Goal: Task Accomplishment & Management: Manage account settings

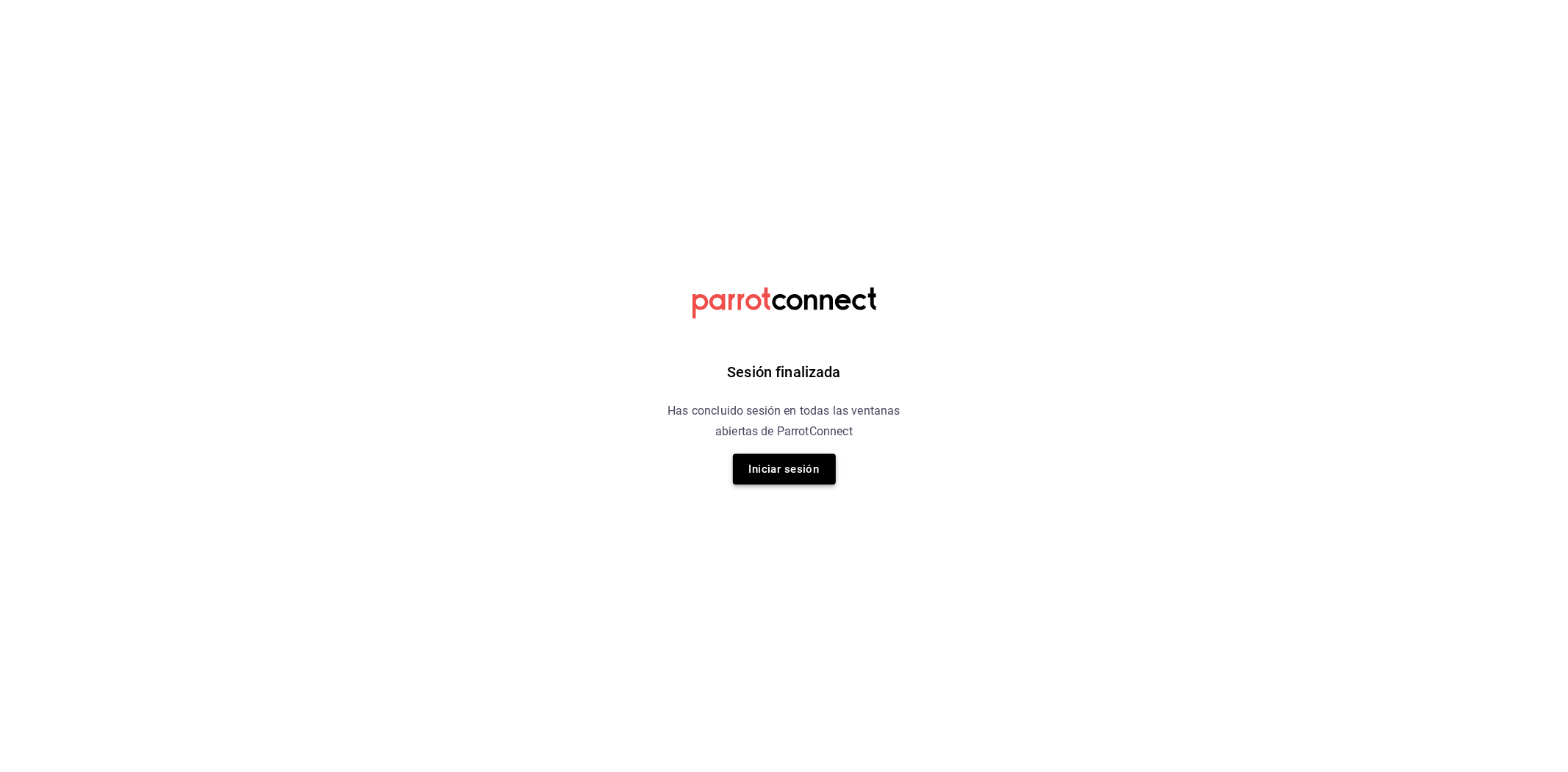
click at [761, 453] on button "Iniciar sesión" at bounding box center [785, 468] width 103 height 31
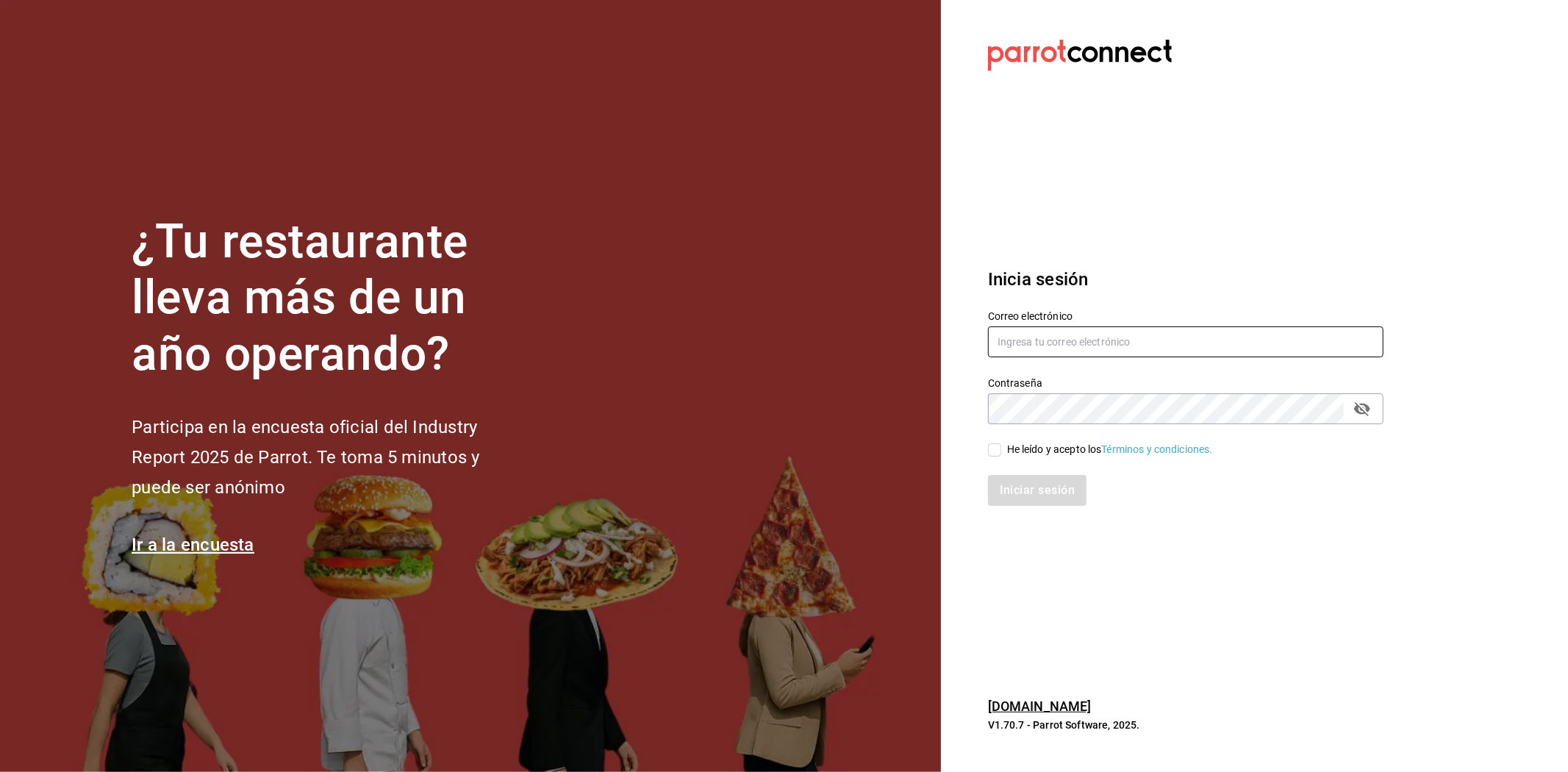
click at [1033, 337] on input "text" at bounding box center [1186, 341] width 396 height 31
paste input "[EMAIL_ADDRESS][DOMAIN_NAME]"
type input "[EMAIL_ADDRESS][DOMAIN_NAME]"
click at [998, 448] on input "He leído y acepto los Términos y condiciones." at bounding box center [994, 450] width 13 height 13
checkbox input "true"
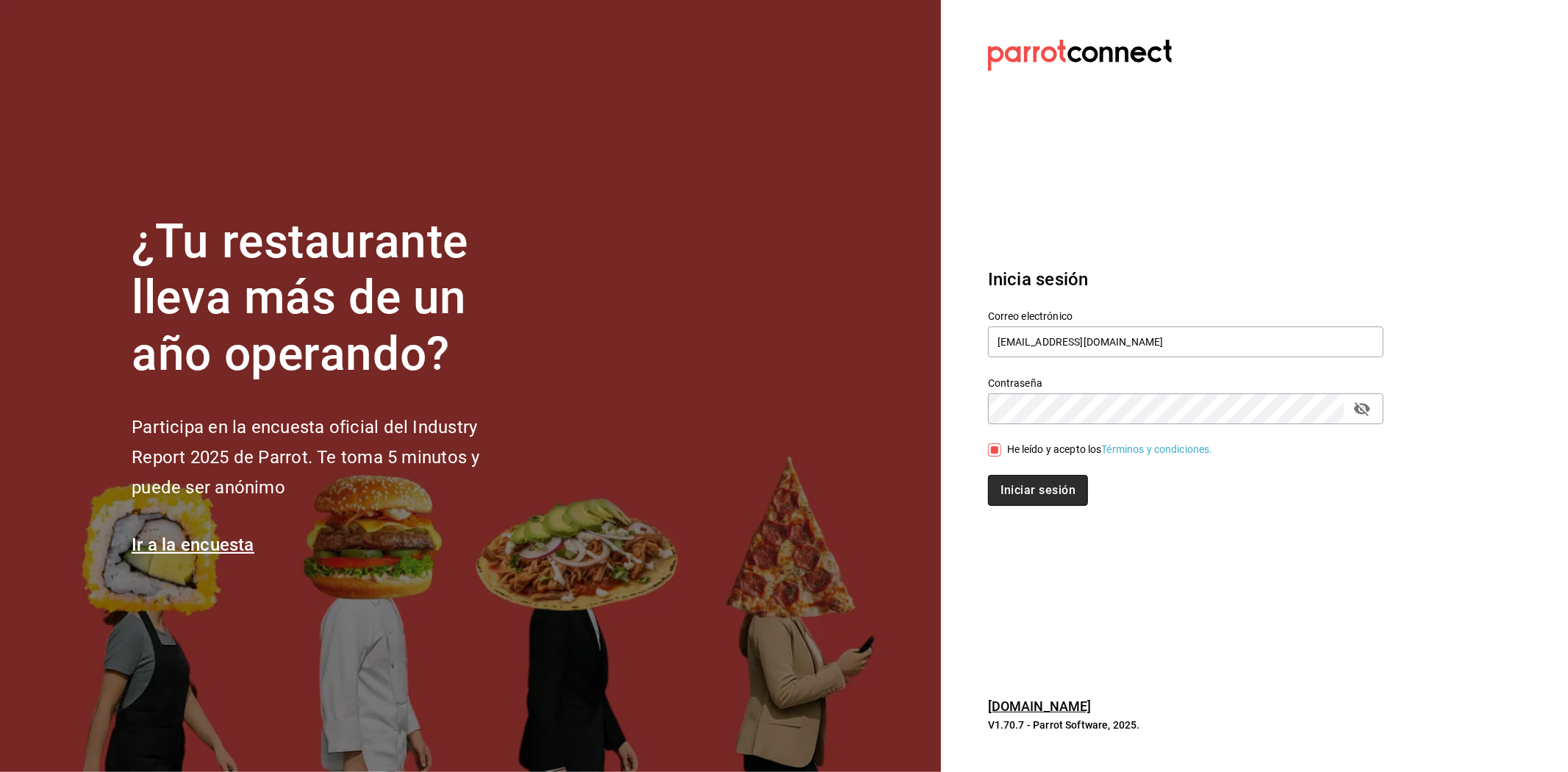
click at [1033, 483] on button "Iniciar sesión" at bounding box center [1038, 490] width 100 height 31
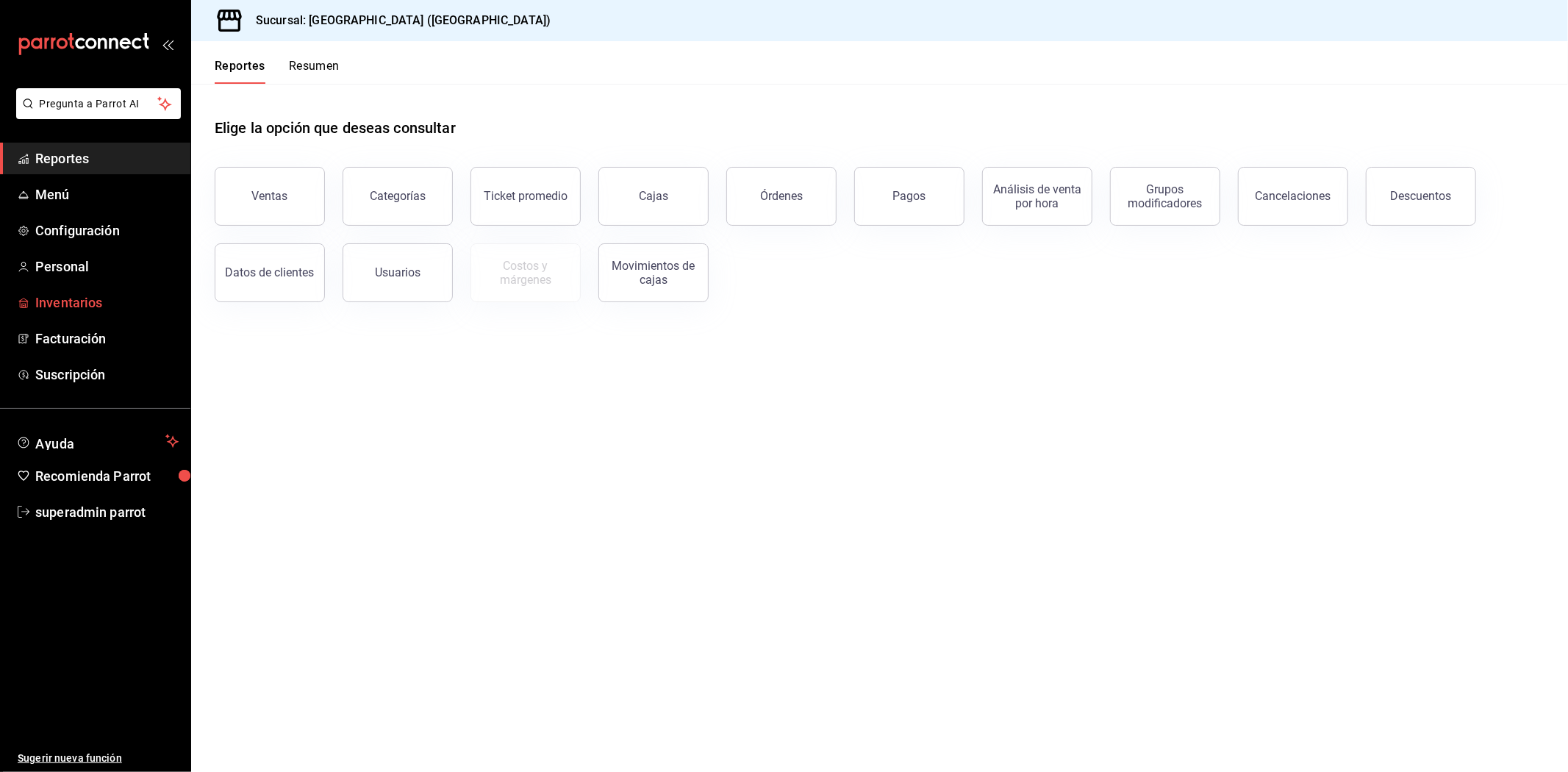
click at [58, 312] on span "Inventarios" at bounding box center [107, 302] width 144 height 20
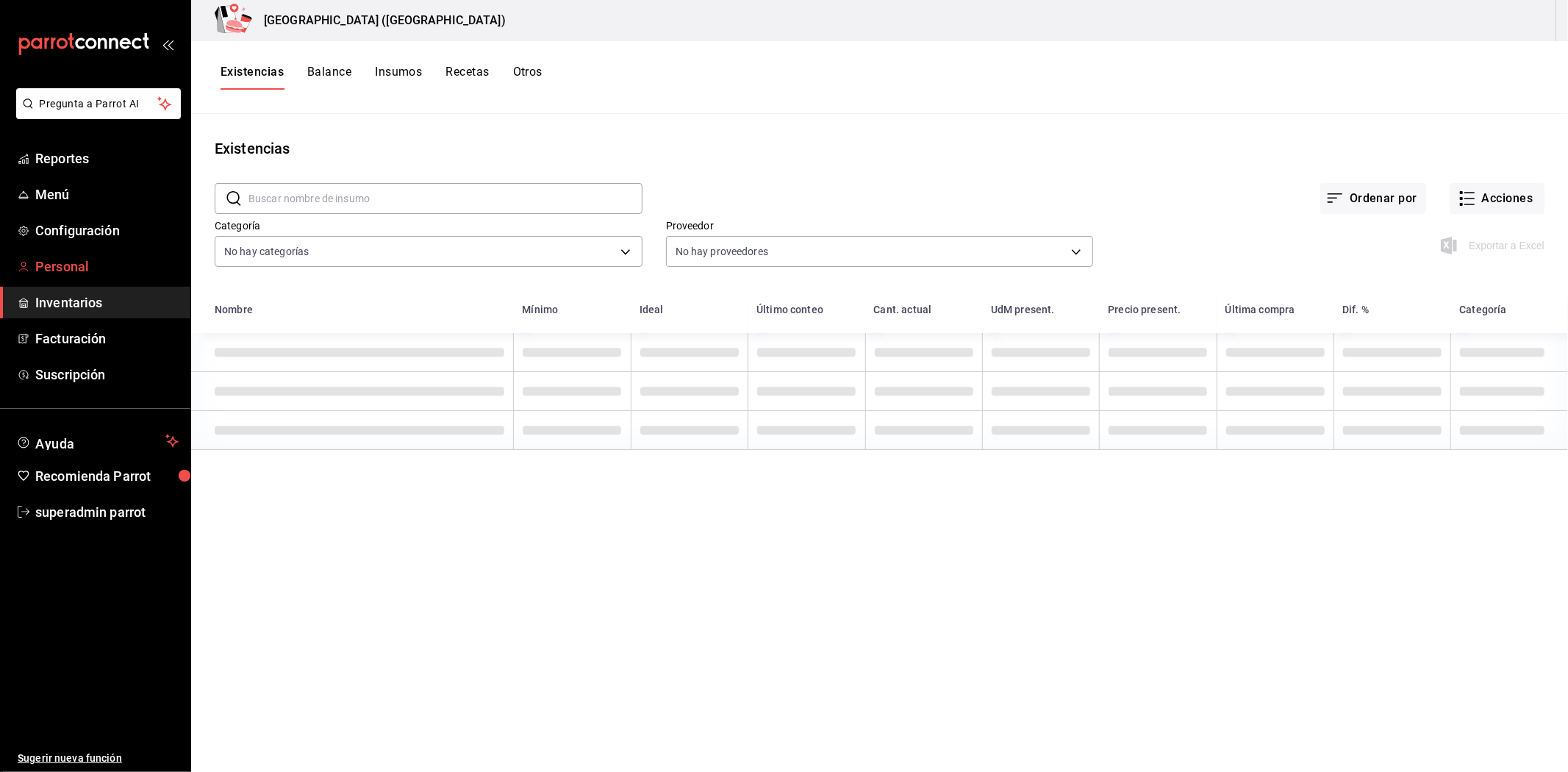
click at [62, 281] on link "Personal" at bounding box center [95, 266] width 191 height 32
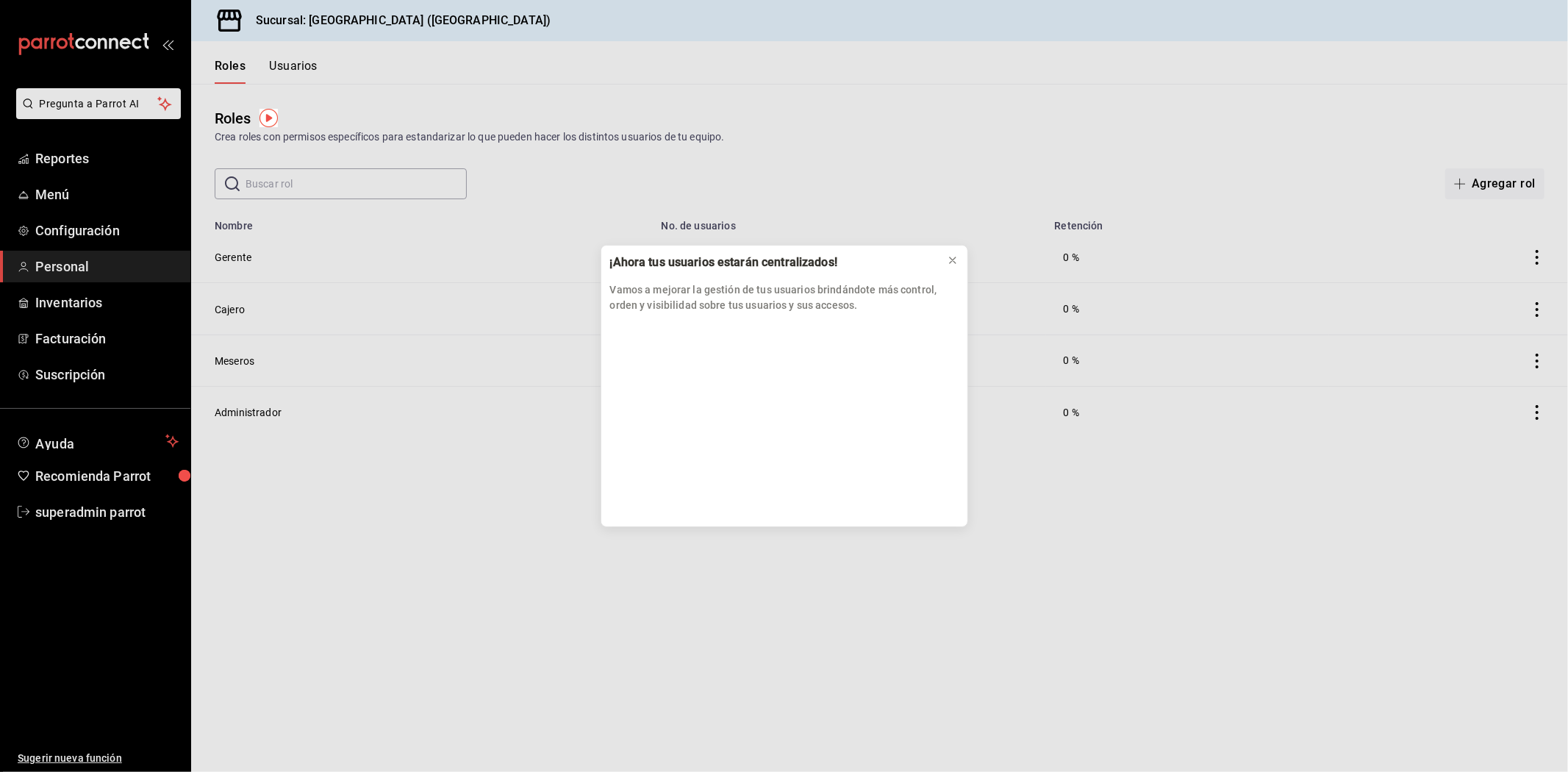
click at [62, 306] on div "¡Ahora tus usuarios estarán centralizados! Vamos a mejorar la gestión de tus us…" at bounding box center [784, 386] width 1568 height 772
click at [956, 261] on icon at bounding box center [952, 260] width 11 height 11
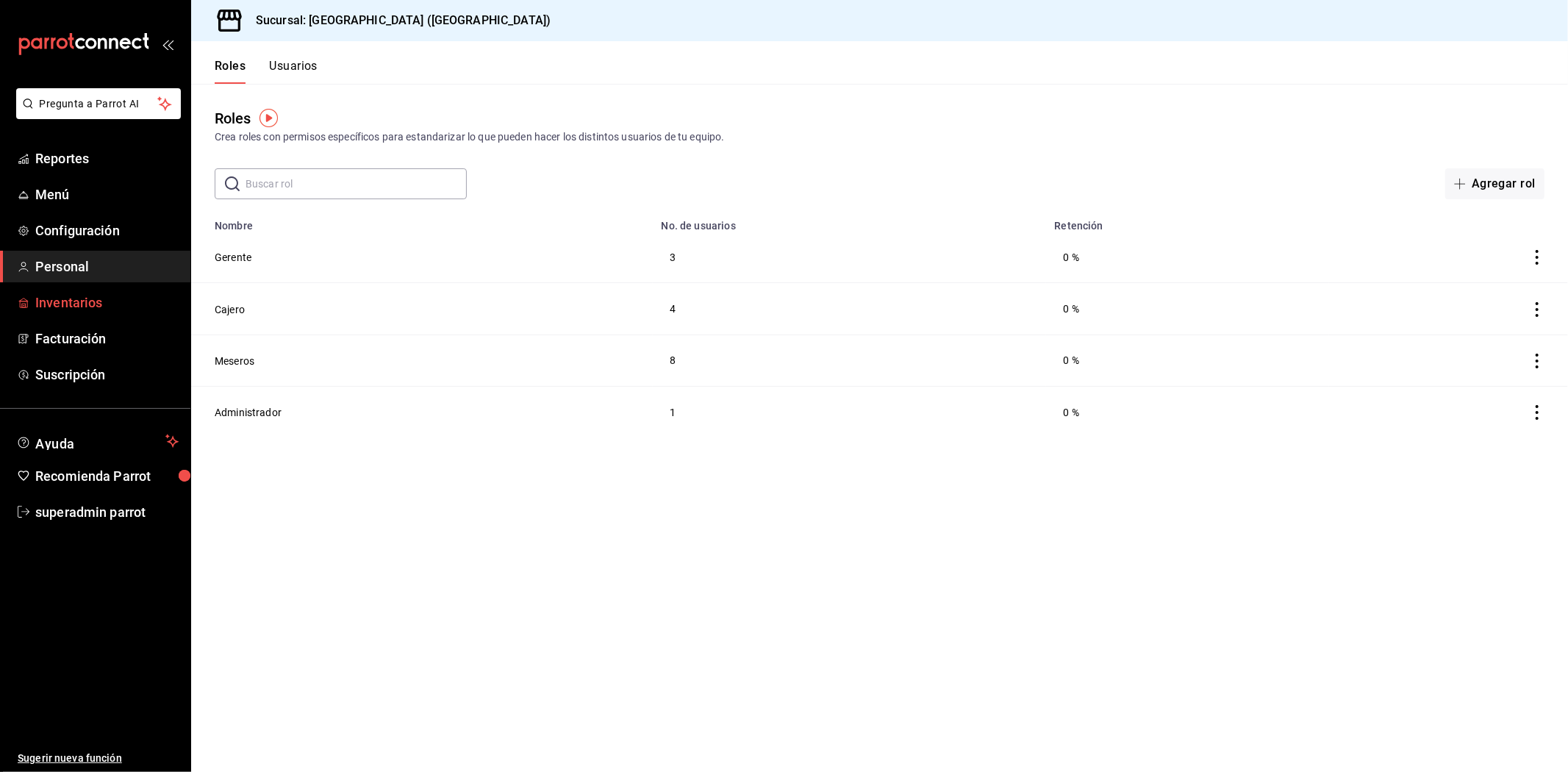
click at [33, 317] on link "Inventarios" at bounding box center [95, 303] width 191 height 32
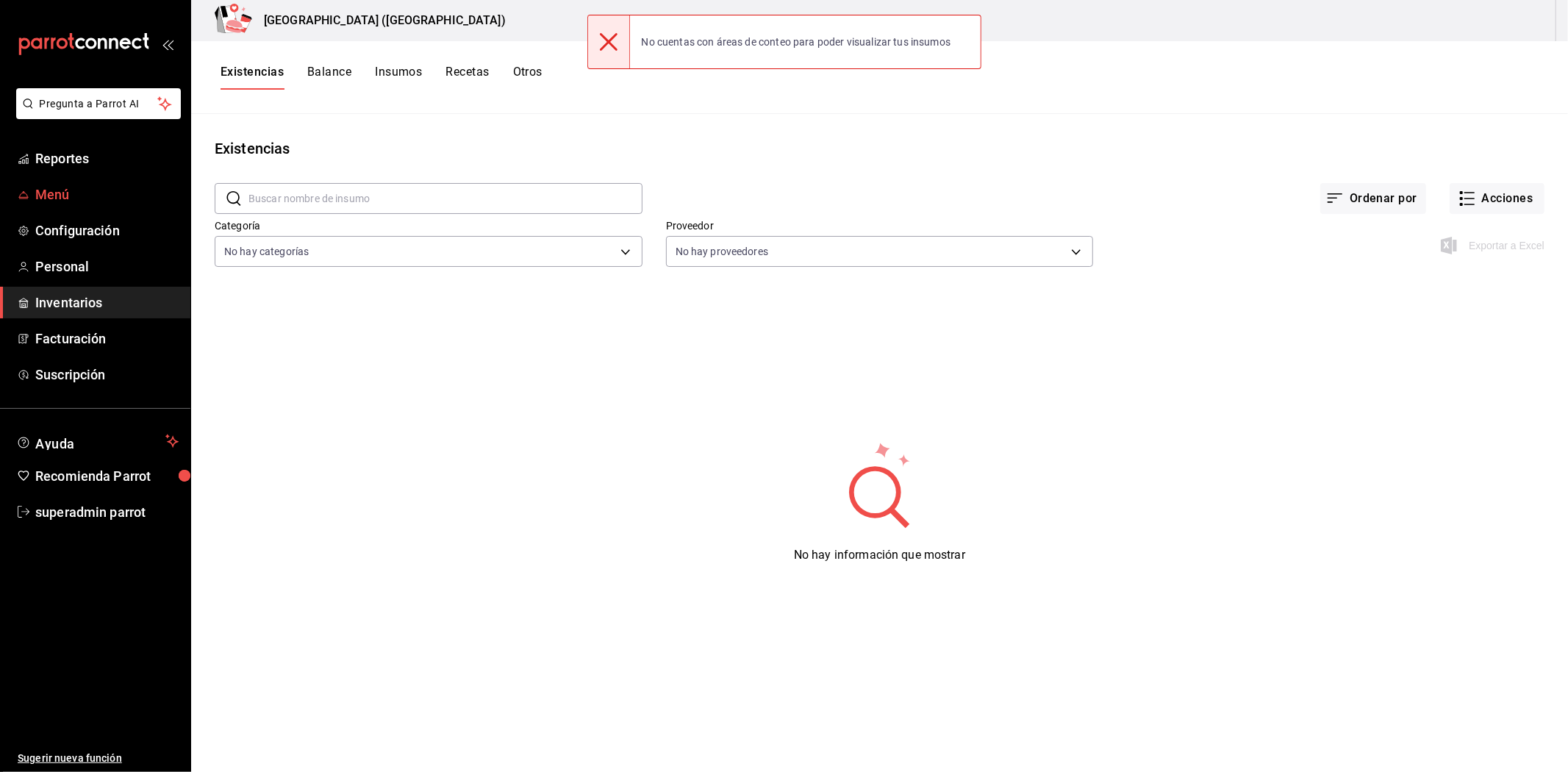
click at [64, 189] on span "Menú" at bounding box center [107, 194] width 144 height 20
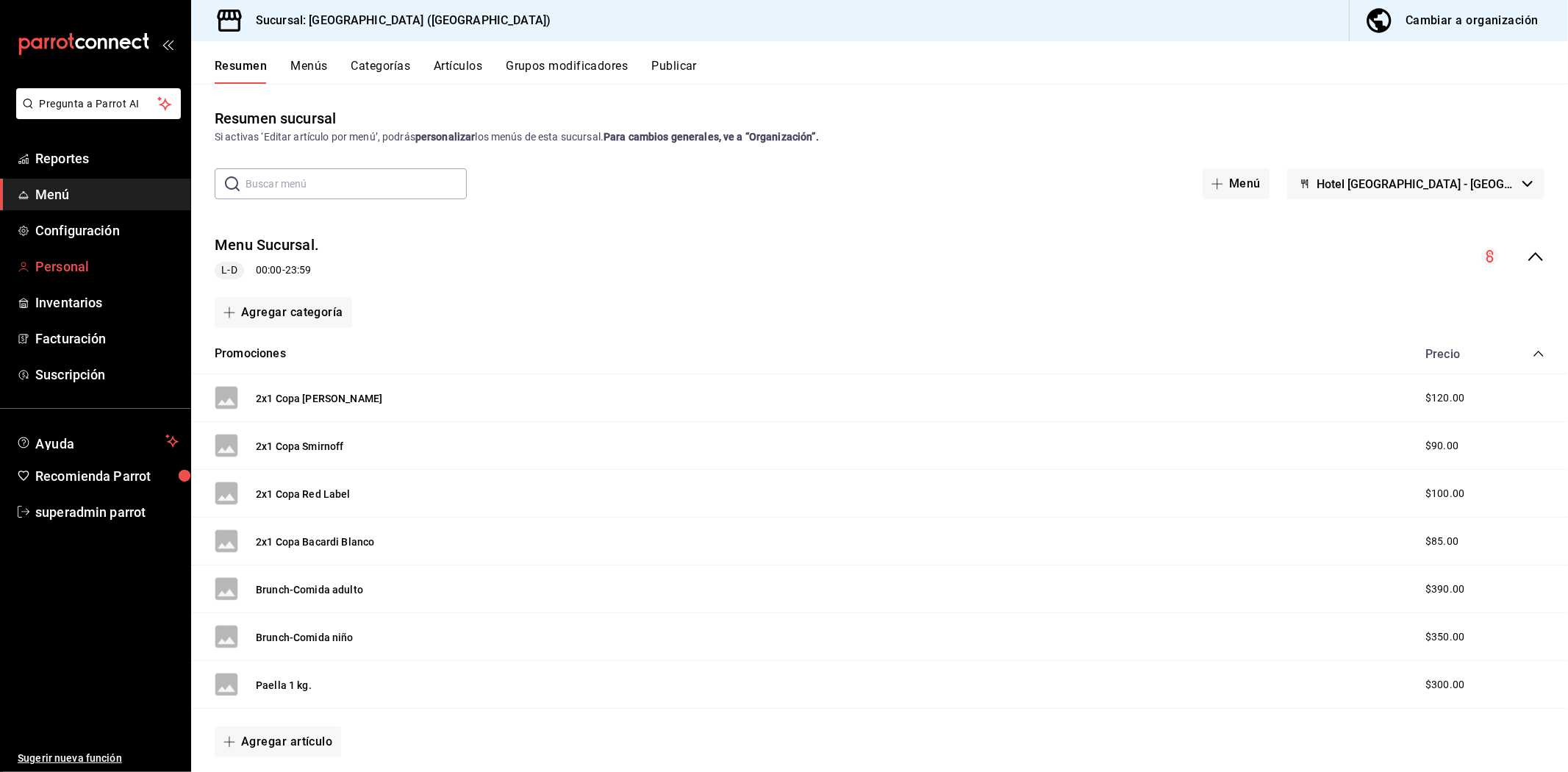
click at [76, 264] on span "Personal" at bounding box center [107, 266] width 144 height 20
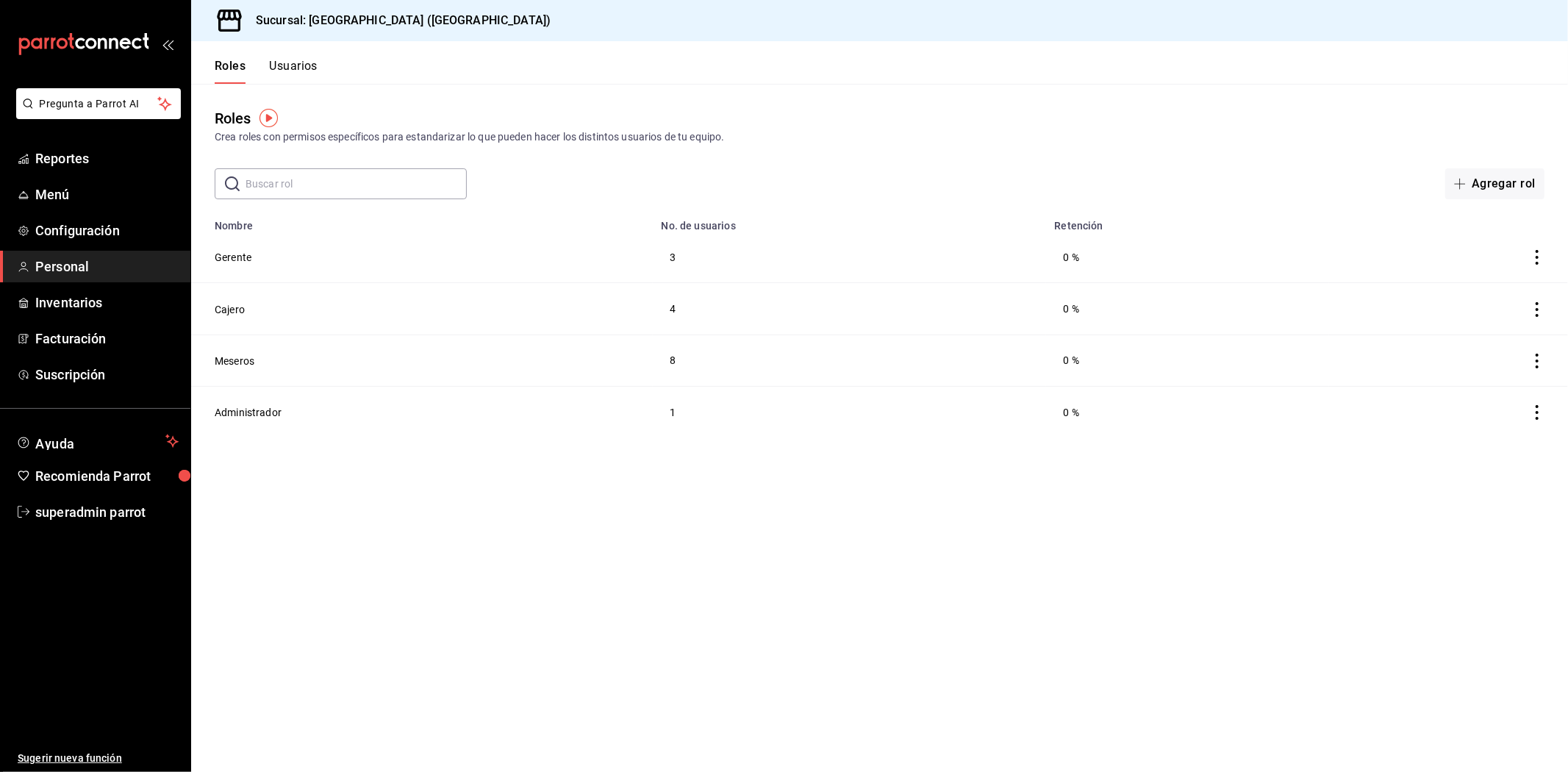
click at [283, 55] on div "Roles Usuarios" at bounding box center [254, 62] width 127 height 43
click at [278, 67] on button "Usuarios" at bounding box center [292, 71] width 48 height 25
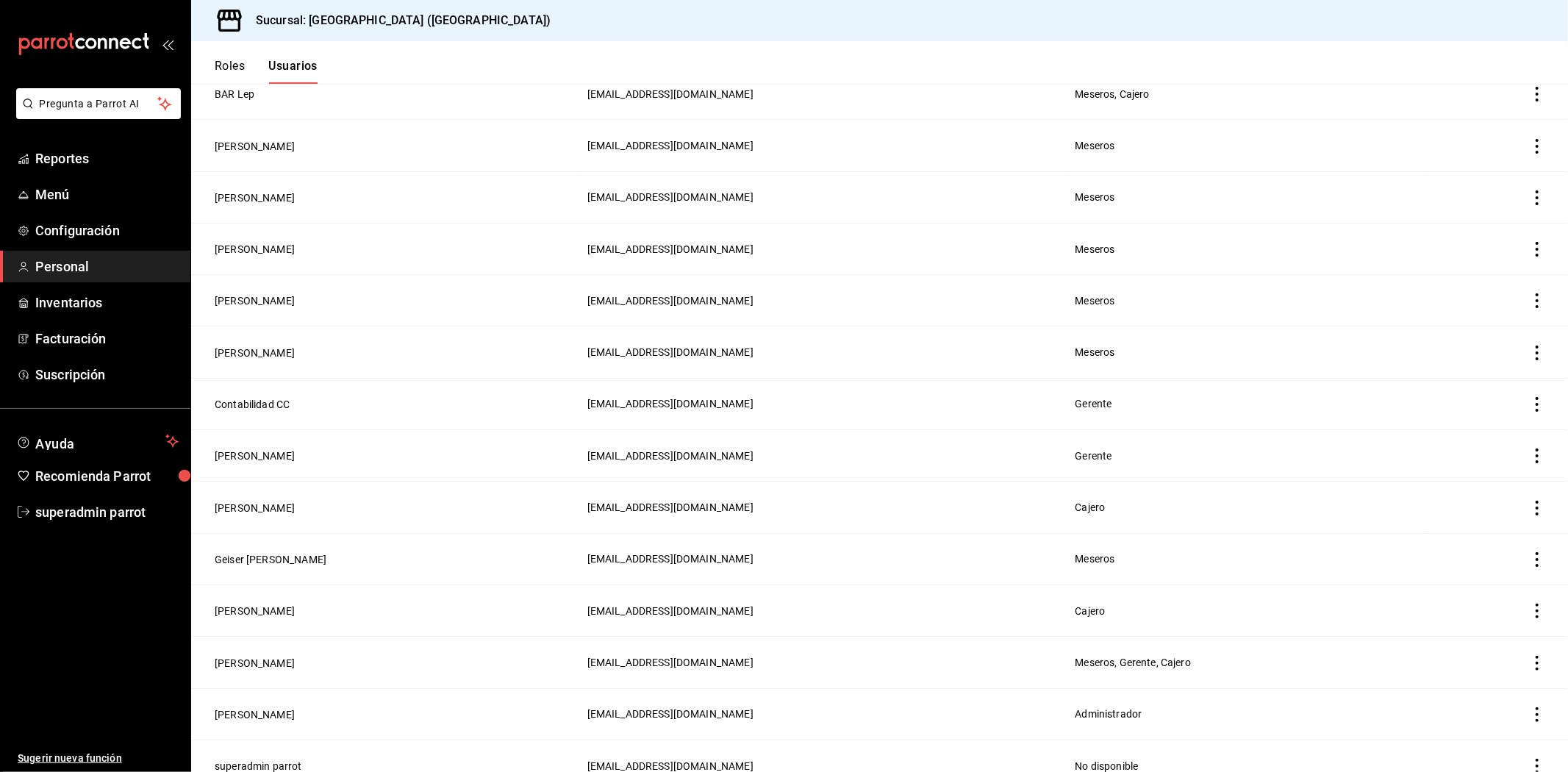
scroll to position [178, 0]
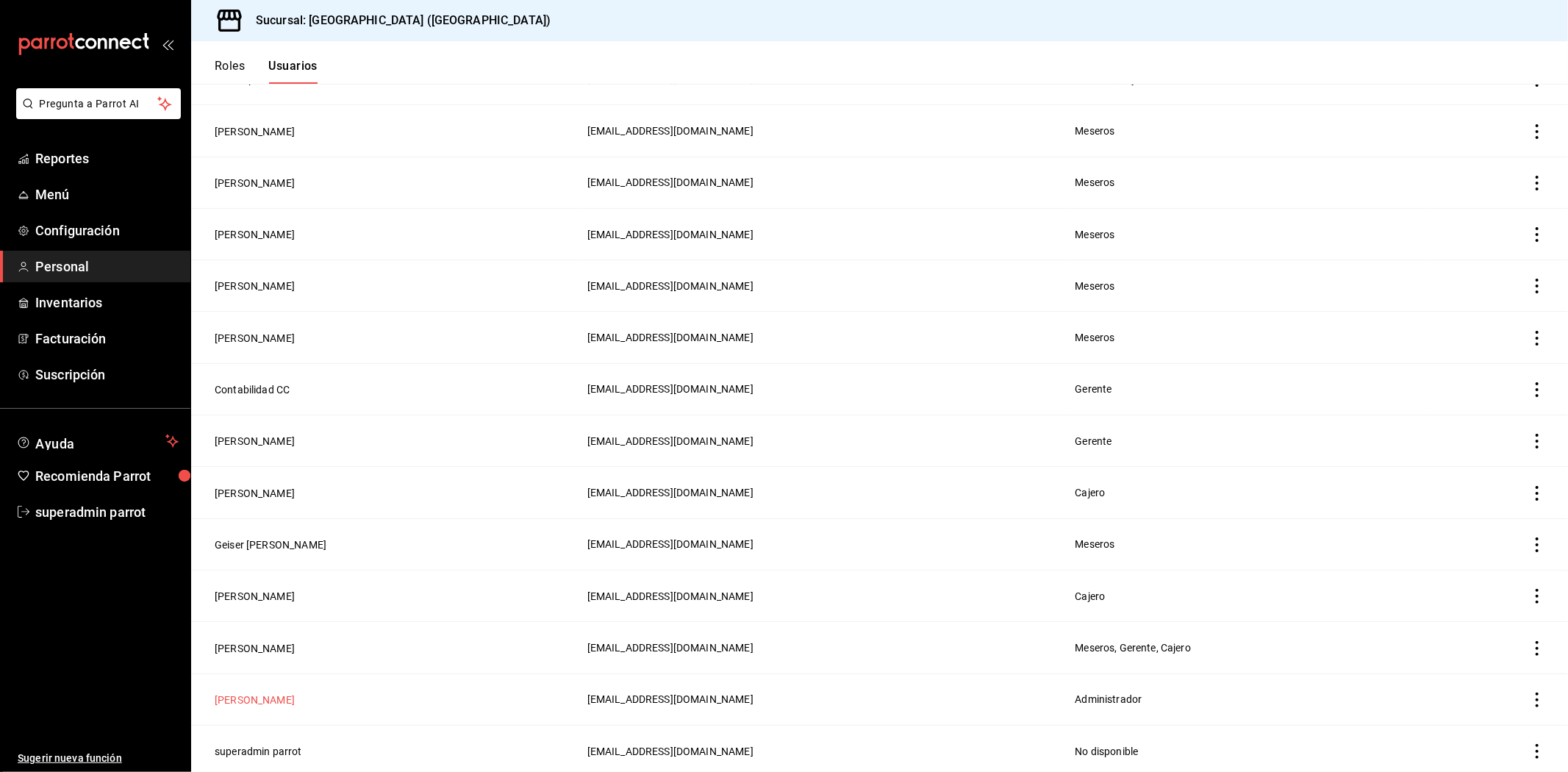
click at [276, 697] on button "[PERSON_NAME]" at bounding box center [255, 699] width 80 height 15
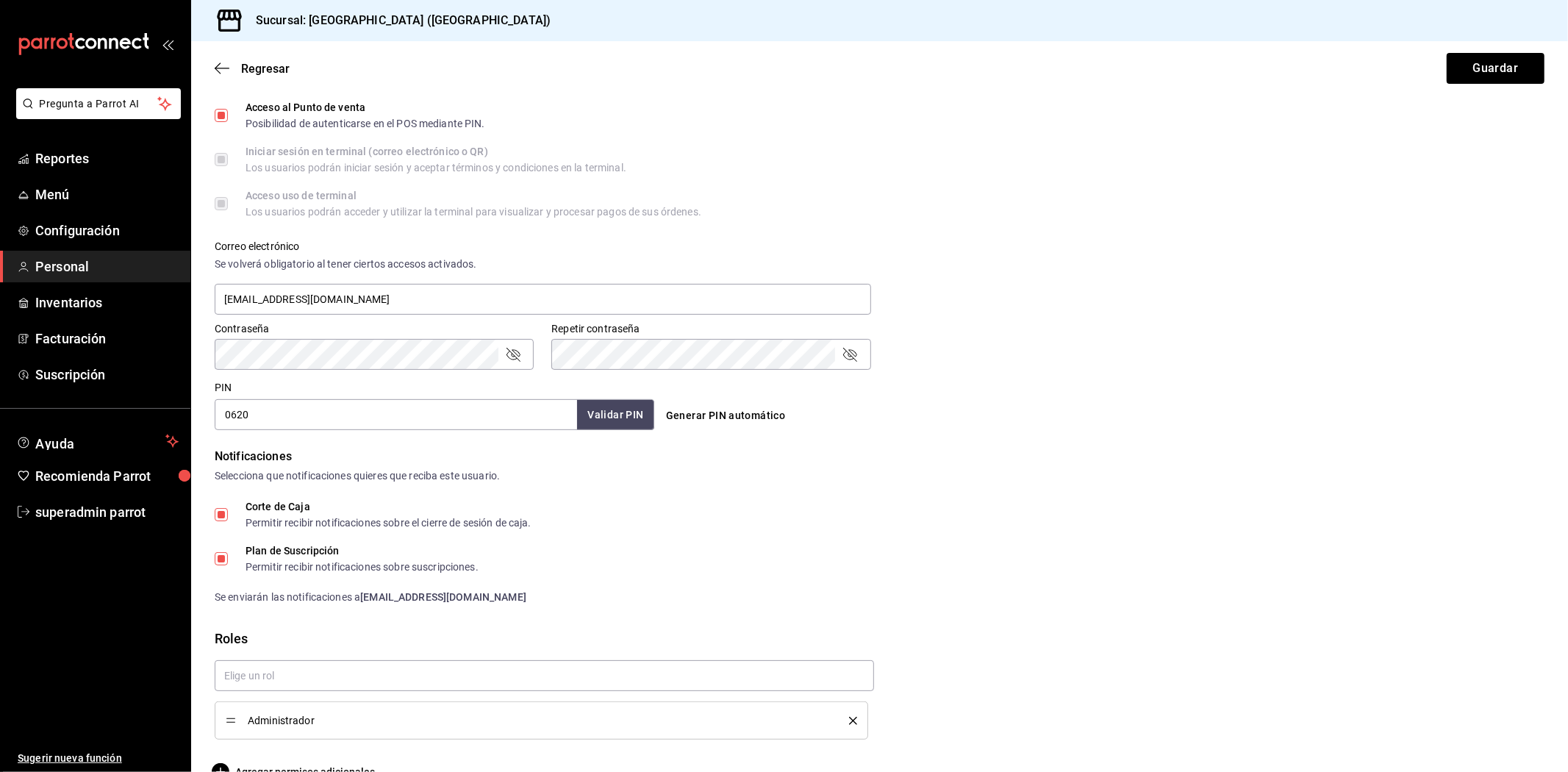
scroll to position [439, 0]
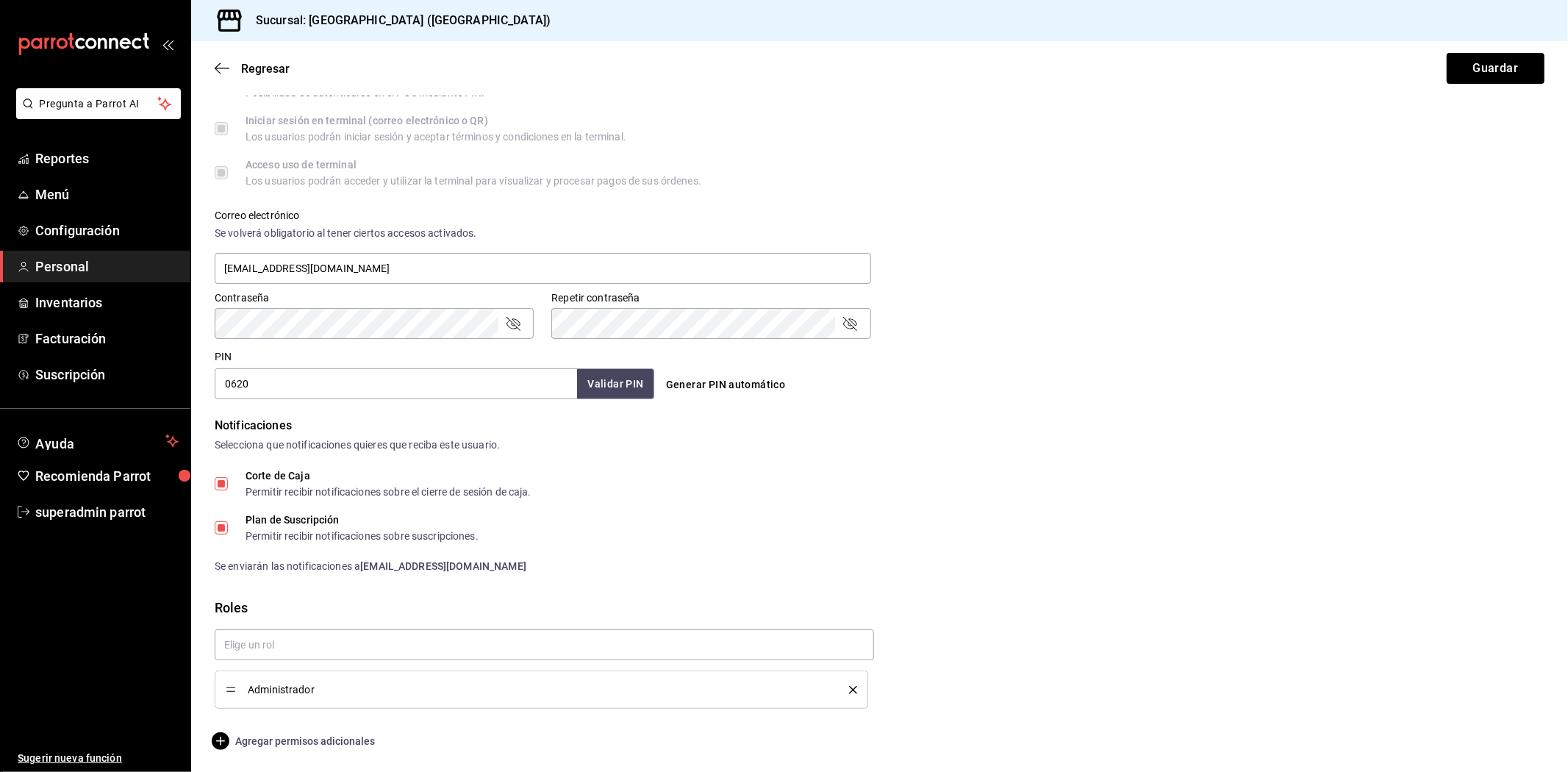
click at [280, 740] on span "Agregar permisos adicionales" at bounding box center [294, 741] width 160 height 18
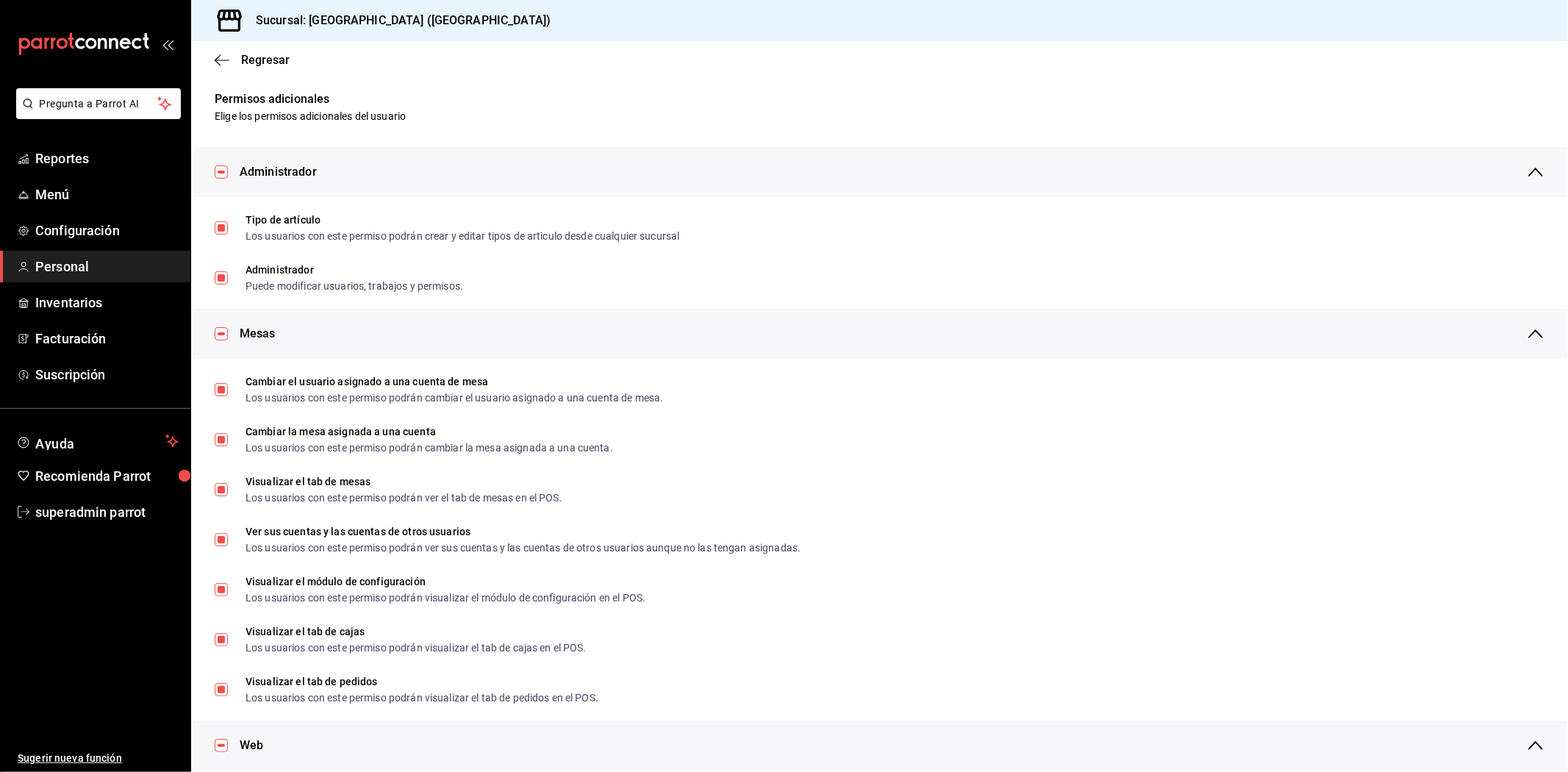
scroll to position [0, 0]
click at [223, 60] on icon "button" at bounding box center [221, 60] width 15 height 13
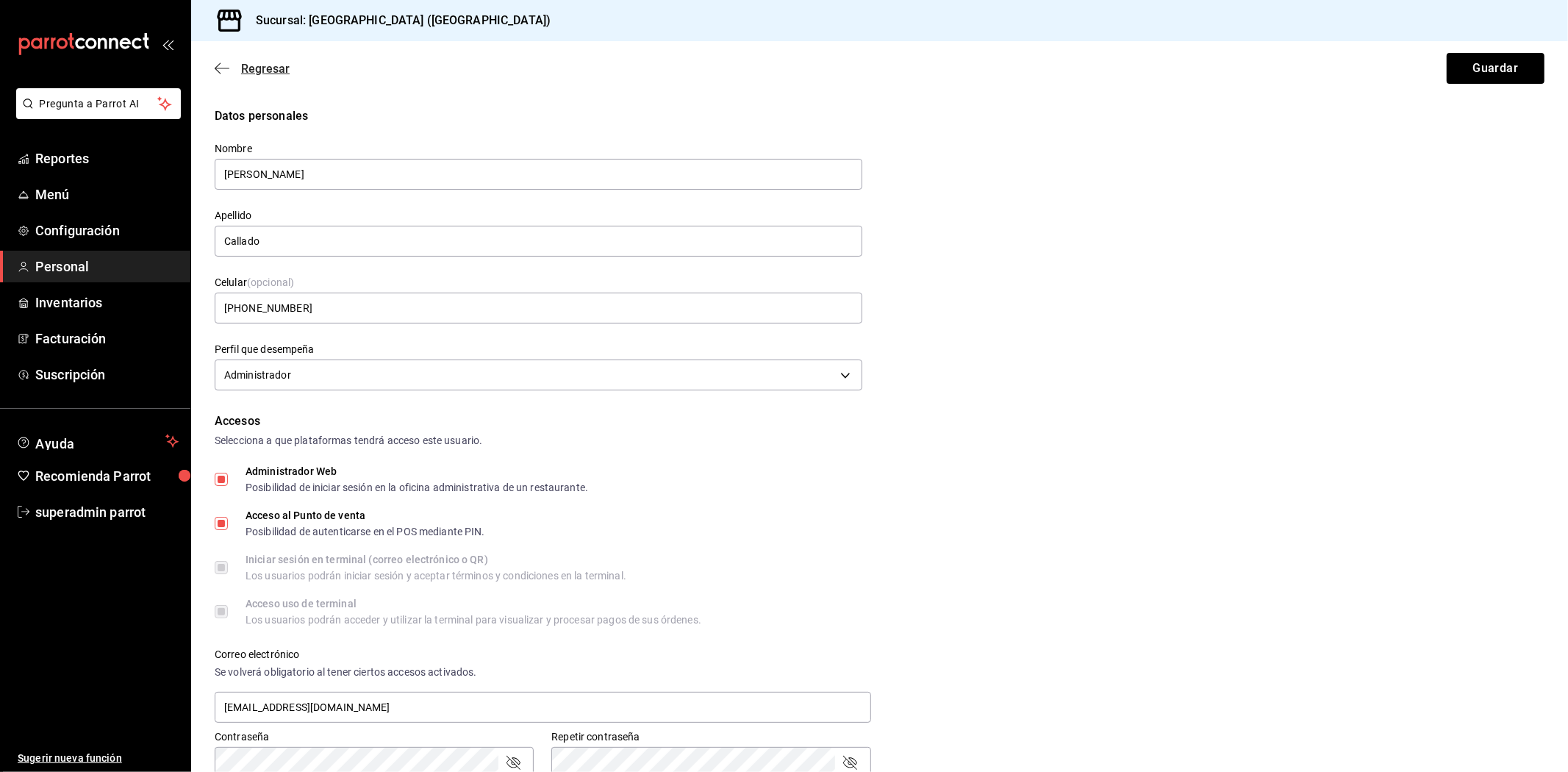
click at [216, 67] on icon "button" at bounding box center [217, 68] width 6 height 11
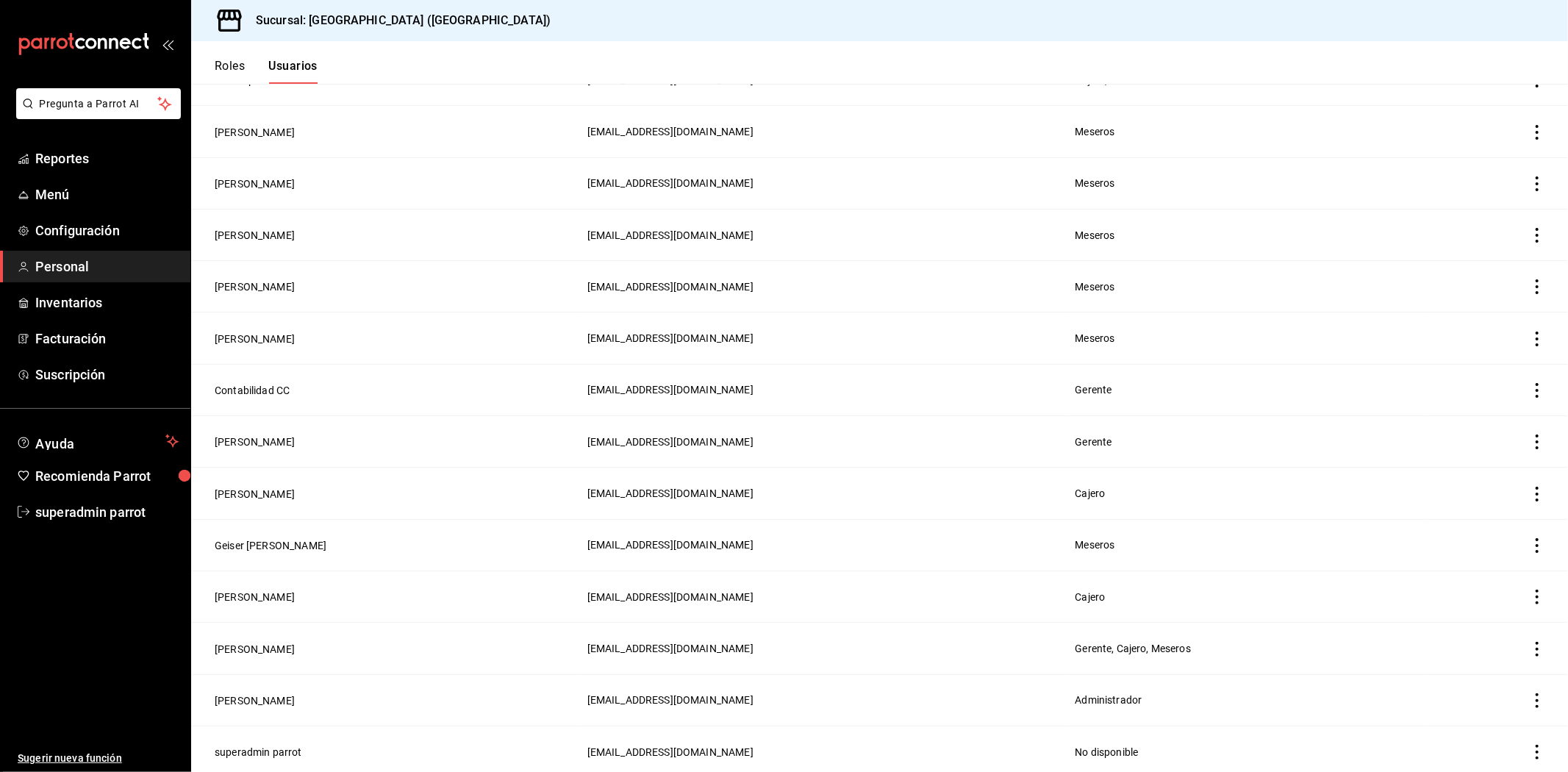
scroll to position [178, 0]
click at [285, 746] on button "superadmin parrot" at bounding box center [258, 751] width 88 height 15
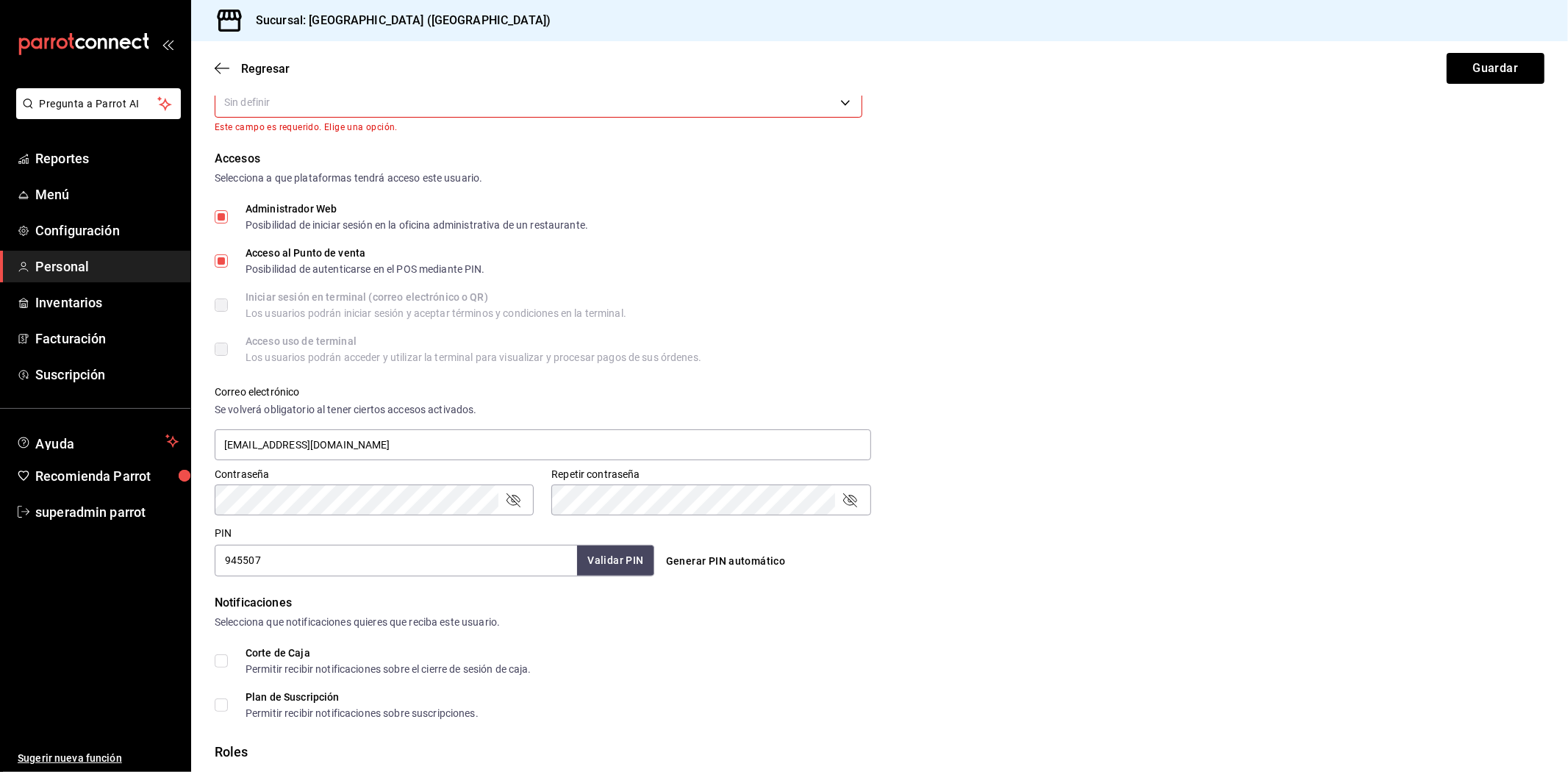
scroll to position [368, 0]
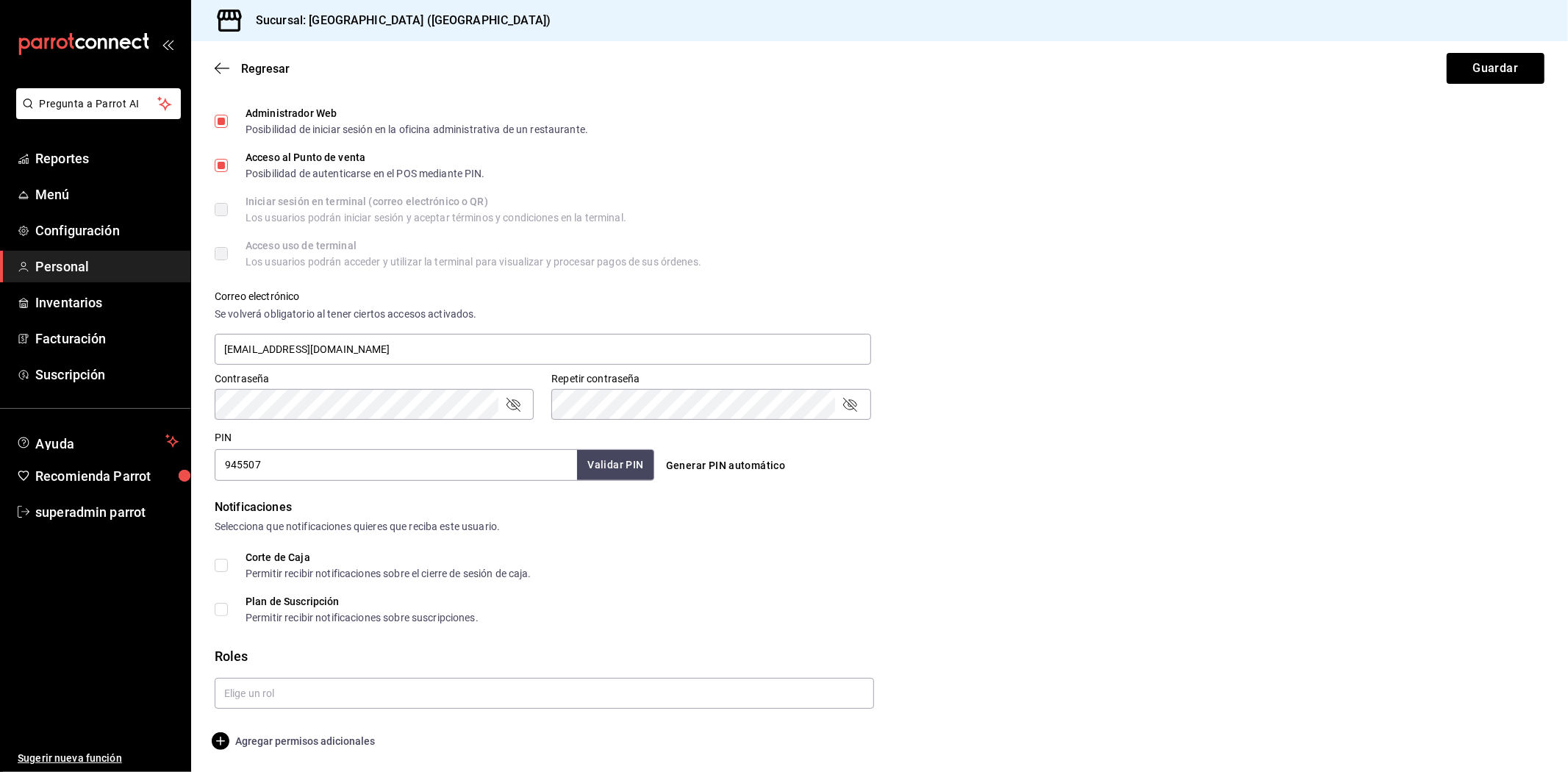
click at [312, 746] on span "Agregar permisos adicionales" at bounding box center [294, 741] width 160 height 18
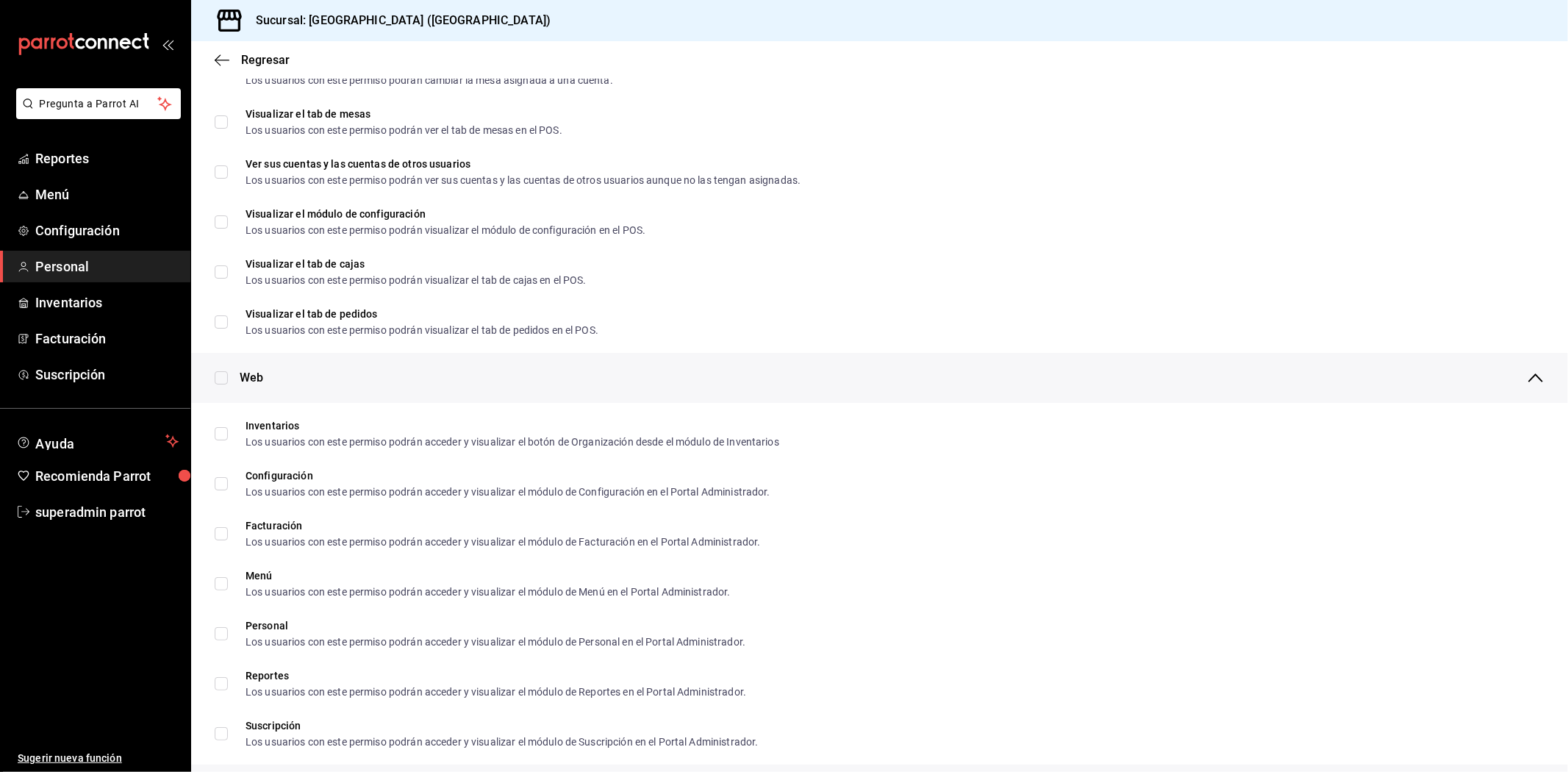
click at [221, 373] on input "checkbox" at bounding box center [220, 377] width 13 height 13
checkbox input "true"
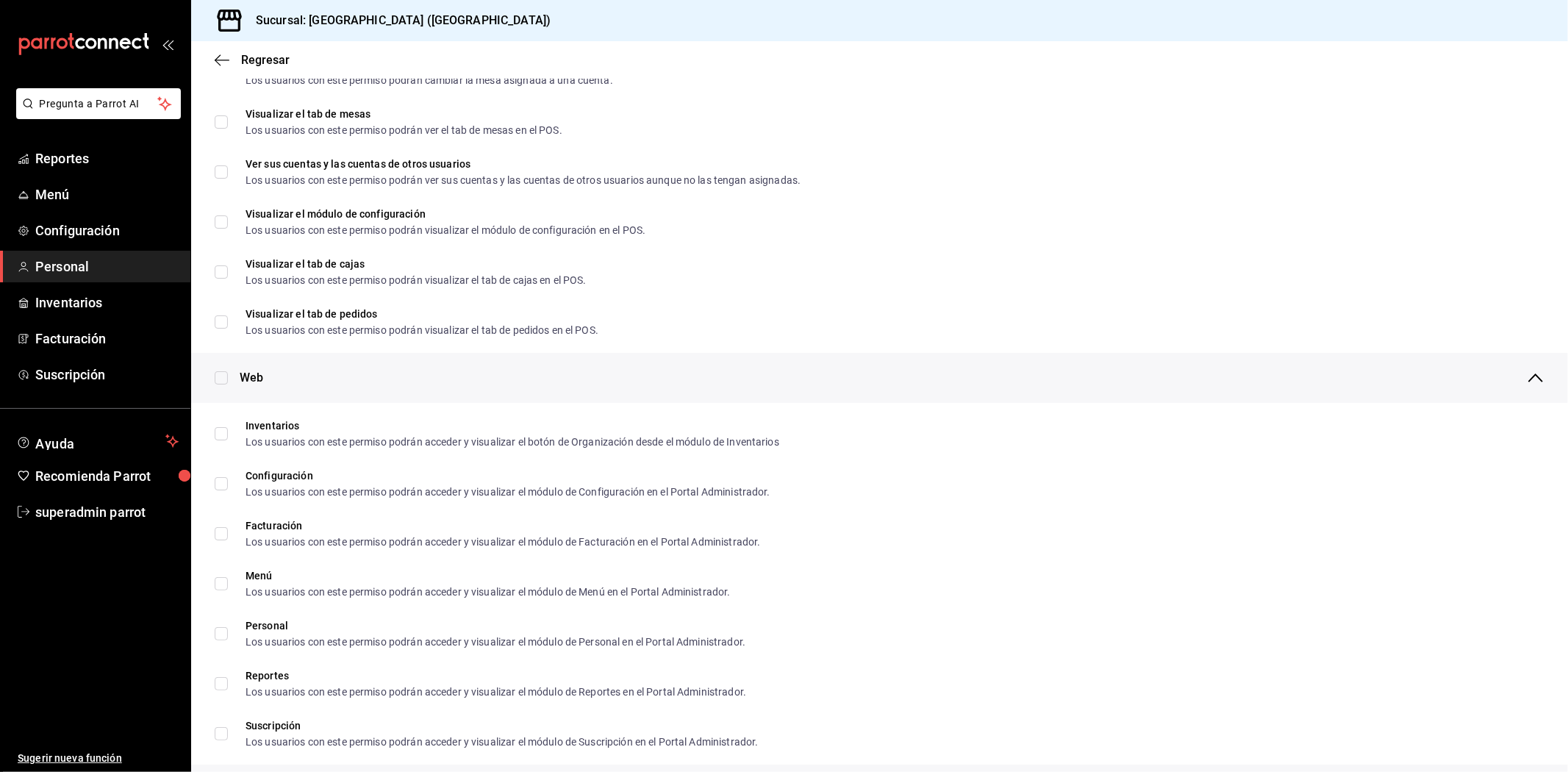
checkbox input "true"
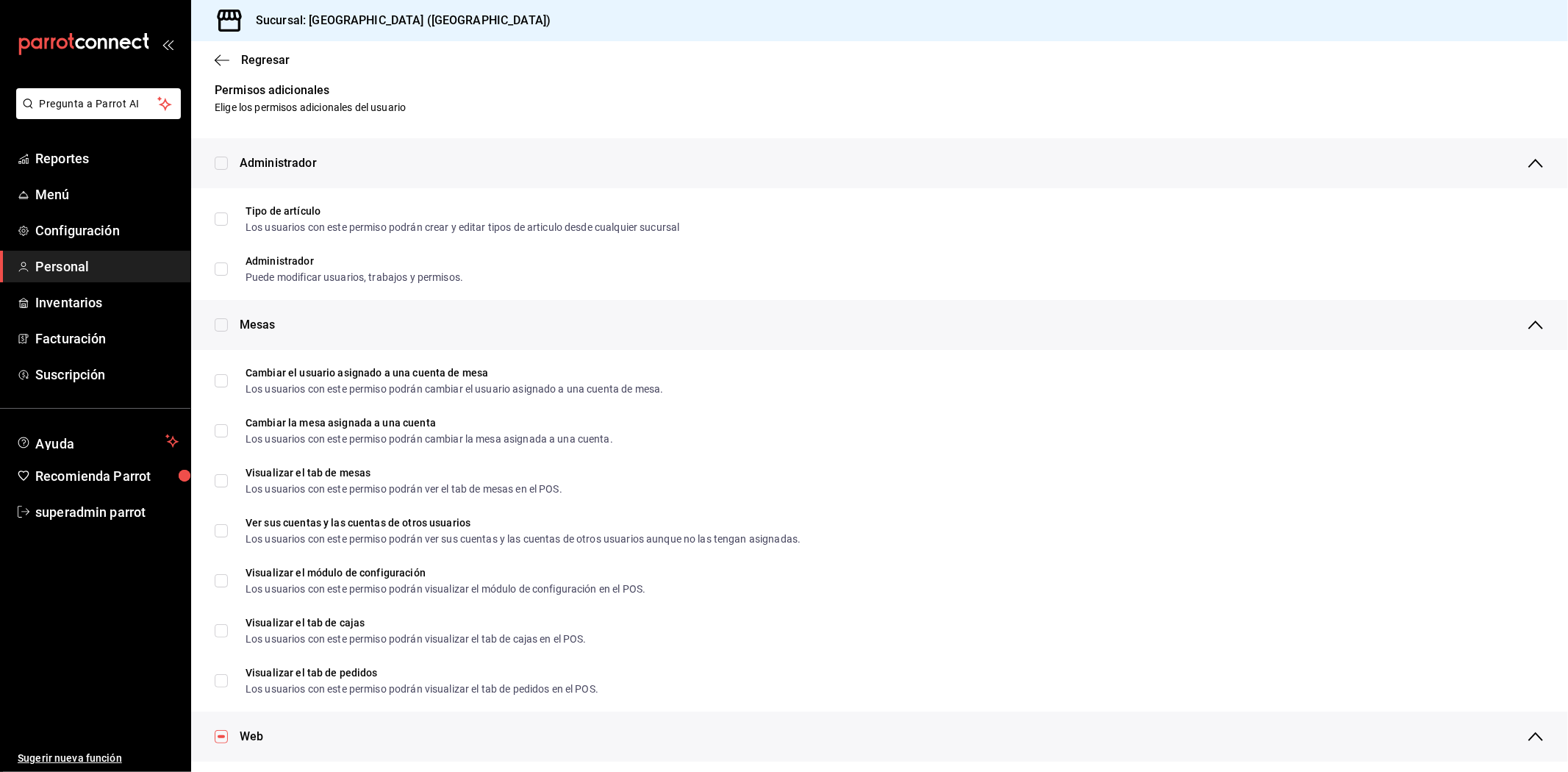
scroll to position [0, 0]
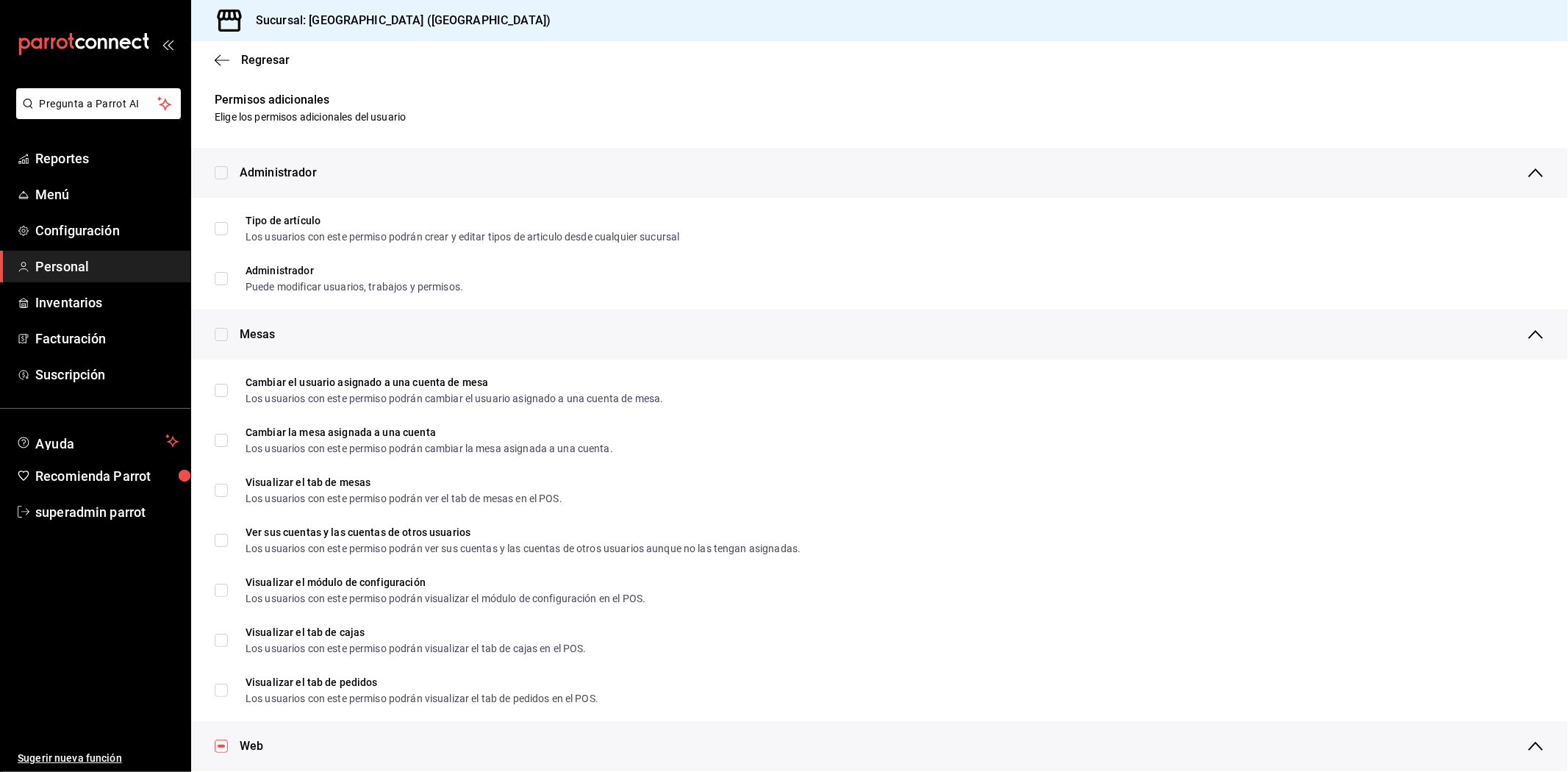
click at [223, 335] on input "checkbox" at bounding box center [220, 334] width 13 height 13
checkbox input "true"
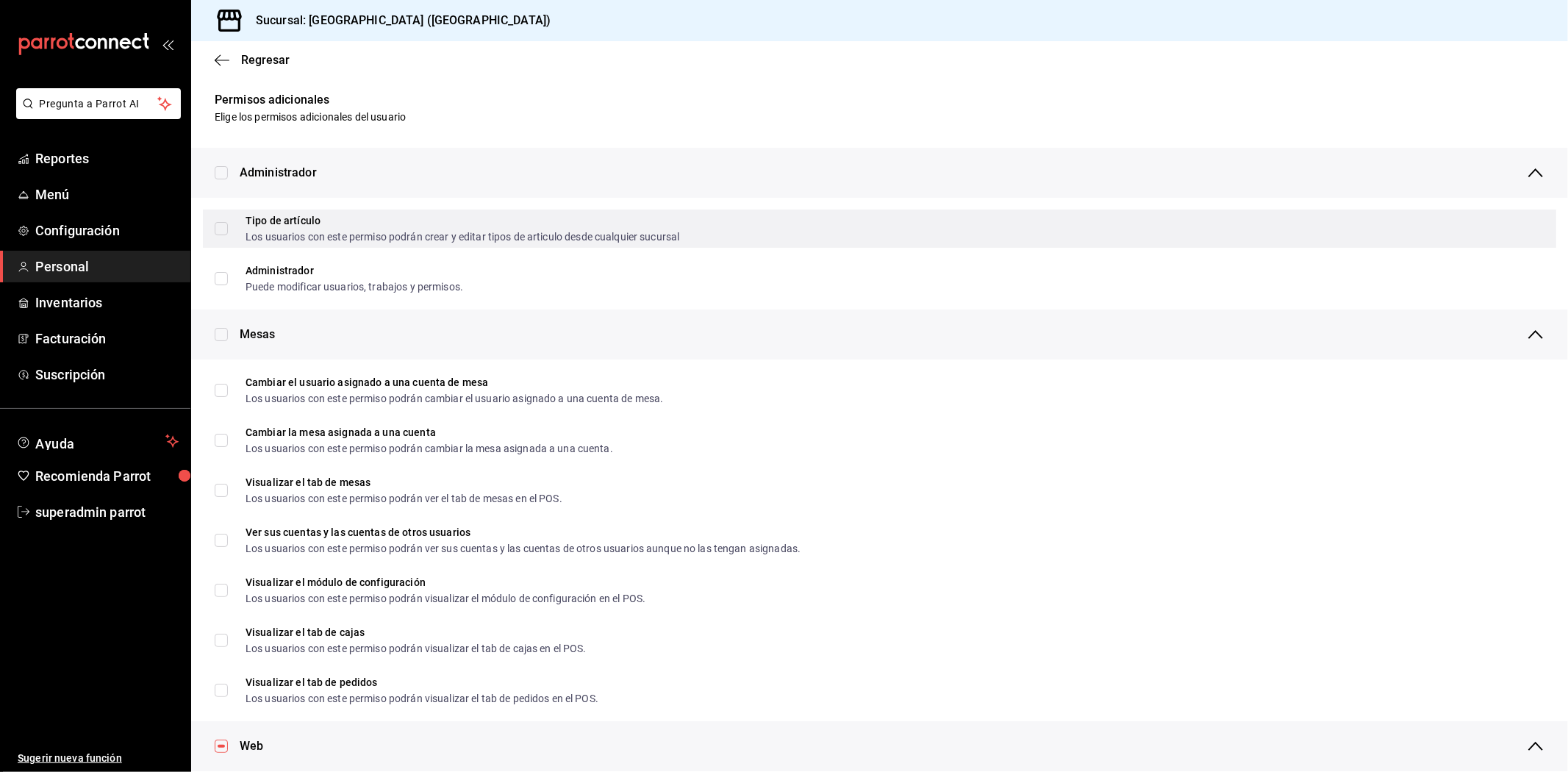
checkbox input "true"
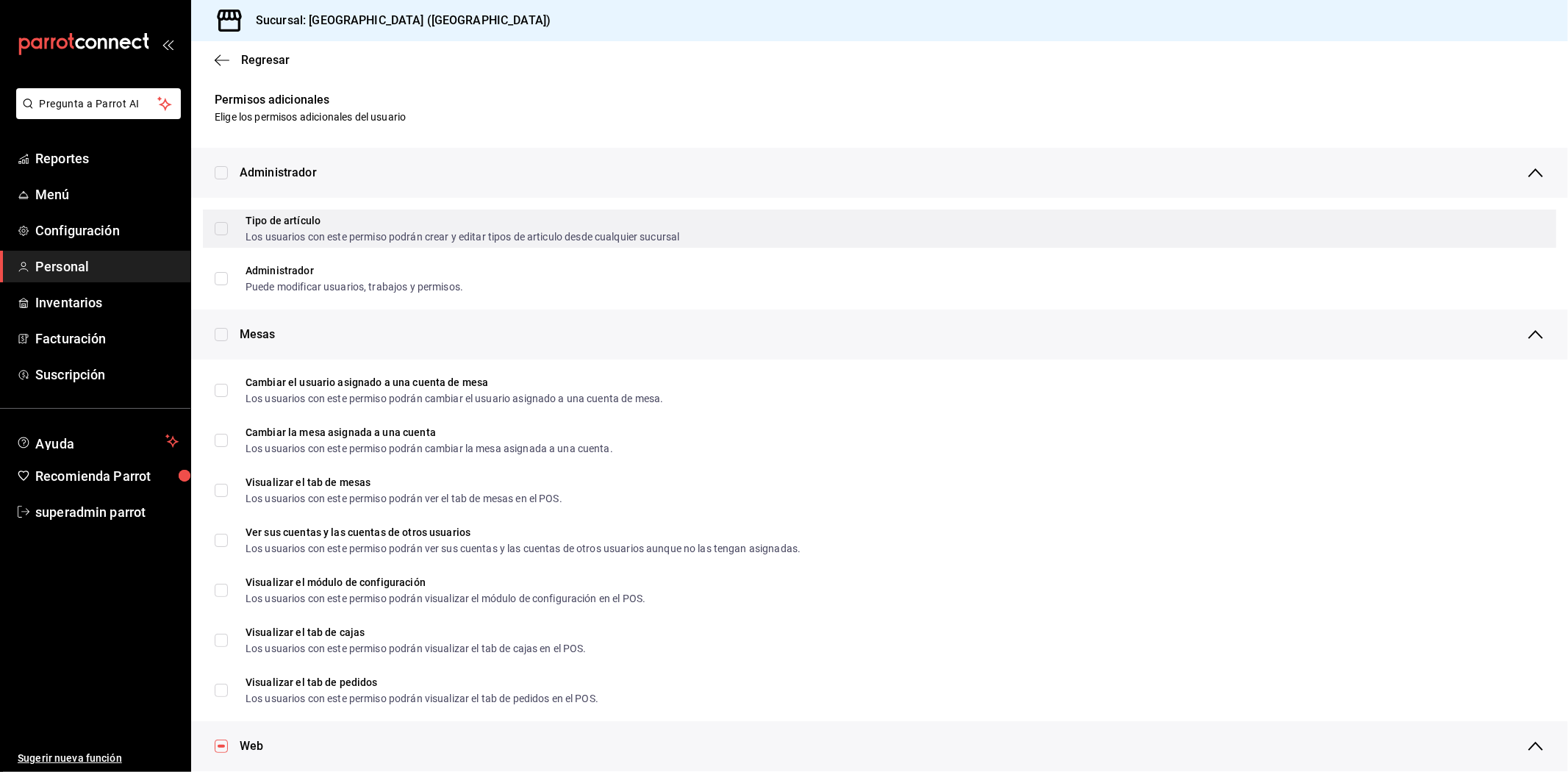
checkbox input "true"
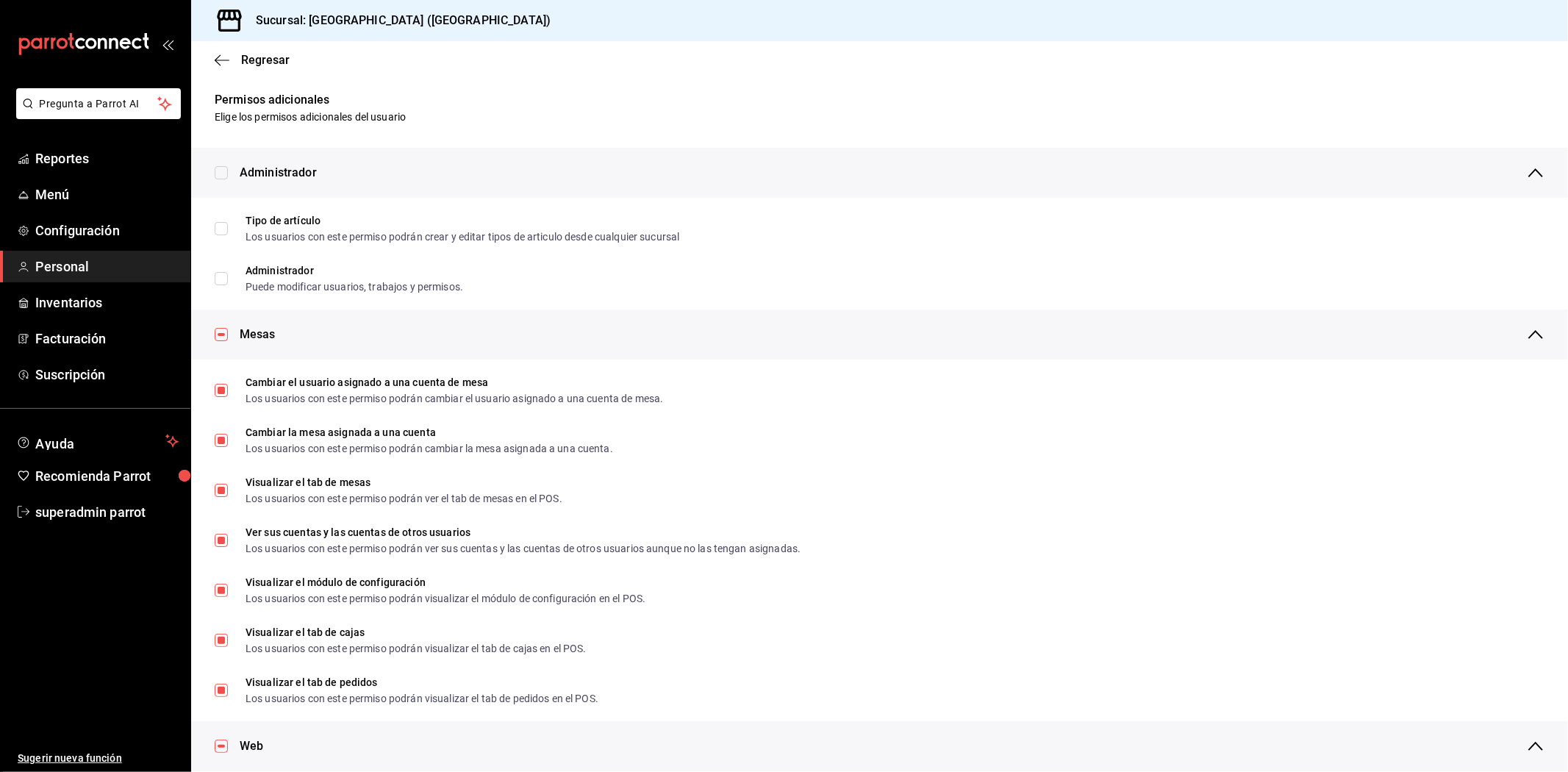
click at [225, 172] on input "checkbox" at bounding box center [220, 172] width 13 height 13
checkbox input "true"
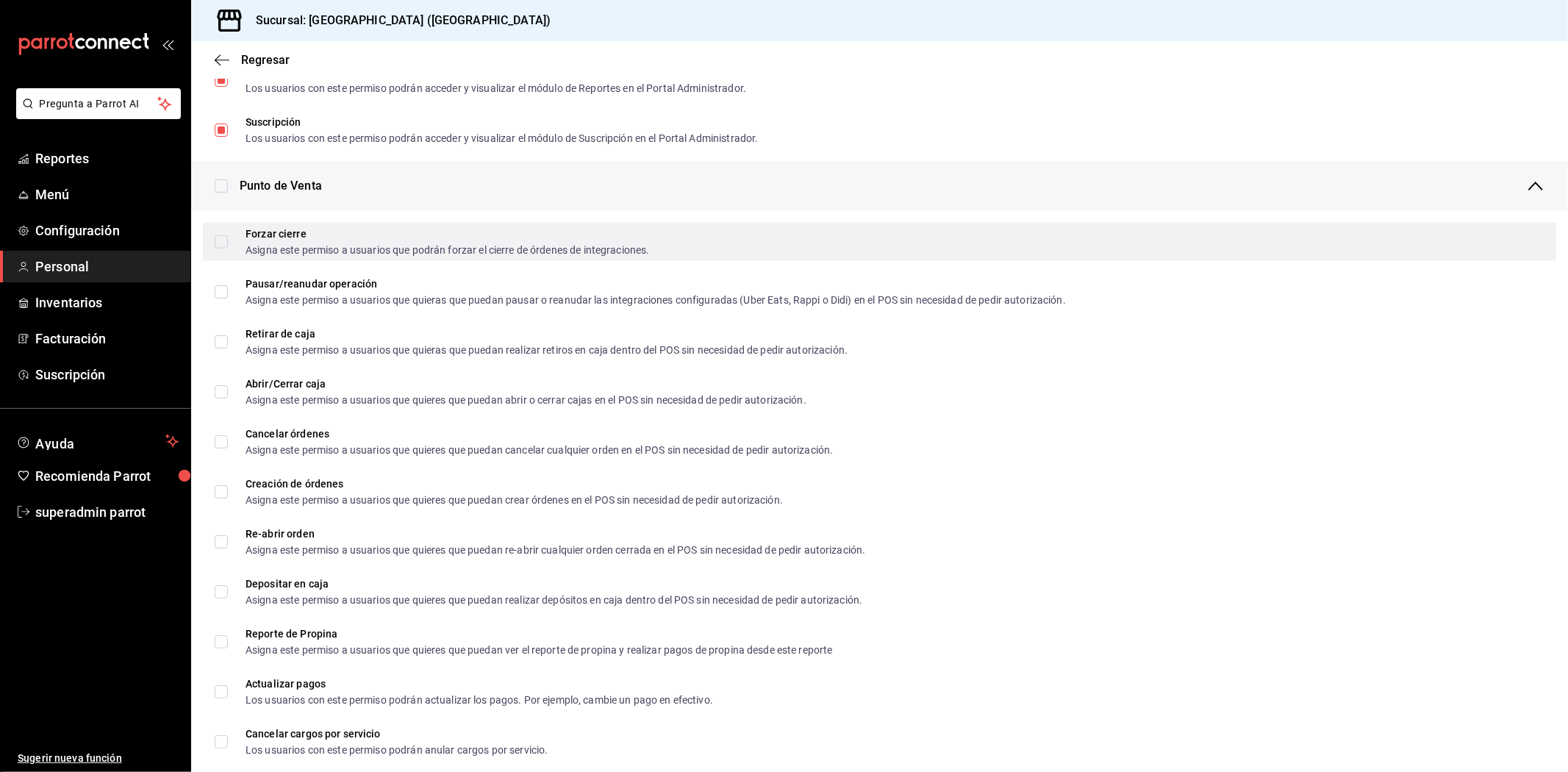
scroll to position [1062, 0]
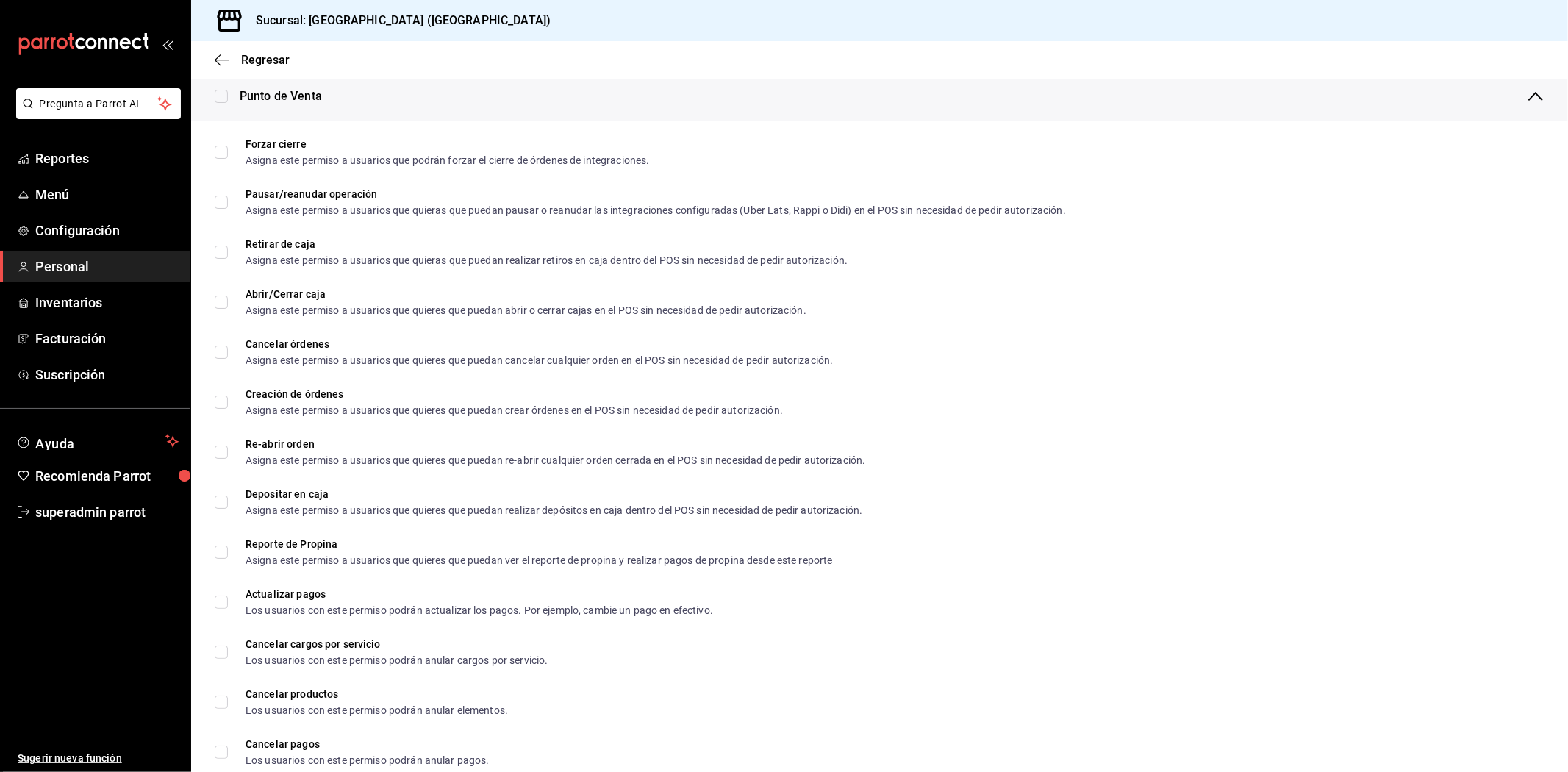
click at [222, 104] on div "Punto de Venta" at bounding box center [879, 95] width 1377 height 50
click at [222, 99] on input "checkbox" at bounding box center [220, 95] width 13 height 13
checkbox input "true"
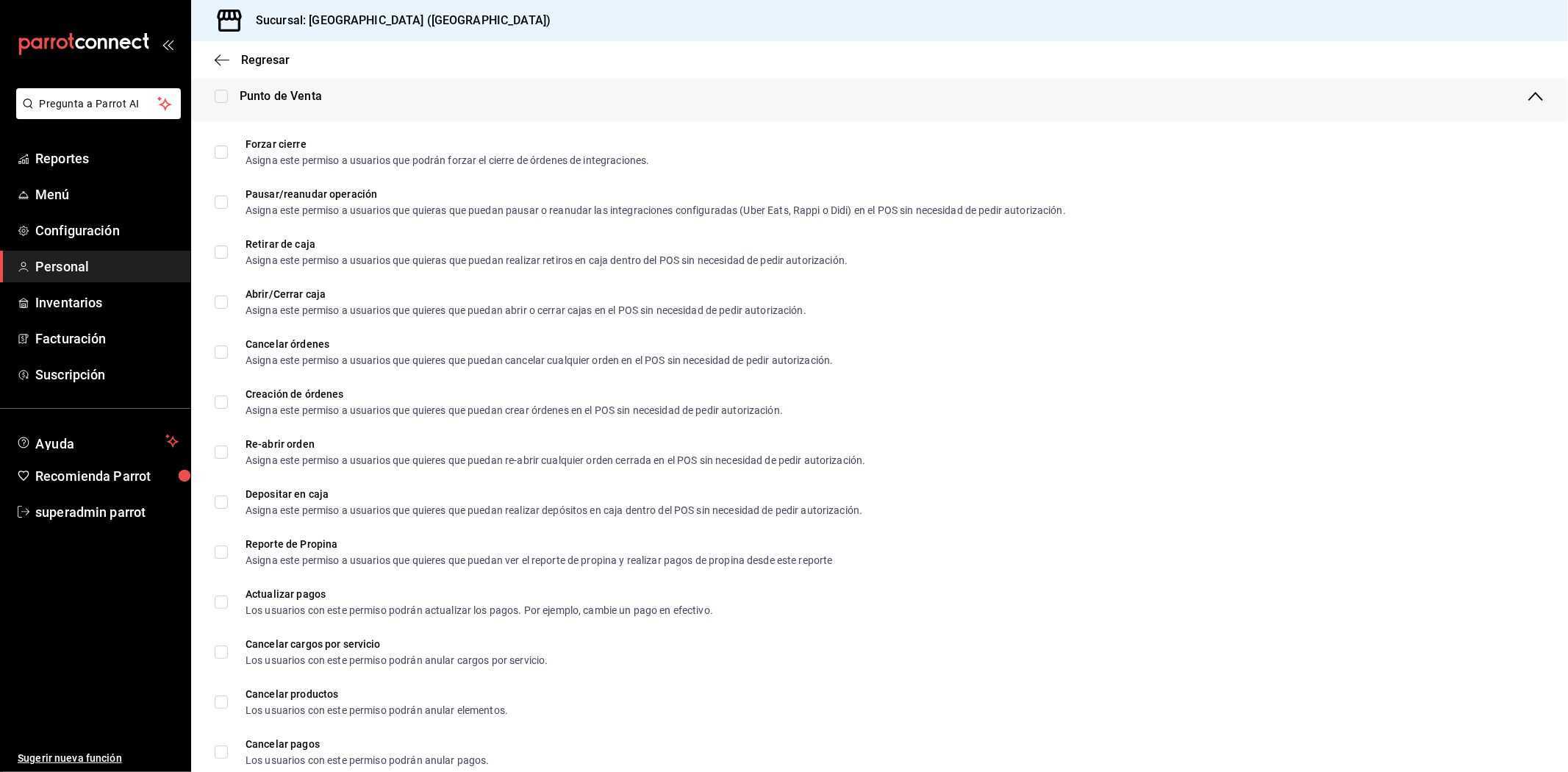
checkbox input "true"
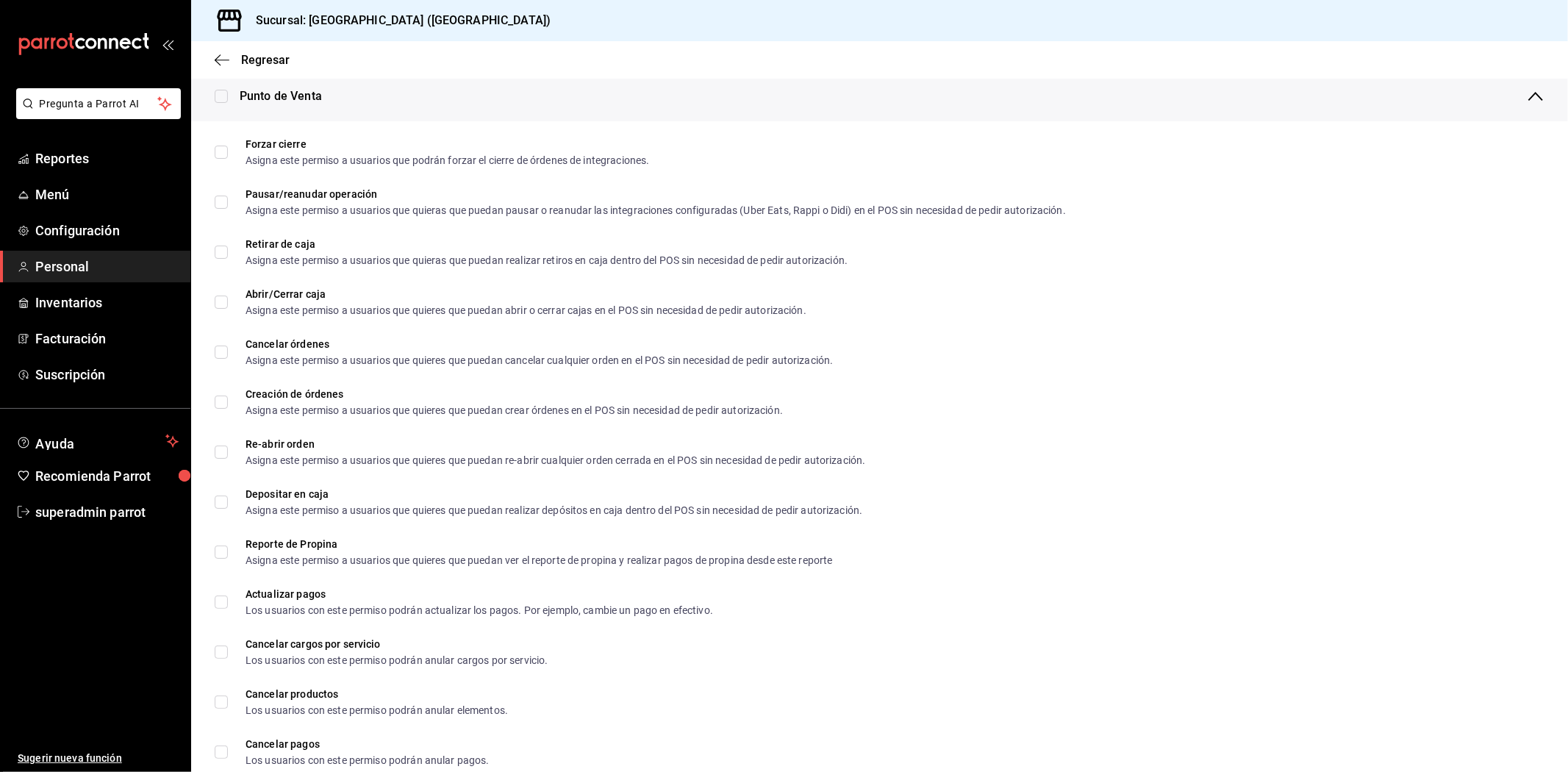
checkbox input "true"
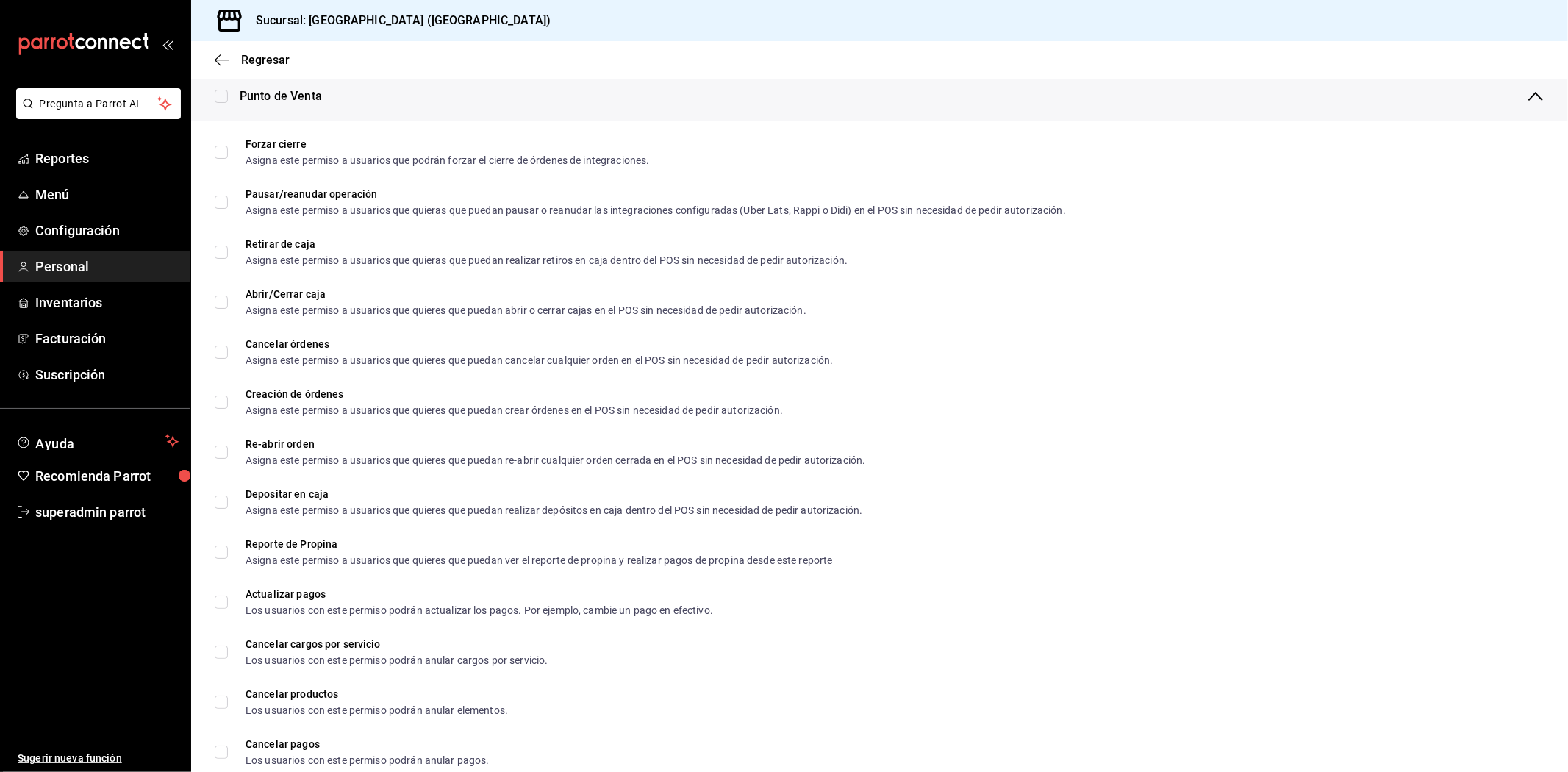
checkbox input "true"
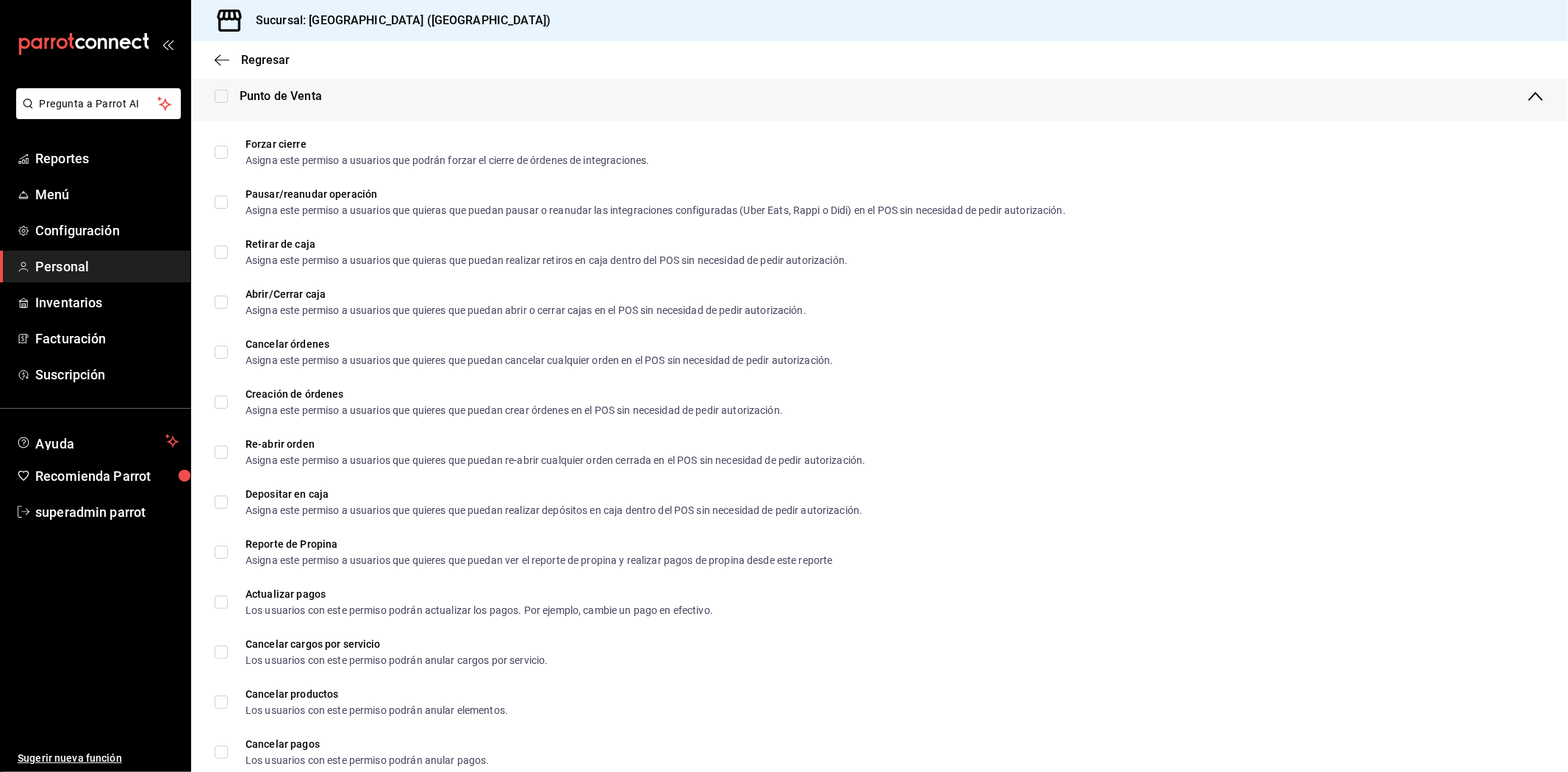
checkbox input "true"
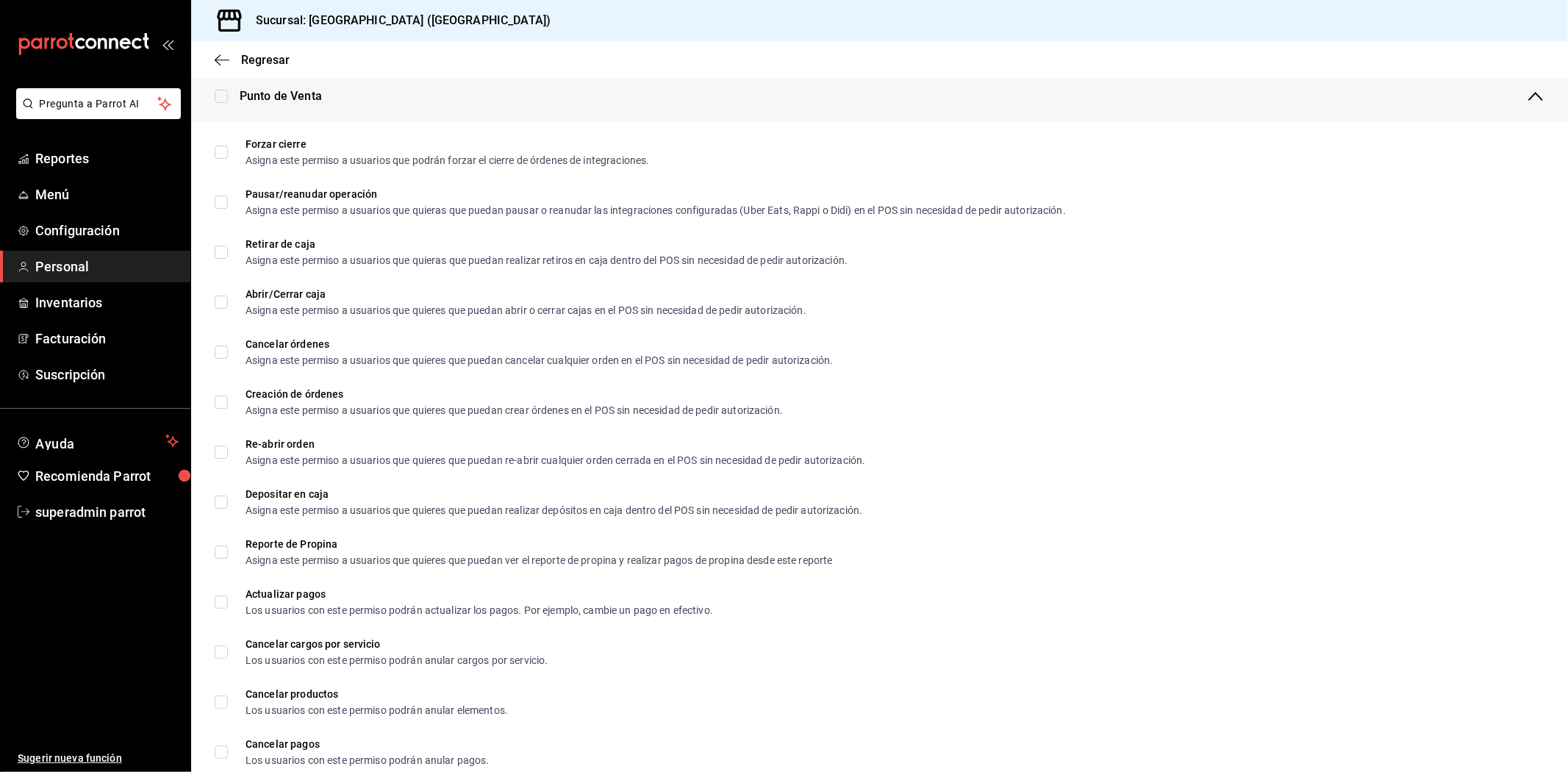
checkbox input "true"
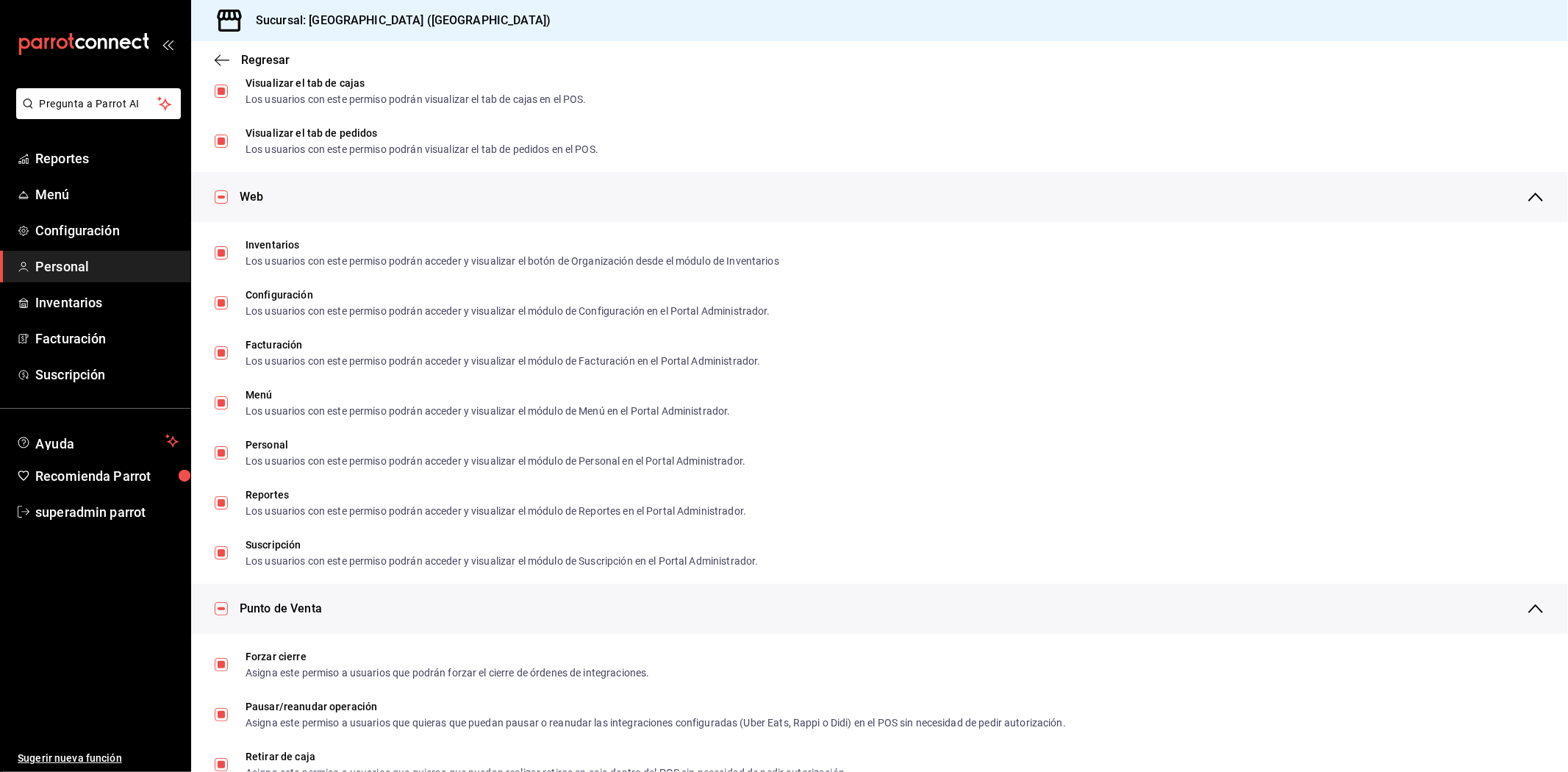
scroll to position [60, 0]
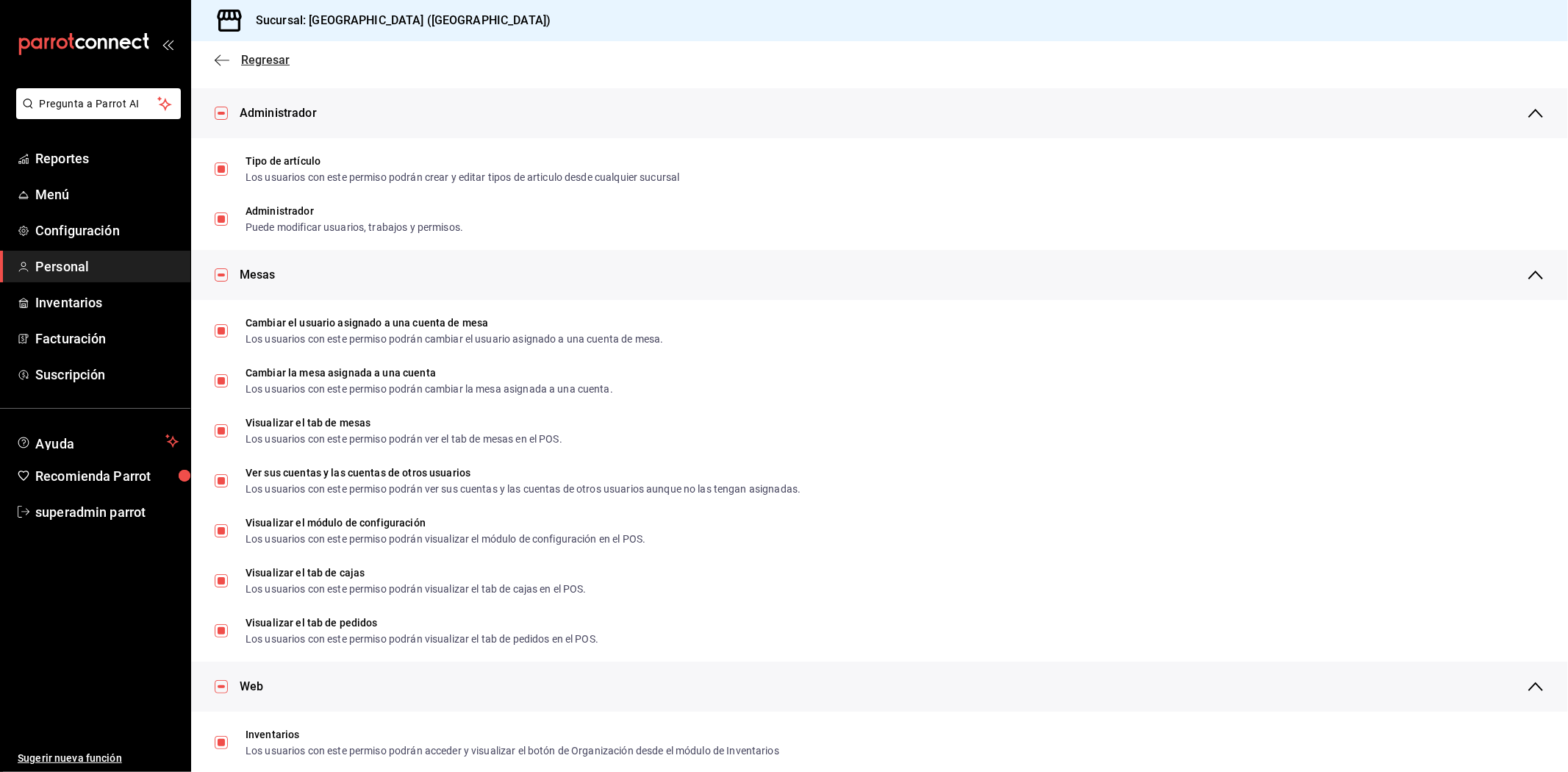
click at [224, 65] on icon "button" at bounding box center [221, 60] width 15 height 13
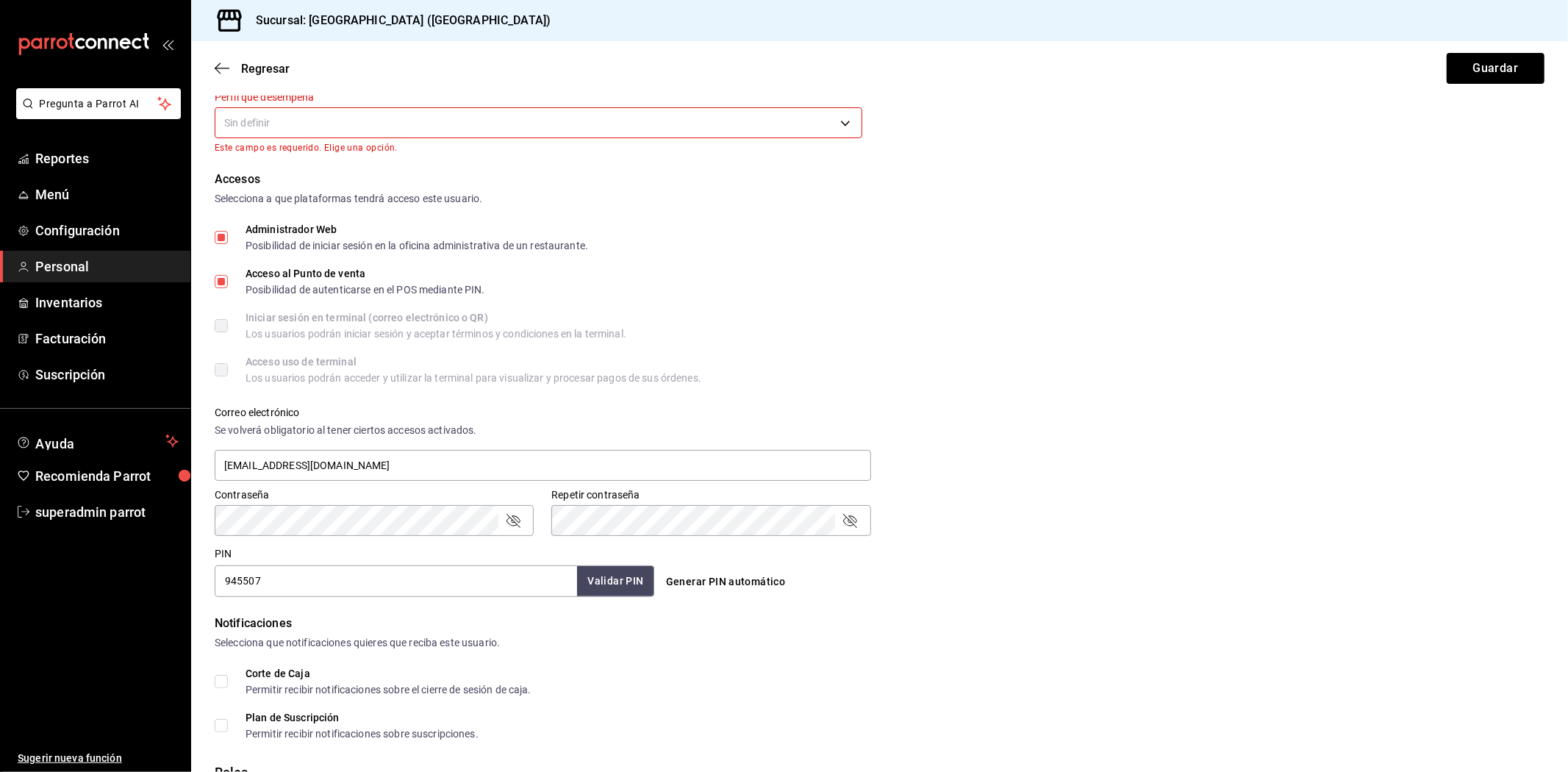
scroll to position [41, 0]
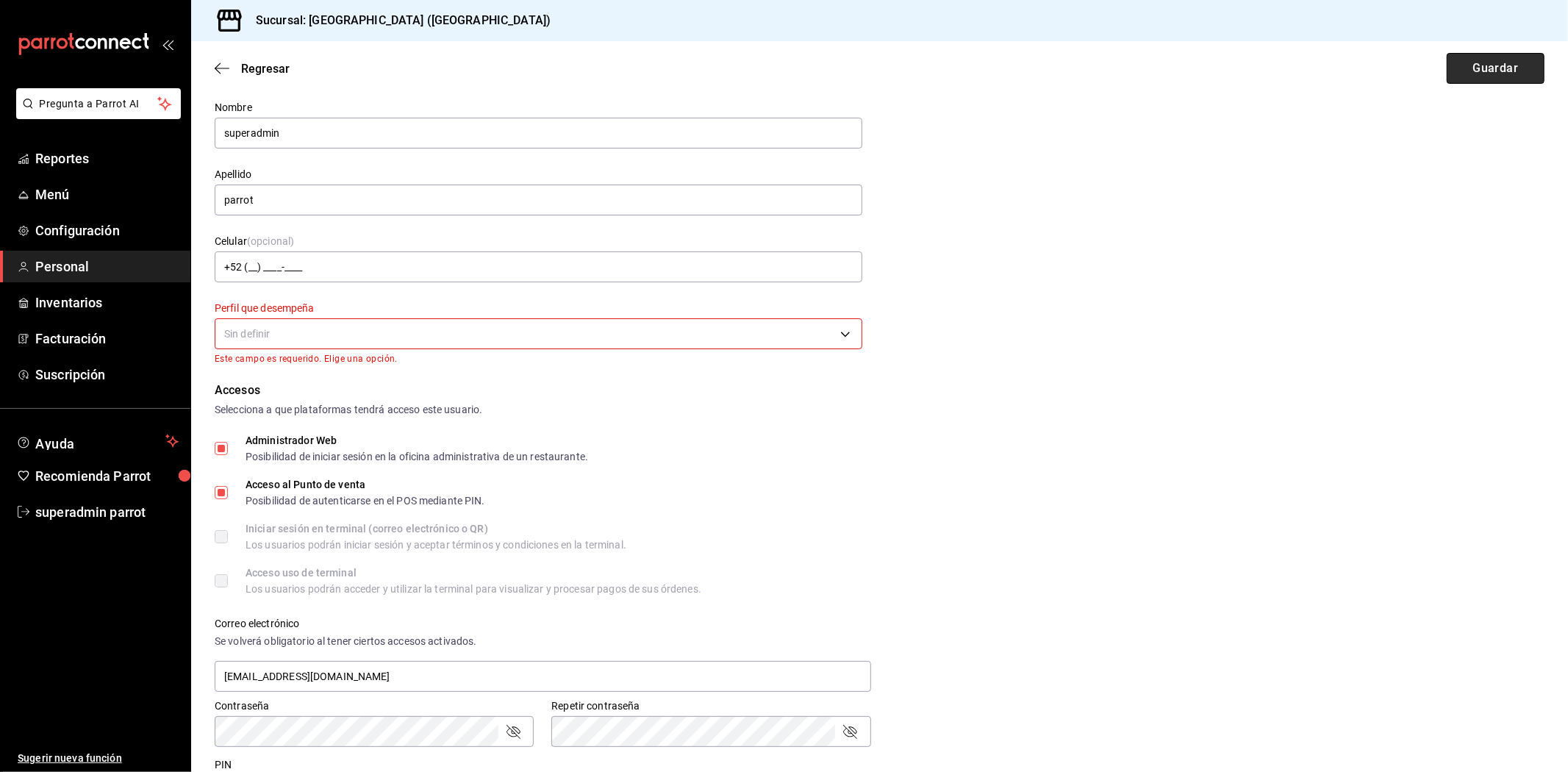
click at [1460, 79] on button "Guardar" at bounding box center [1495, 67] width 98 height 31
click at [215, 82] on div "Regresar Guardar" at bounding box center [879, 68] width 1377 height 54
click at [219, 67] on icon "button" at bounding box center [221, 68] width 15 height 13
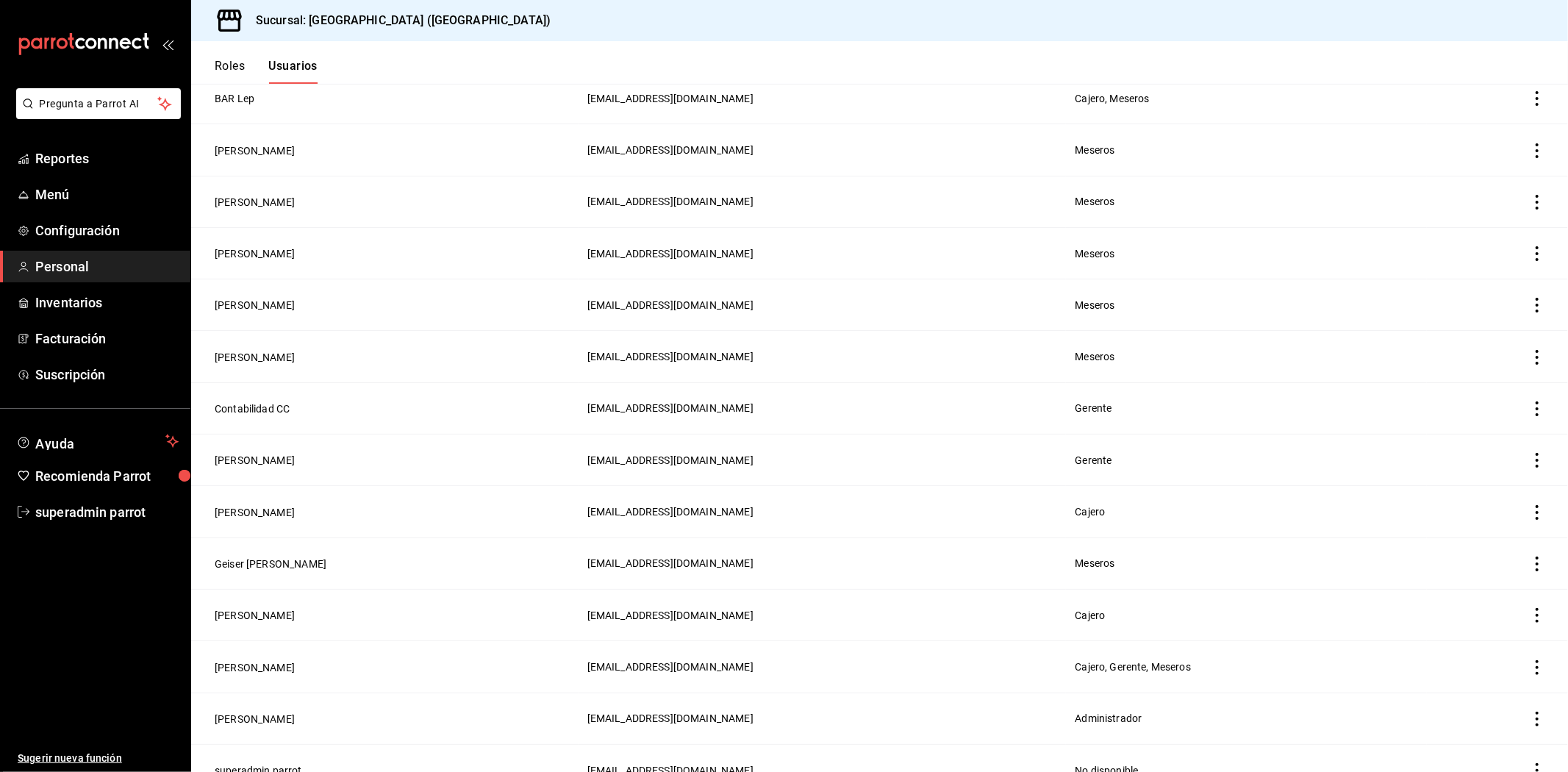
scroll to position [178, 0]
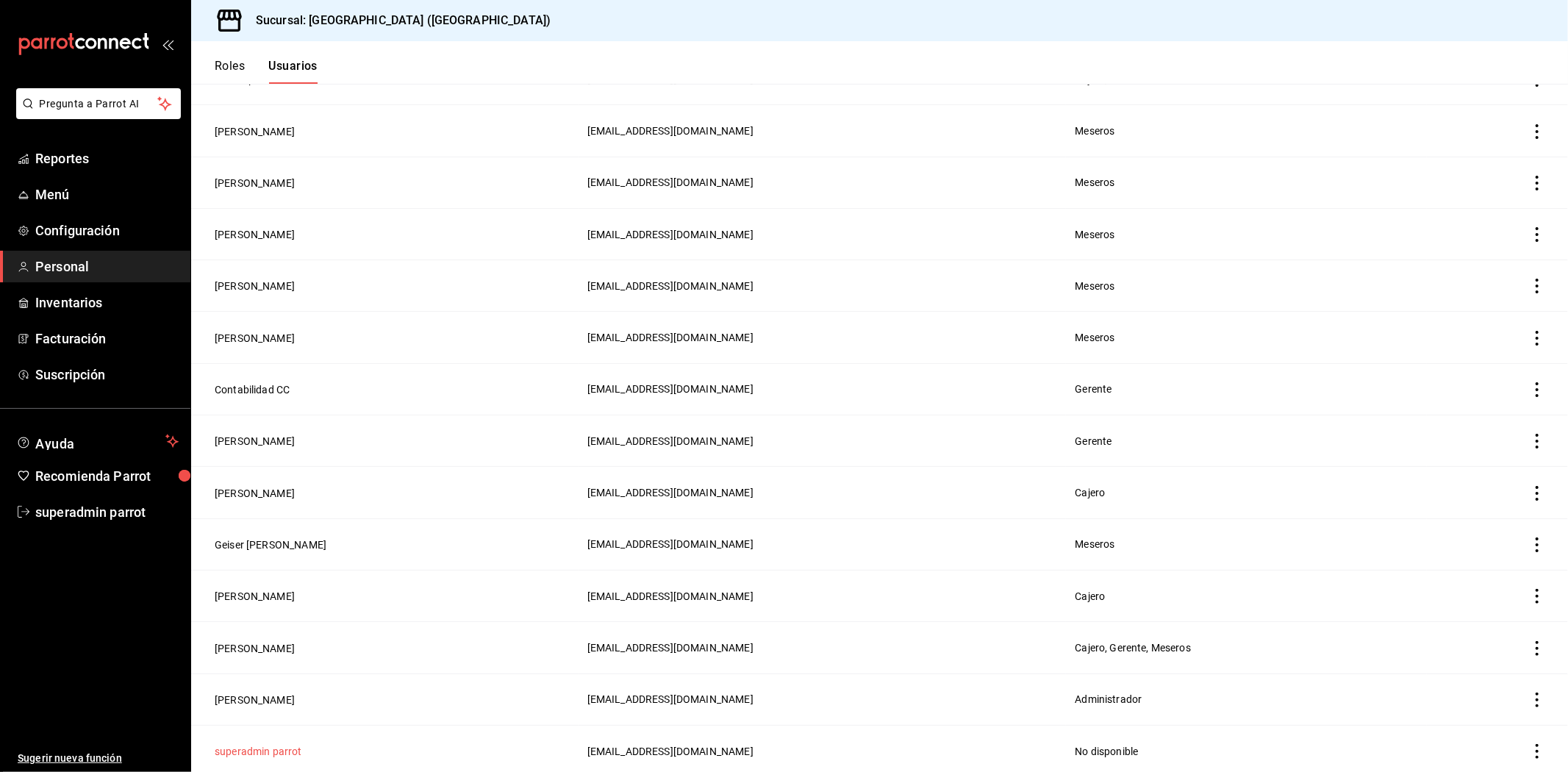
click at [236, 748] on button "superadmin parrot" at bounding box center [258, 751] width 88 height 15
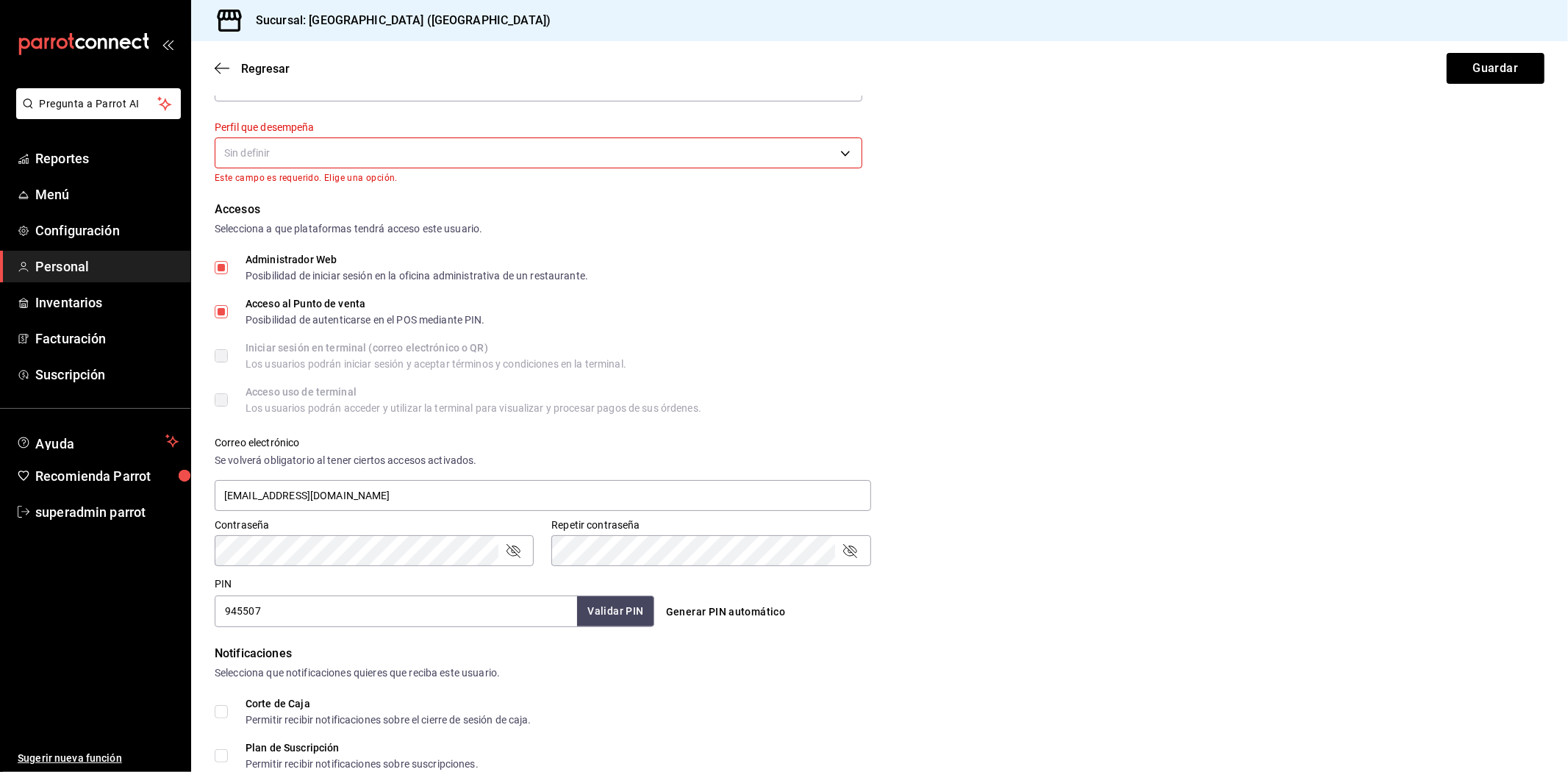
scroll to position [368, 0]
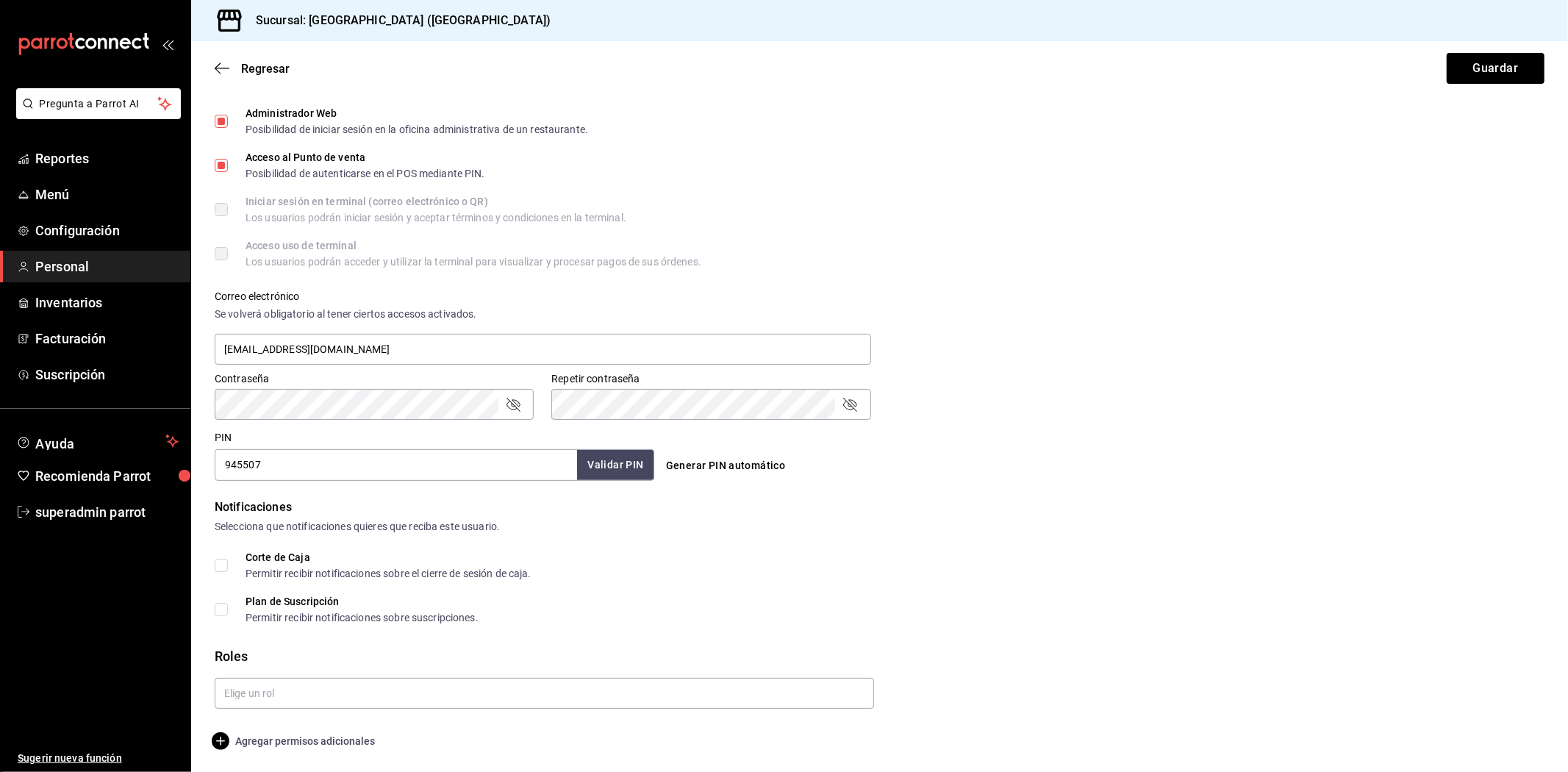
click at [295, 733] on span "Agregar permisos adicionales" at bounding box center [294, 741] width 160 height 18
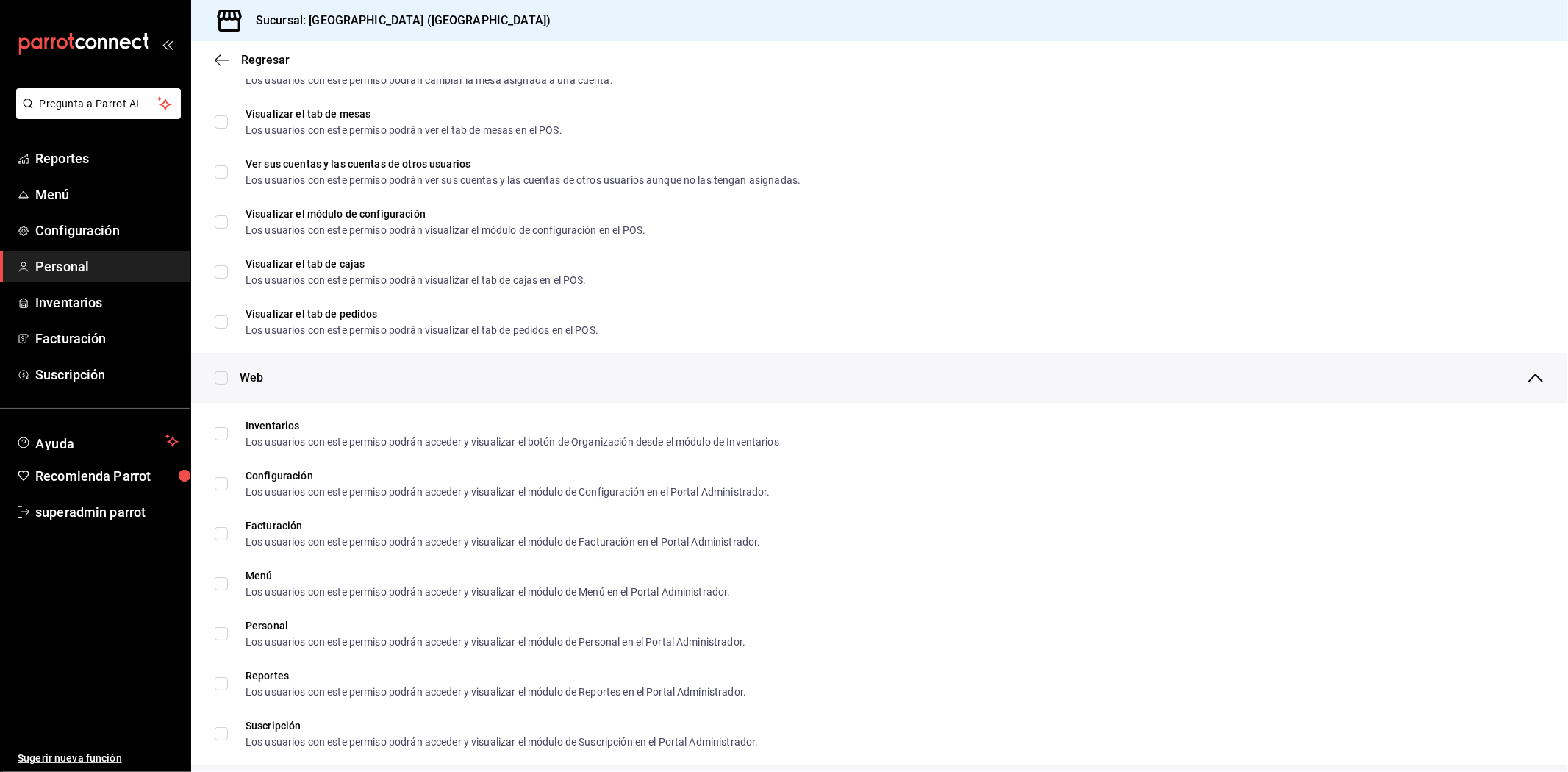
click at [214, 380] on div "Web" at bounding box center [879, 377] width 1377 height 50
click at [218, 377] on input "checkbox" at bounding box center [220, 377] width 13 height 13
checkbox input "true"
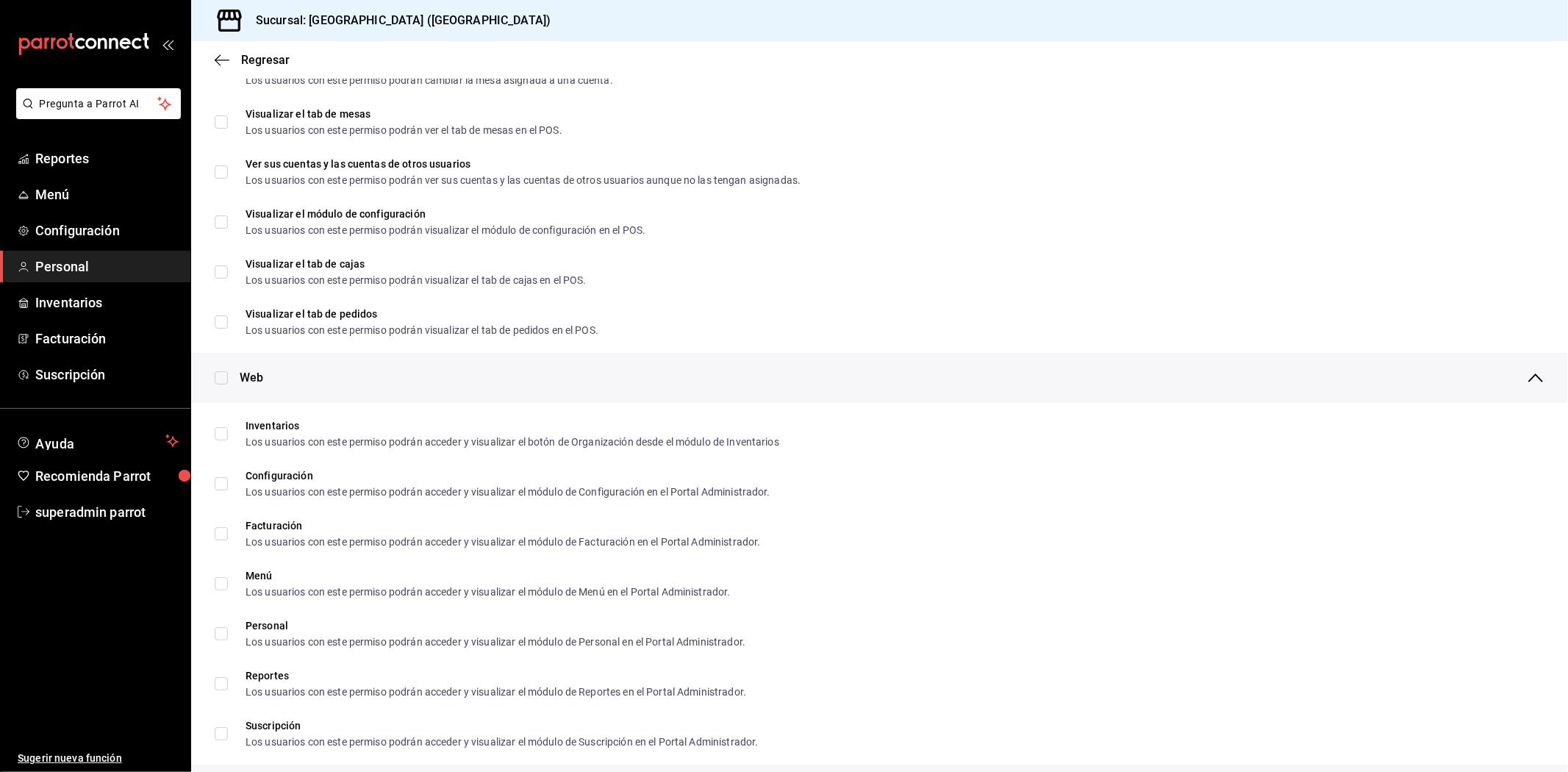
checkbox input "true"
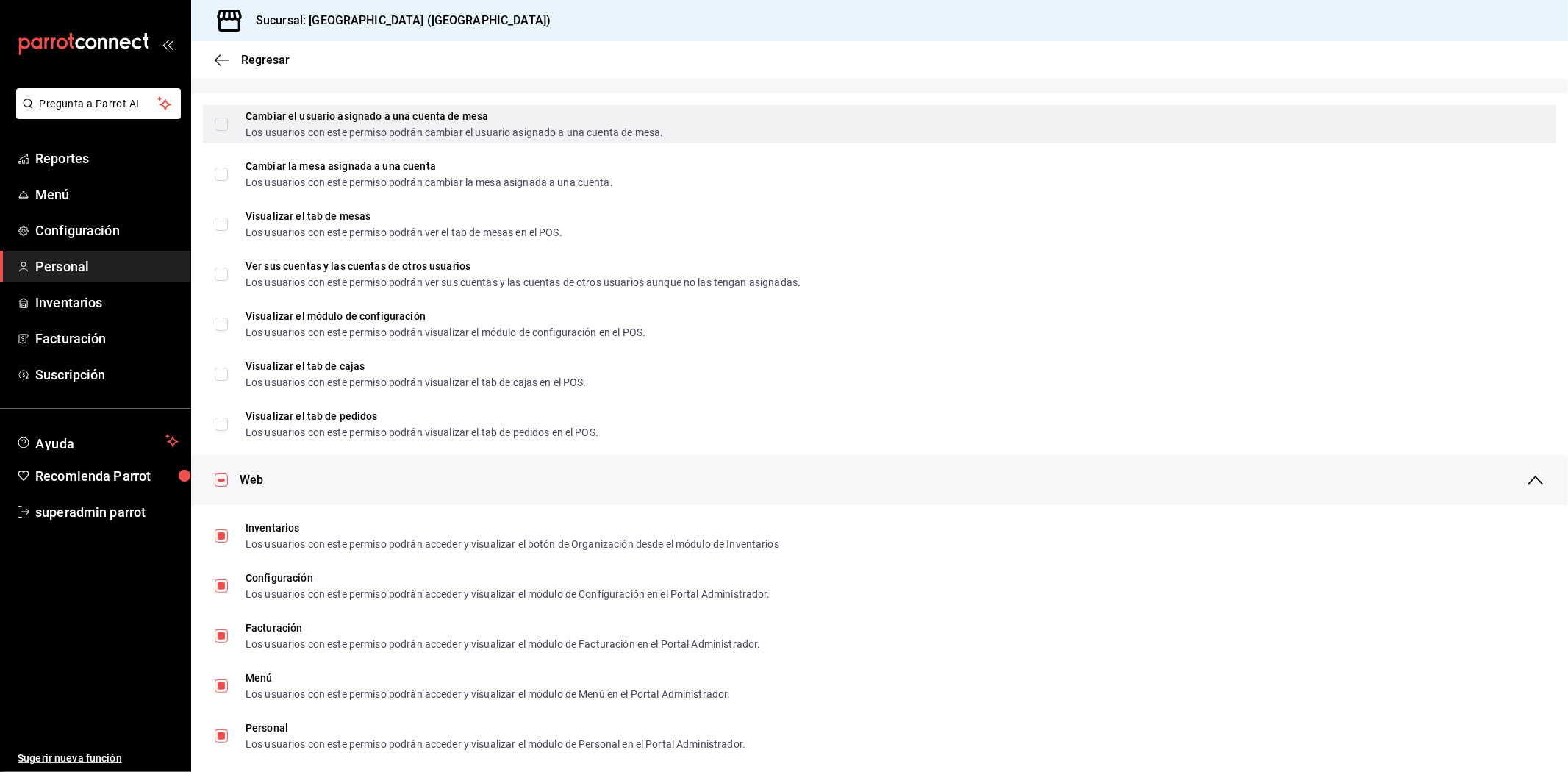
scroll to position [0, 0]
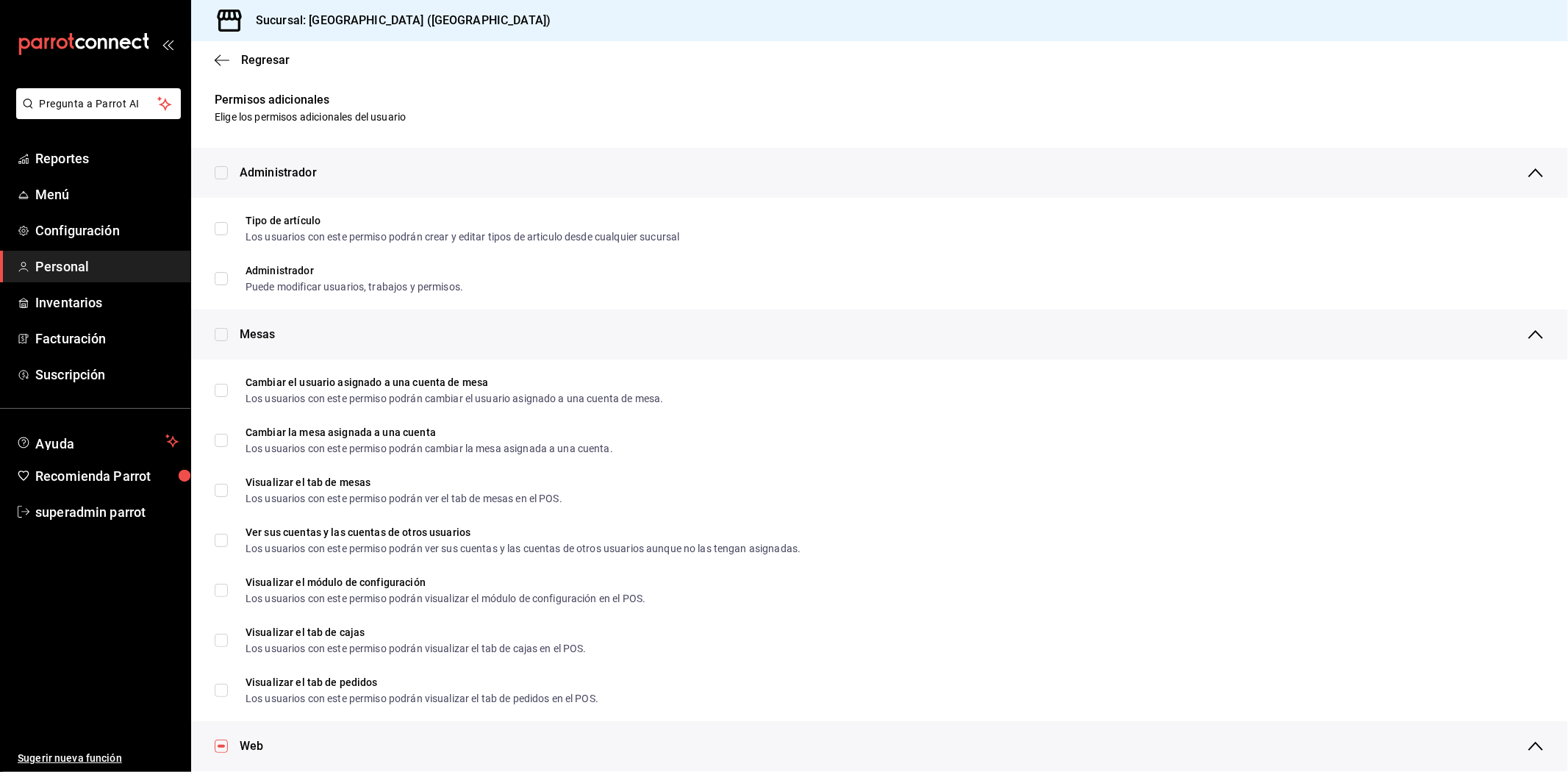
click at [226, 334] on input "checkbox" at bounding box center [220, 334] width 13 height 13
checkbox input "true"
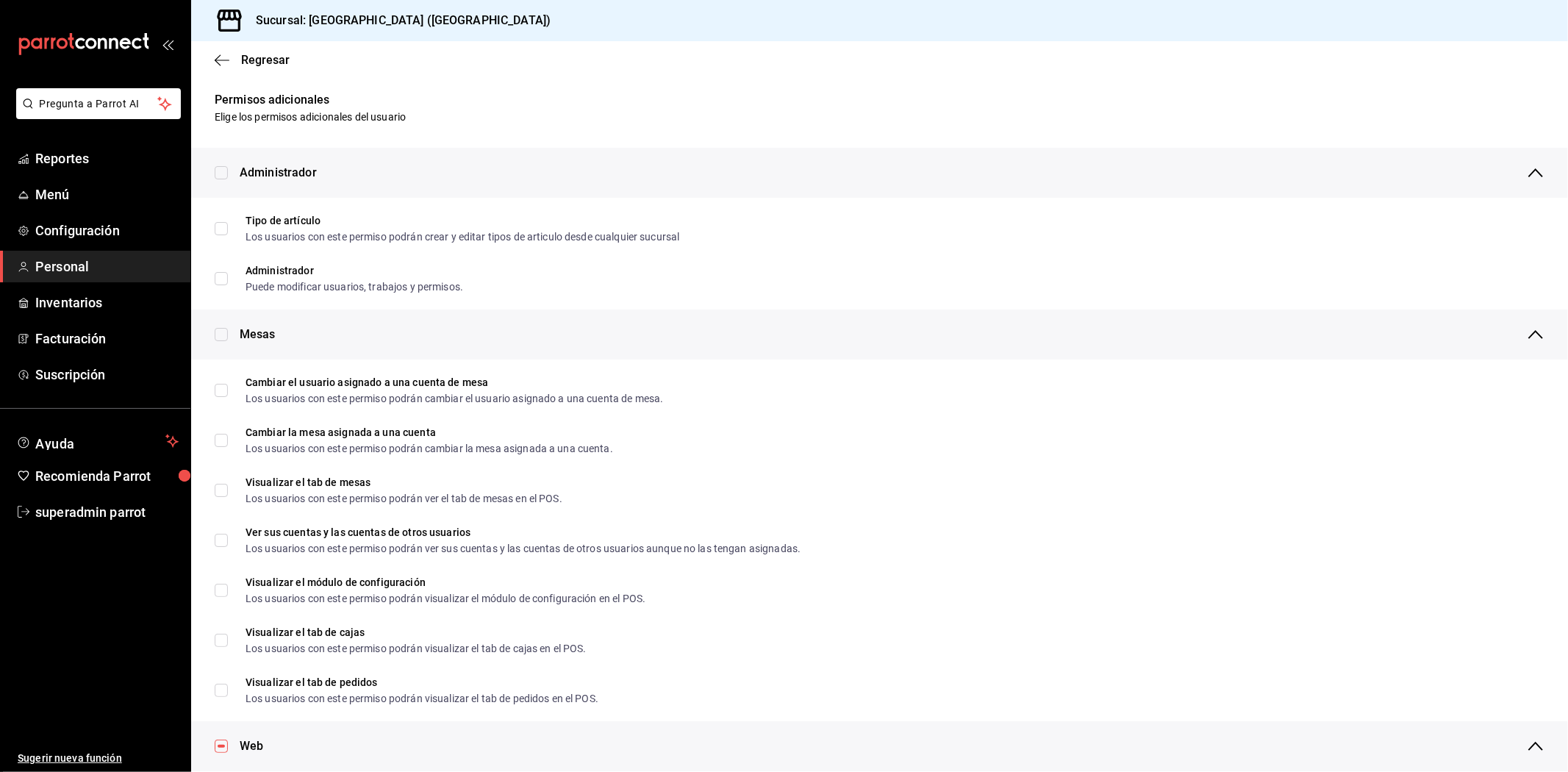
checkbox input "true"
click at [222, 175] on input "checkbox" at bounding box center [220, 172] width 13 height 13
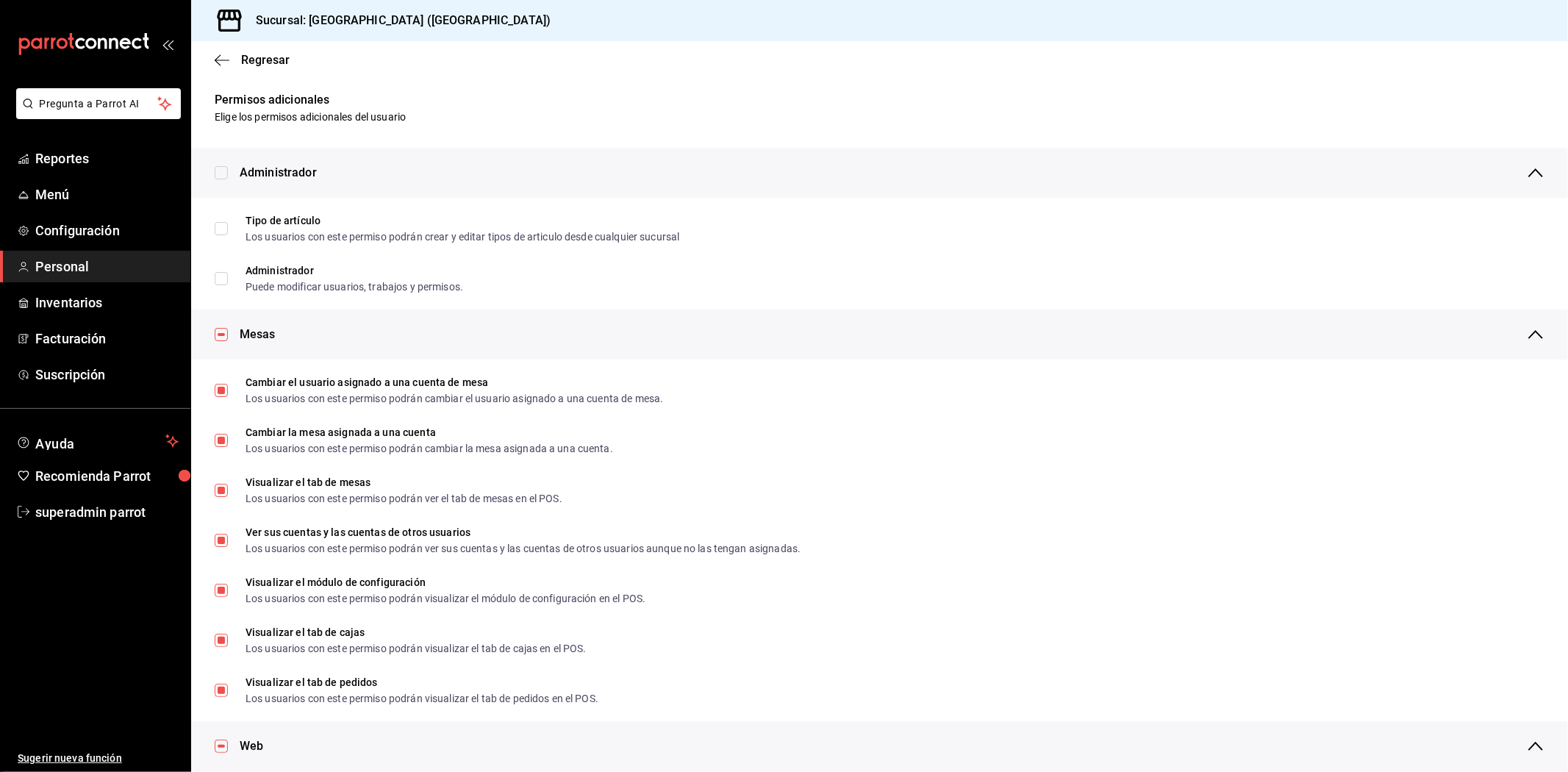
checkbox input "true"
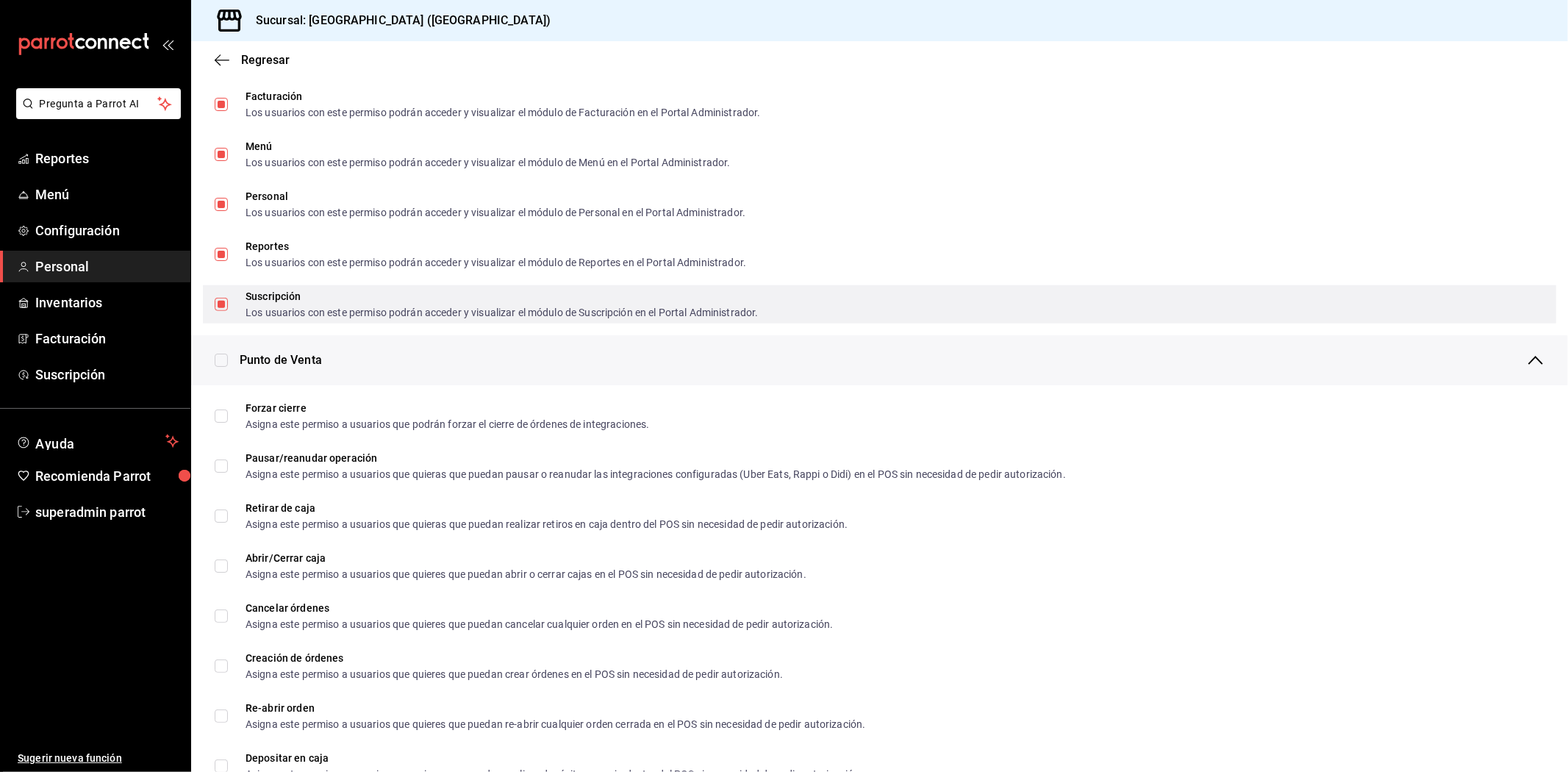
scroll to position [1062, 0]
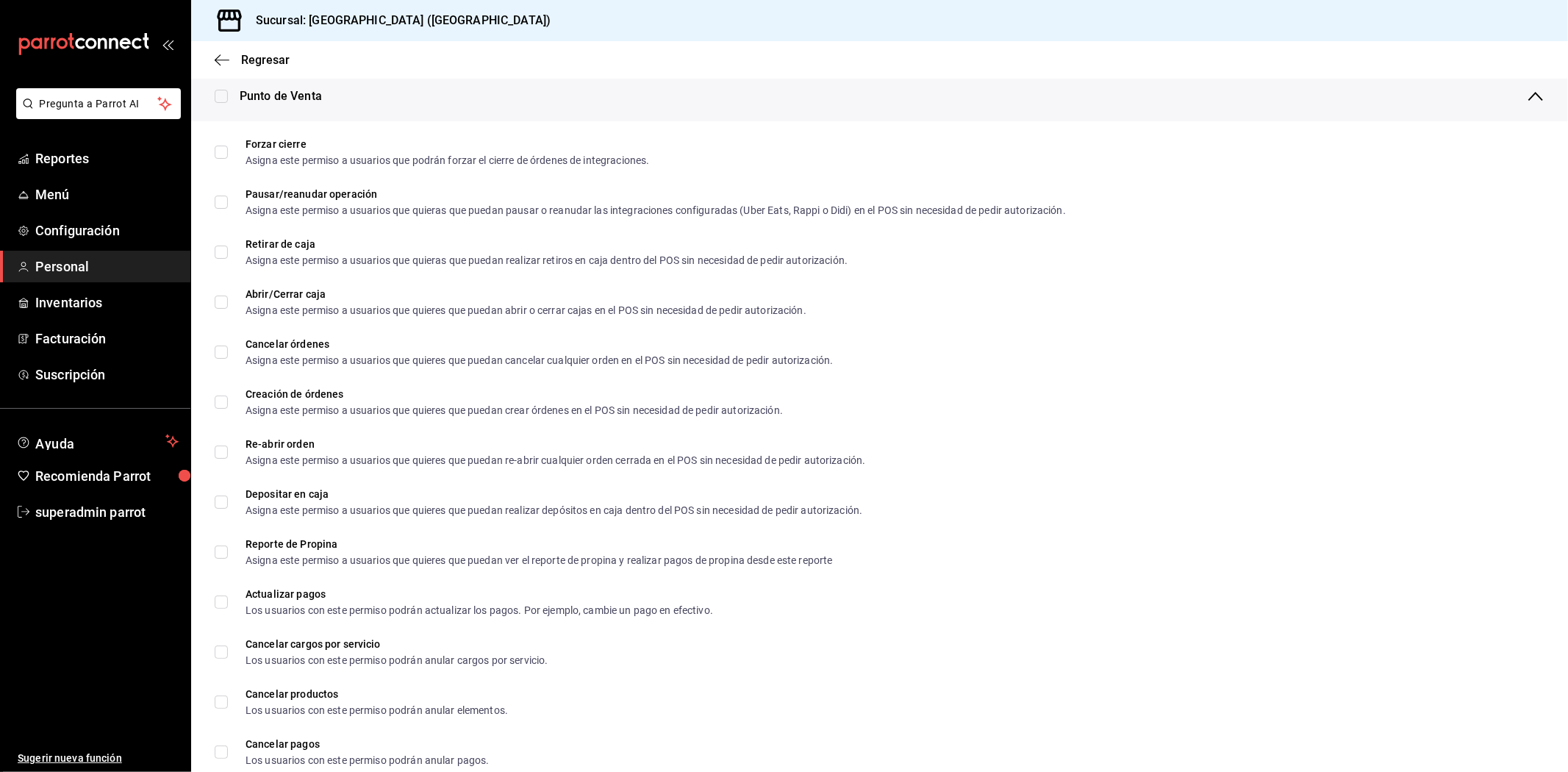
click at [218, 89] on input "checkbox" at bounding box center [220, 95] width 13 height 13
checkbox input "true"
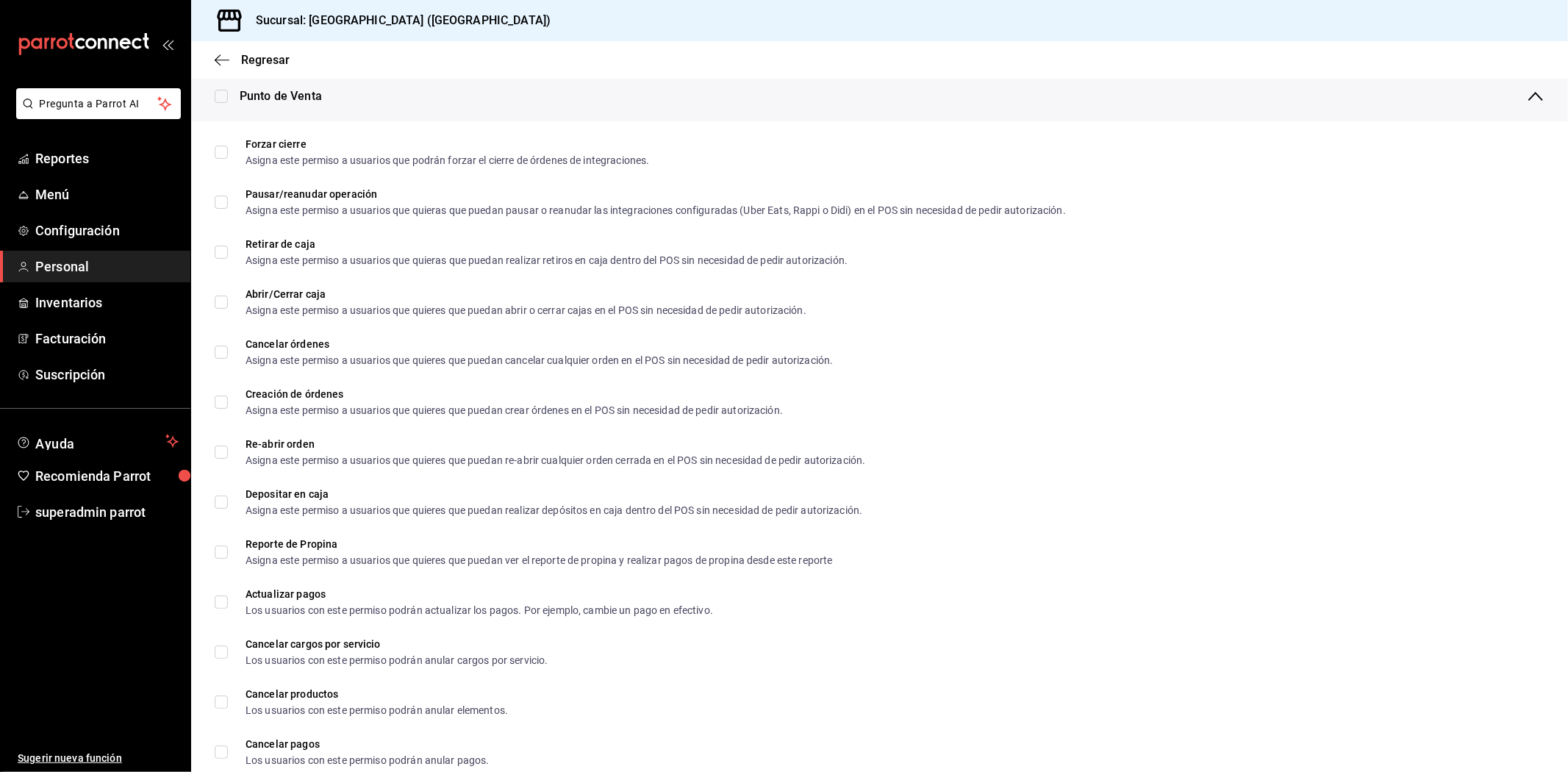
checkbox input "true"
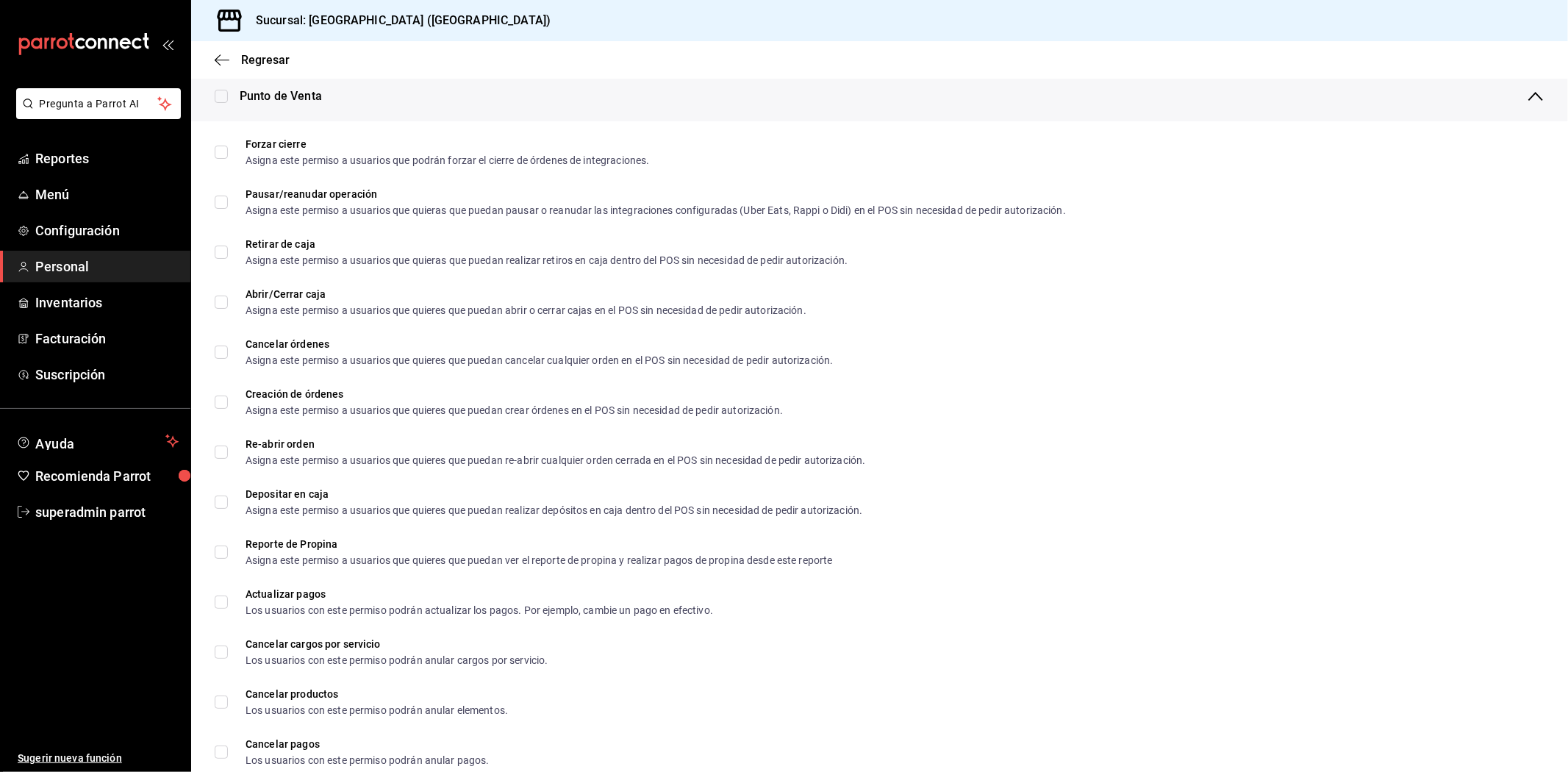
checkbox input "true"
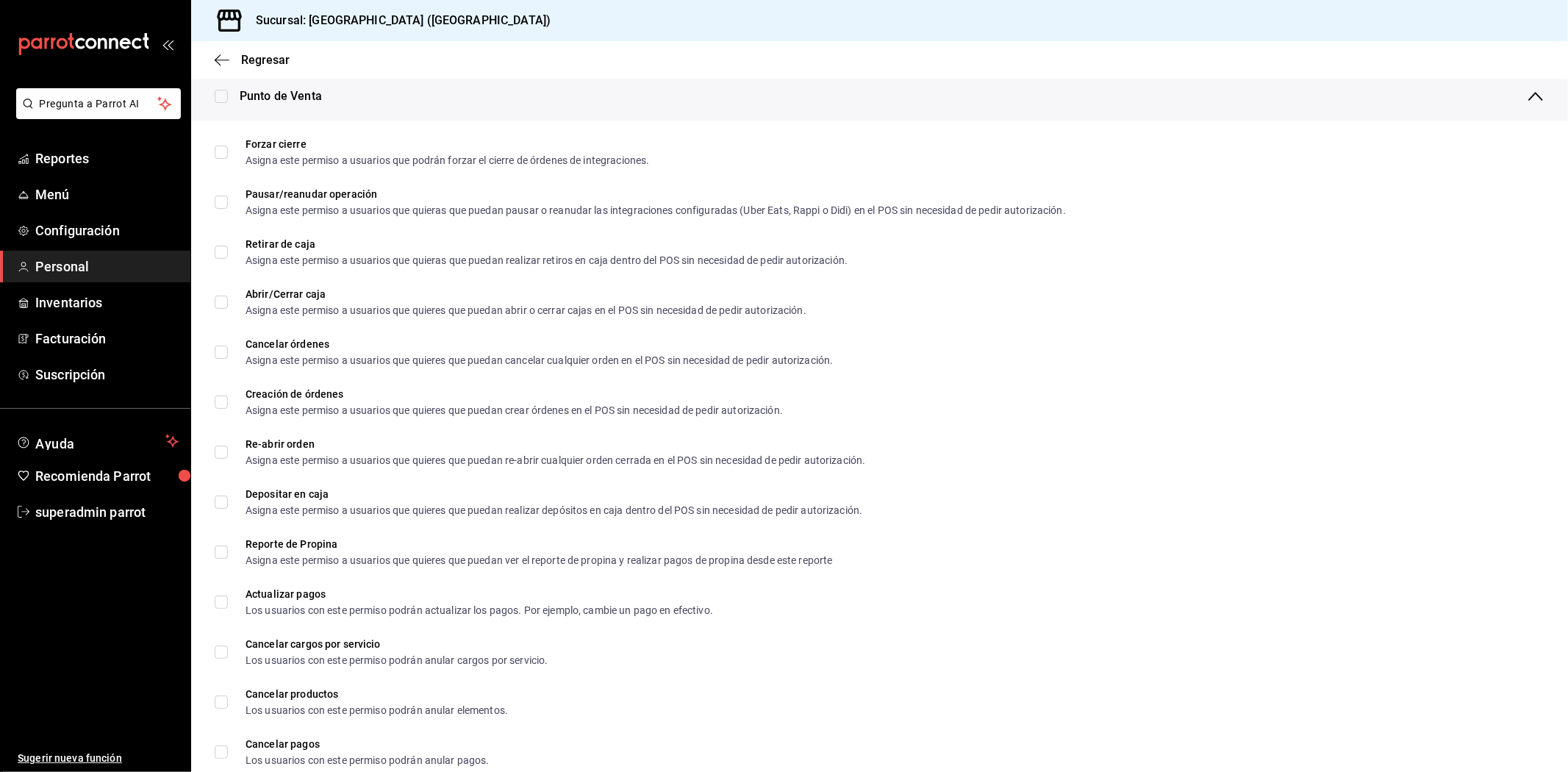
checkbox input "true"
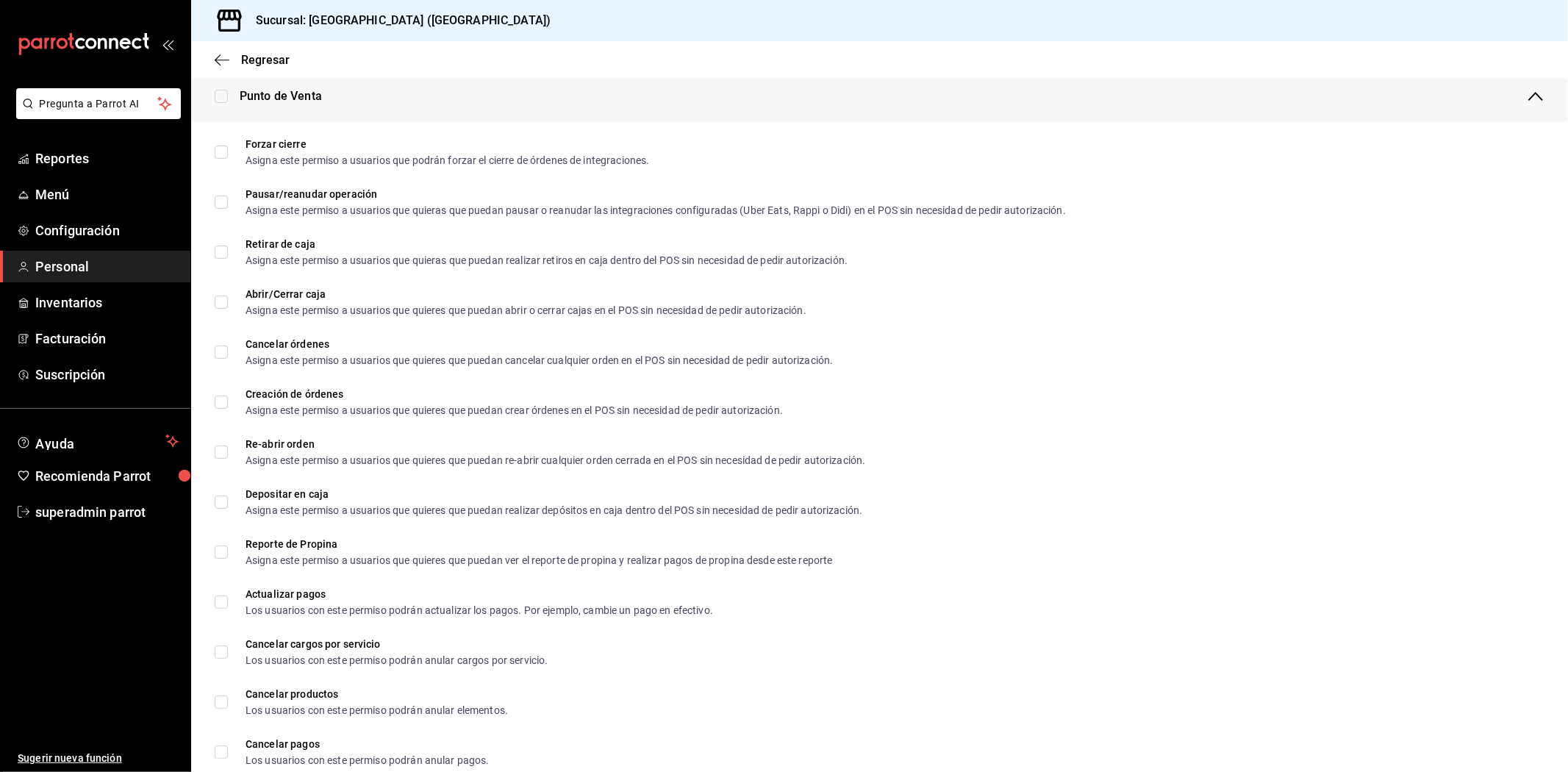
checkbox input "true"
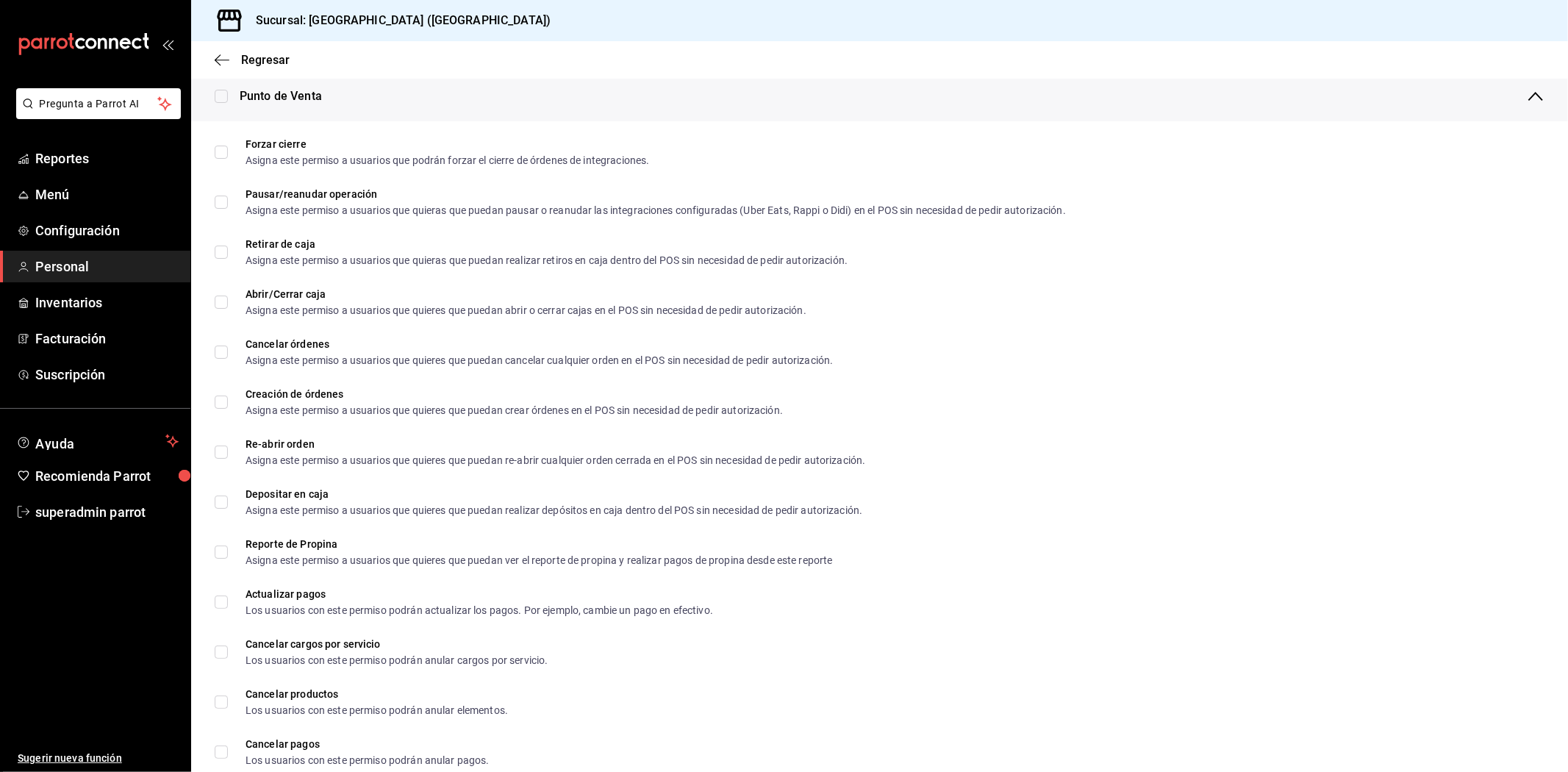
checkbox input "true"
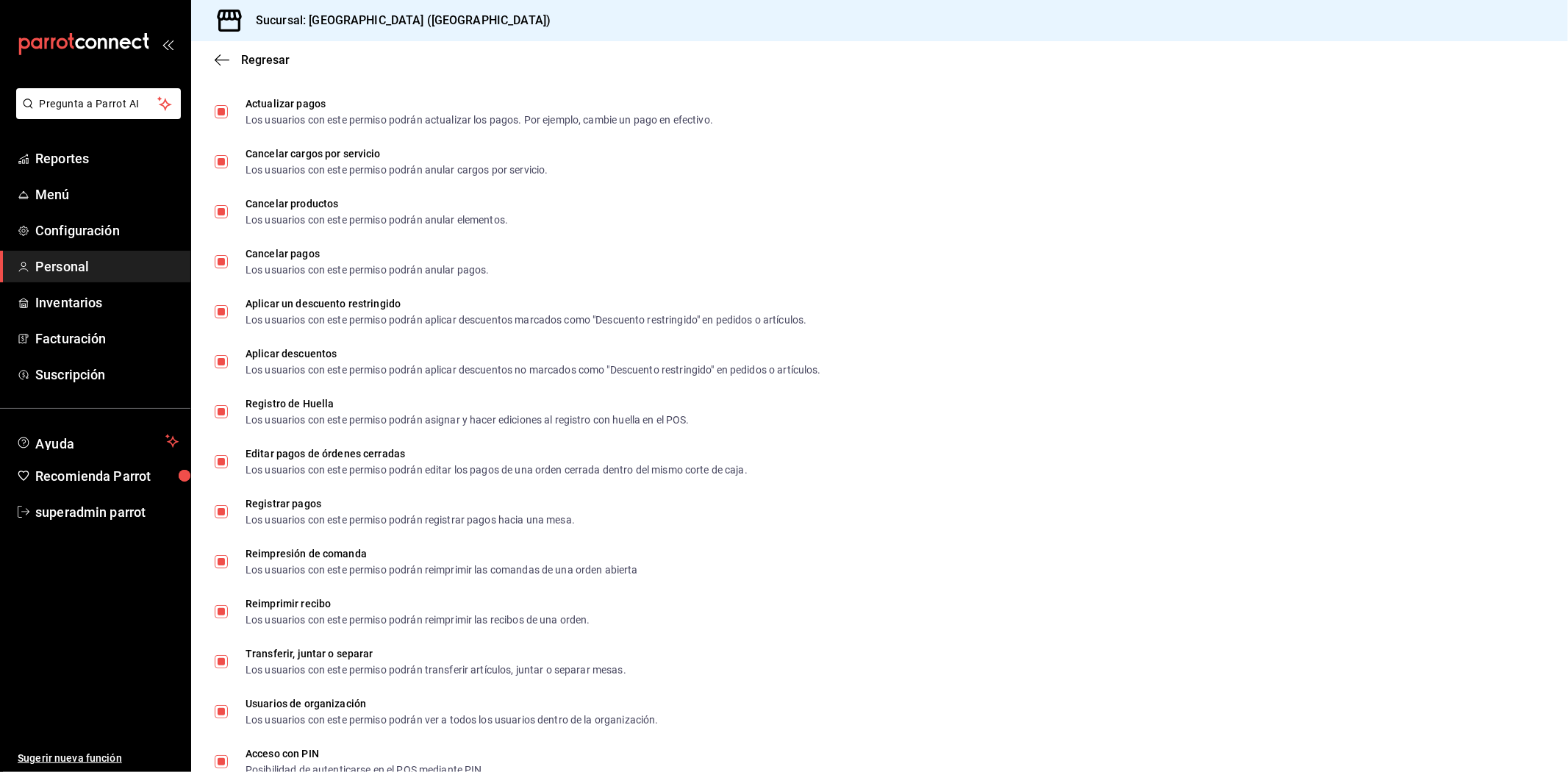
scroll to position [1694, 0]
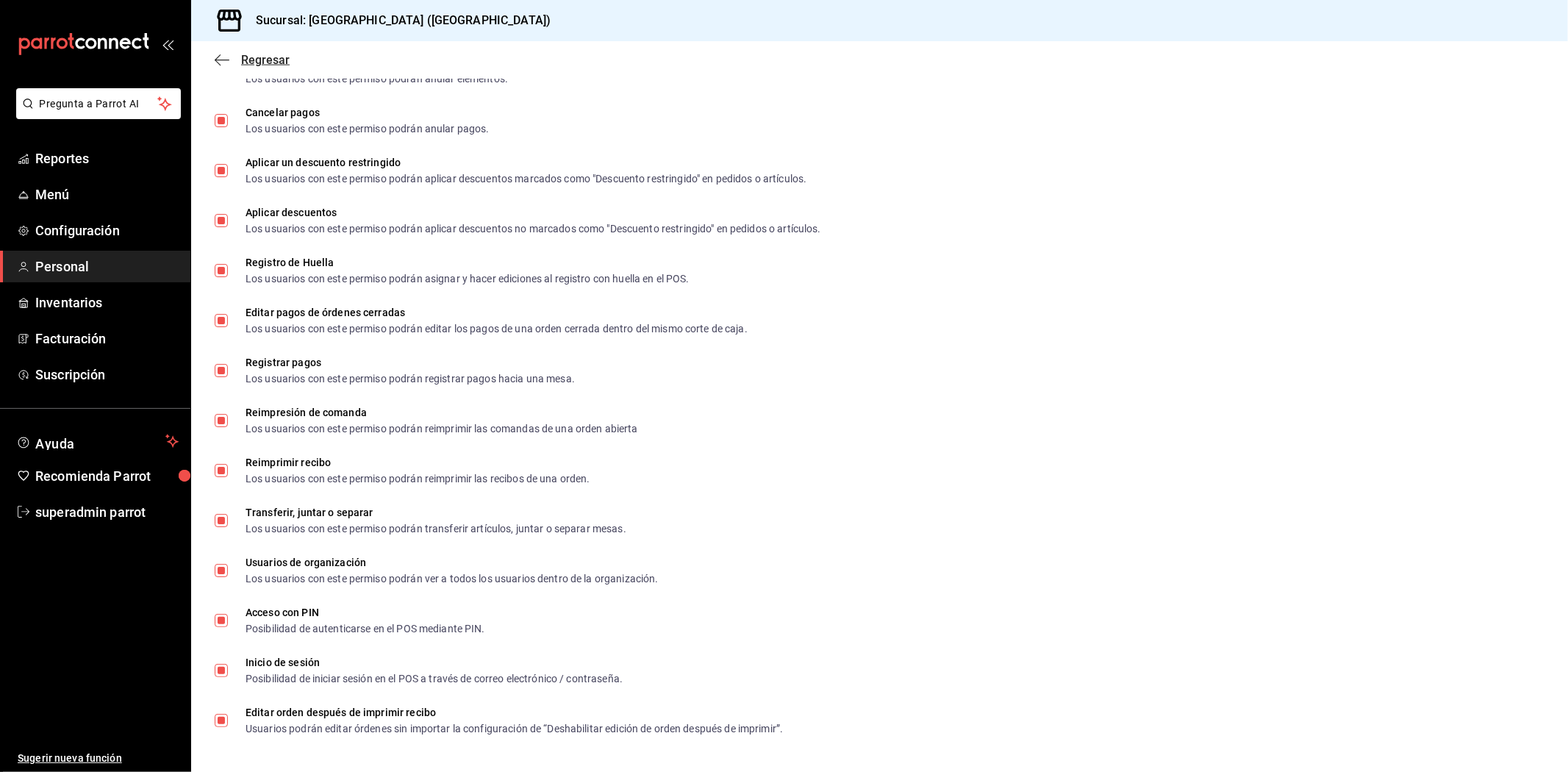
click at [220, 62] on icon "button" at bounding box center [221, 60] width 15 height 13
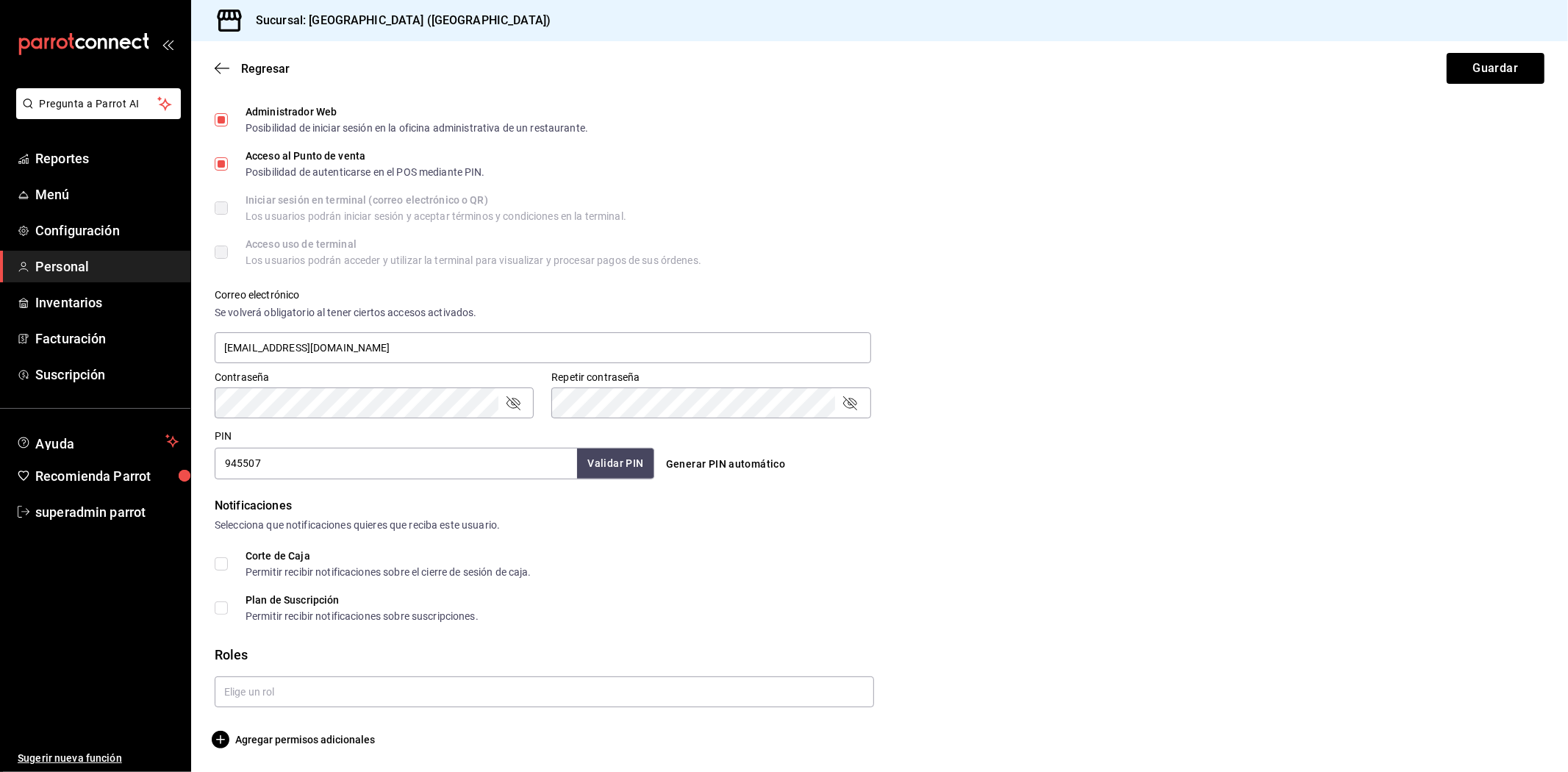
scroll to position [368, 0]
click at [1459, 76] on button "Guardar" at bounding box center [1495, 67] width 98 height 31
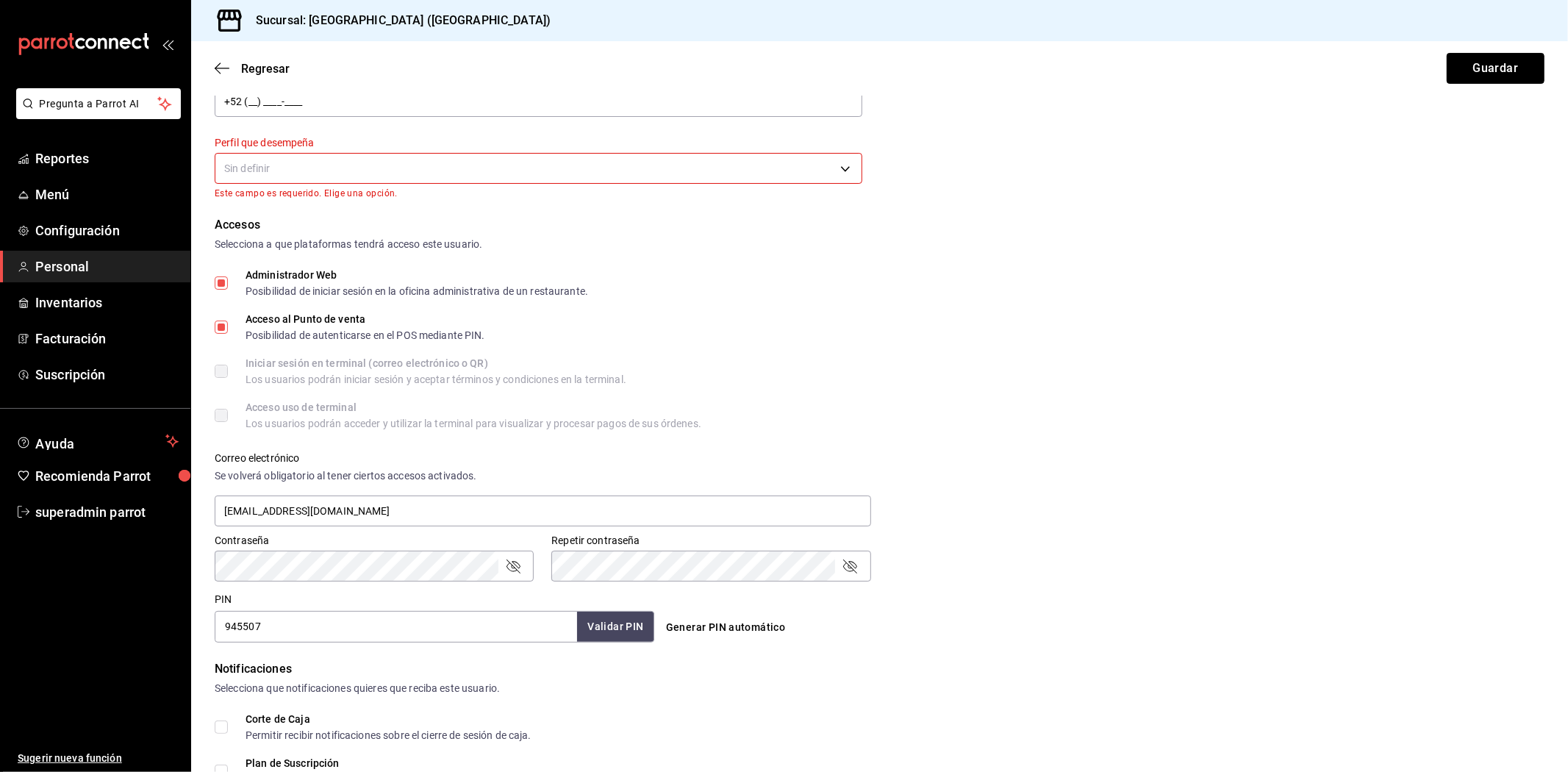
scroll to position [0, 0]
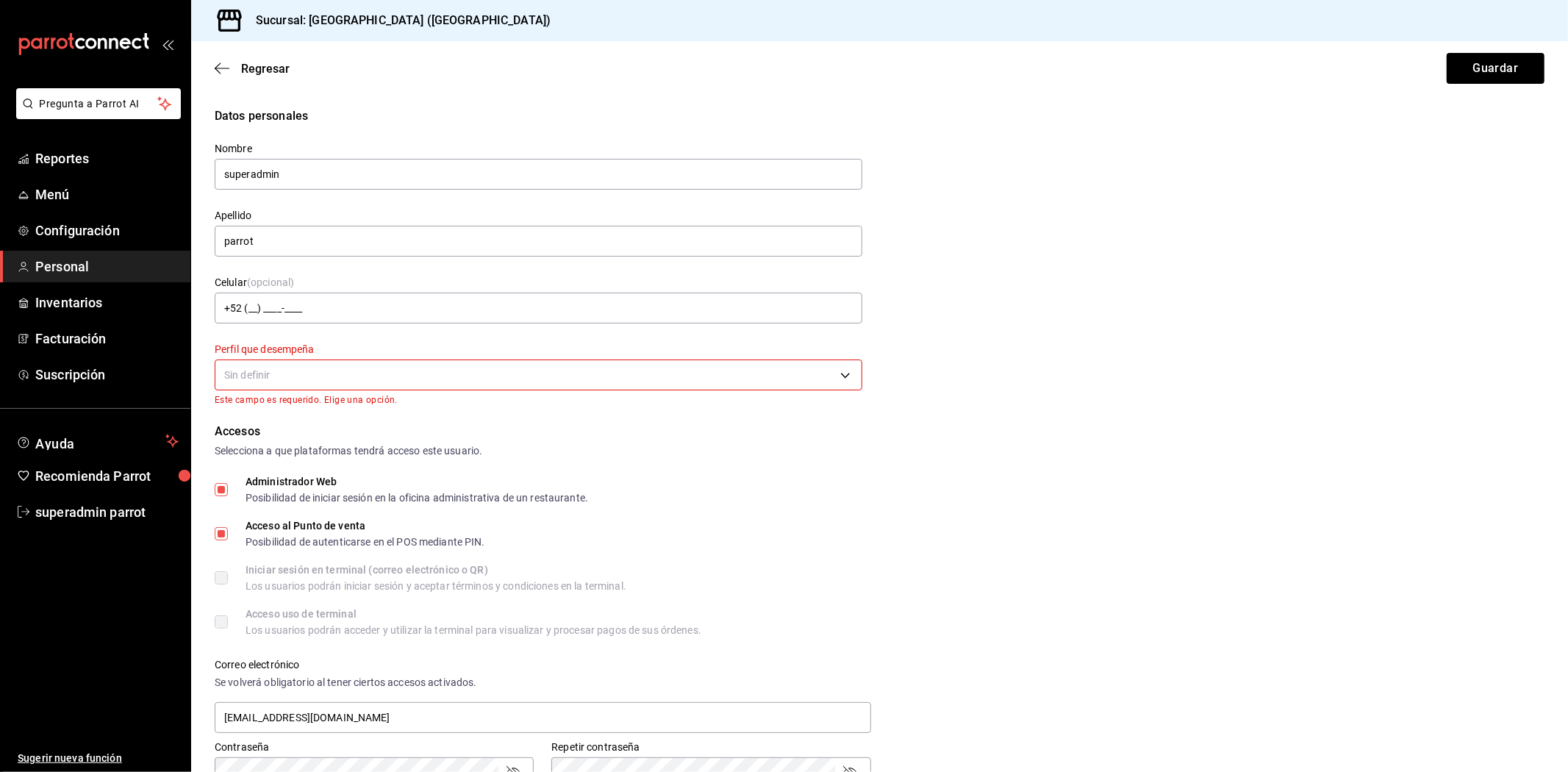
click at [808, 375] on body "Pregunta a Parrot AI Reportes Menú Configuración Personal Inventarios Facturaci…" at bounding box center [784, 386] width 1568 height 772
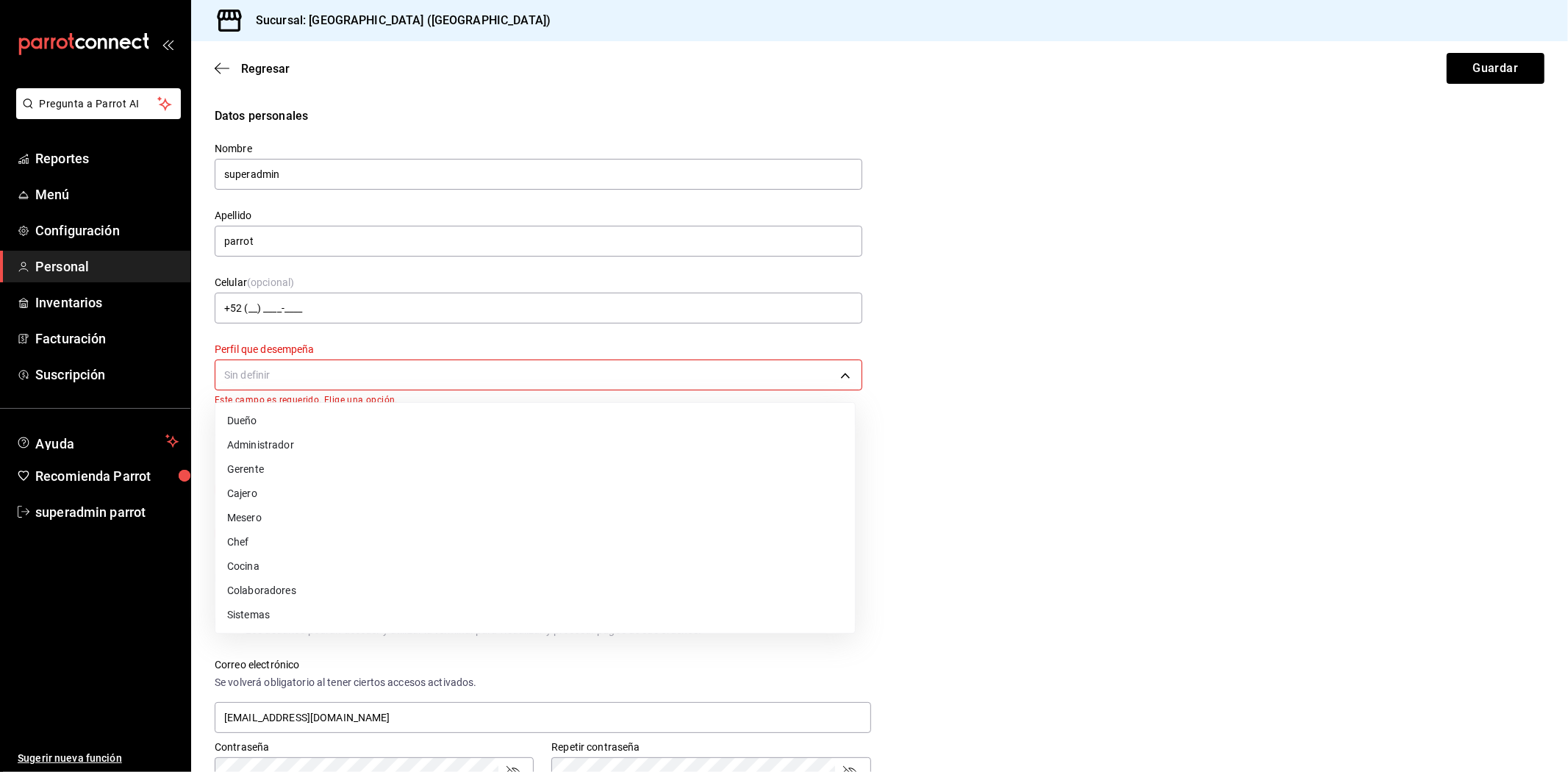
click at [346, 435] on li "Administrador" at bounding box center [535, 446] width 640 height 25
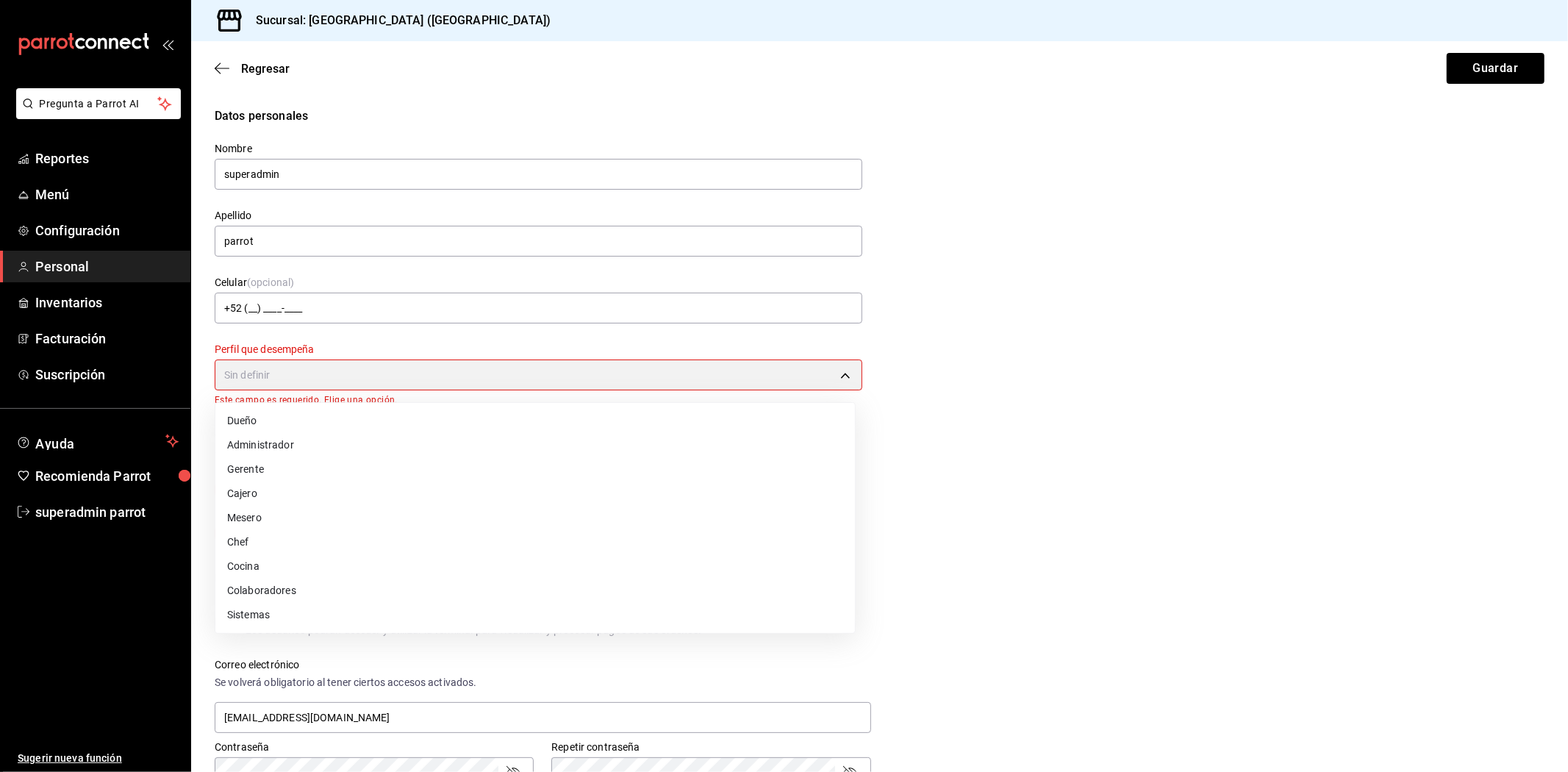
type input "ADMIN"
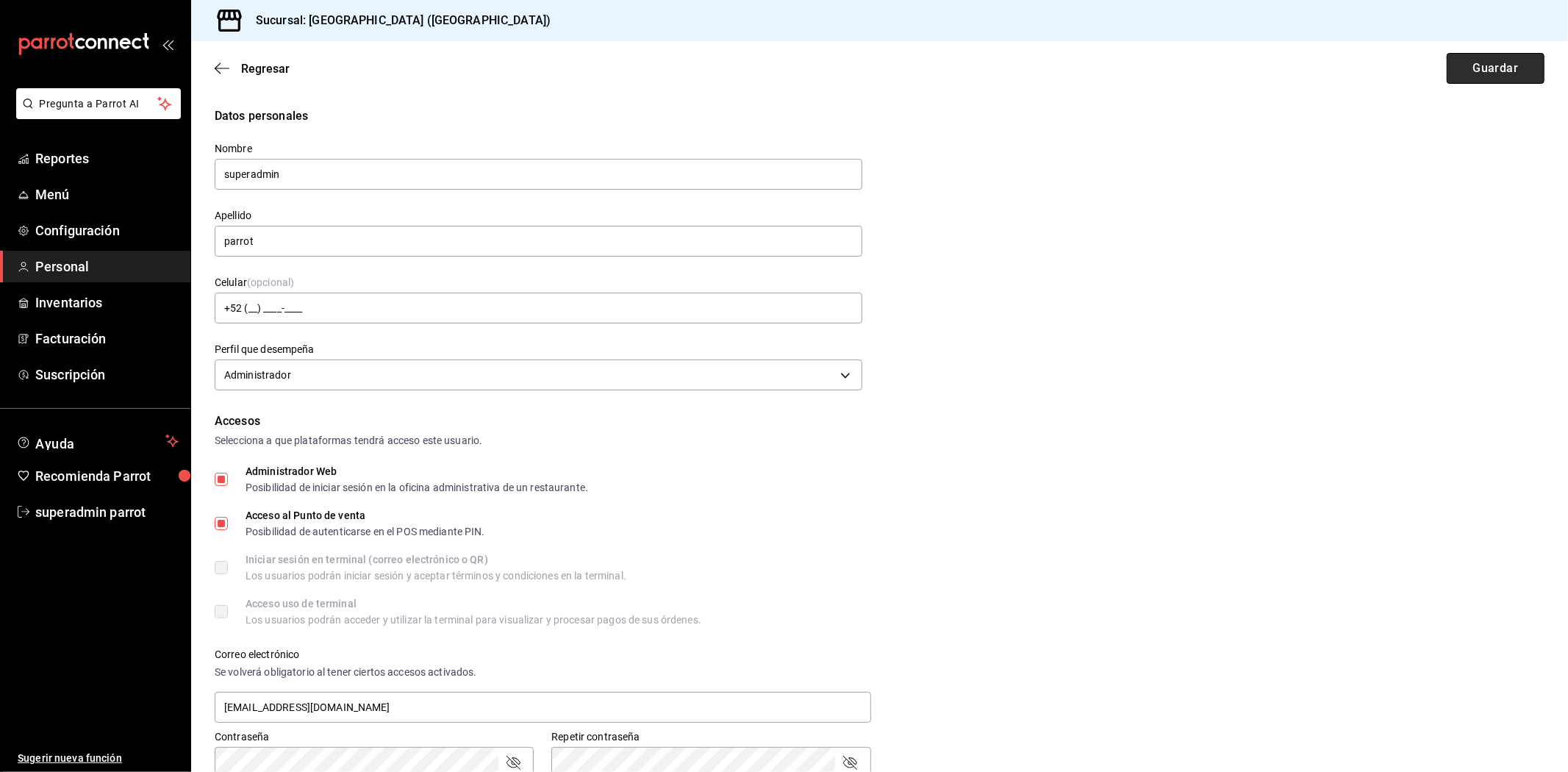
click at [1481, 71] on button "Guardar" at bounding box center [1495, 67] width 98 height 31
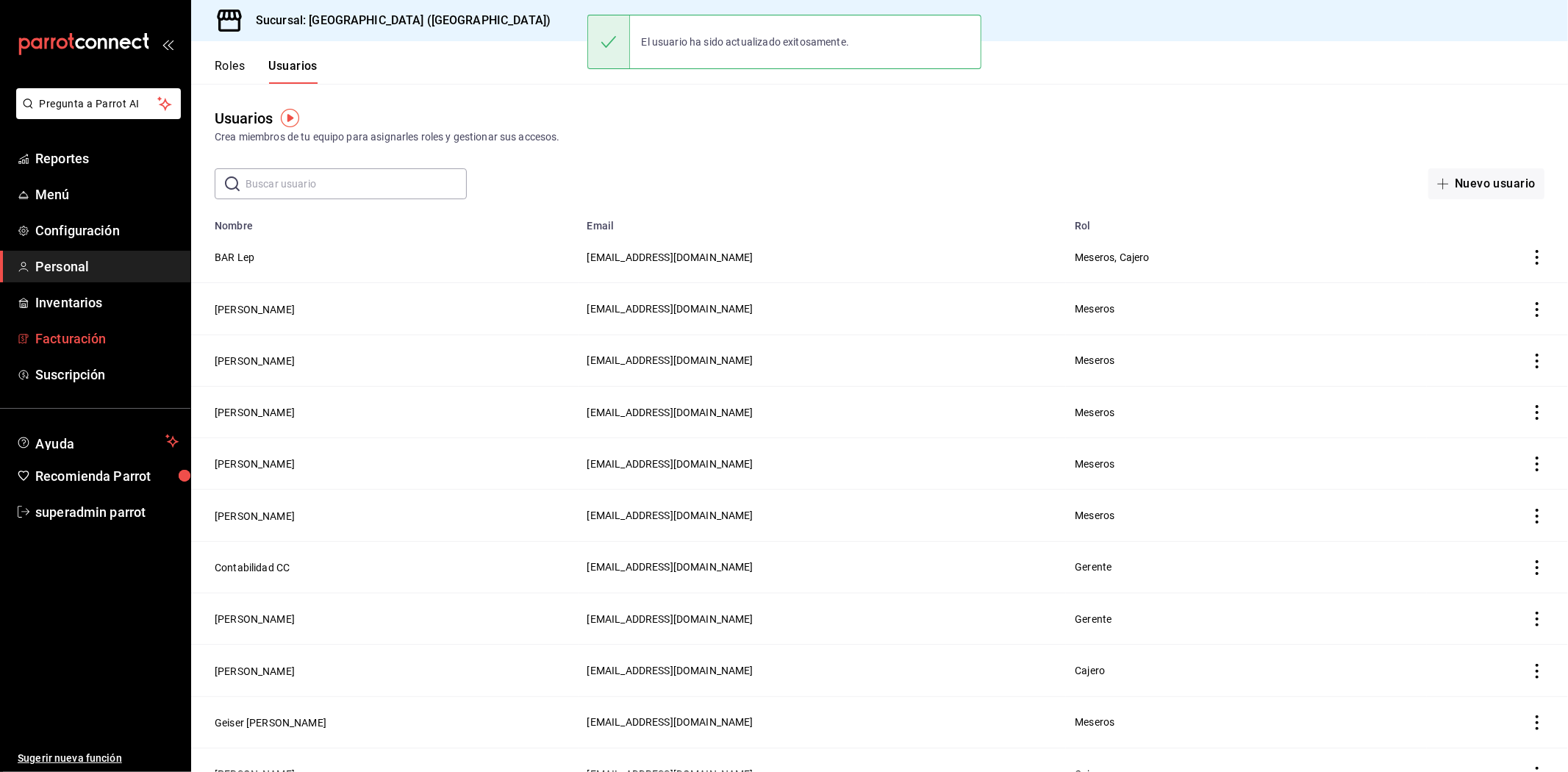
click at [89, 333] on span "Facturación" at bounding box center [107, 339] width 144 height 20
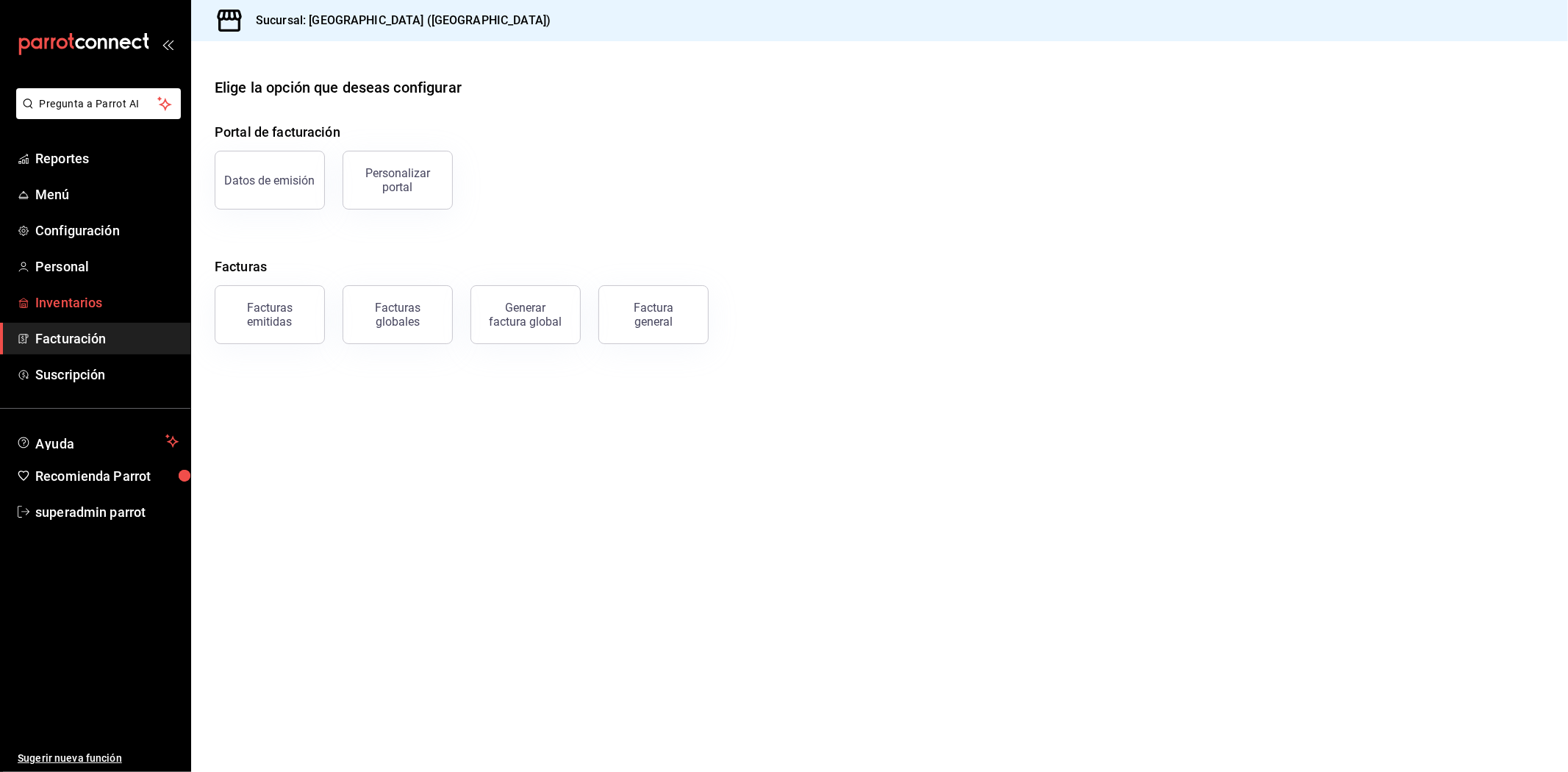
click at [88, 317] on link "Inventarios" at bounding box center [95, 303] width 191 height 32
